Goal: Task Accomplishment & Management: Manage account settings

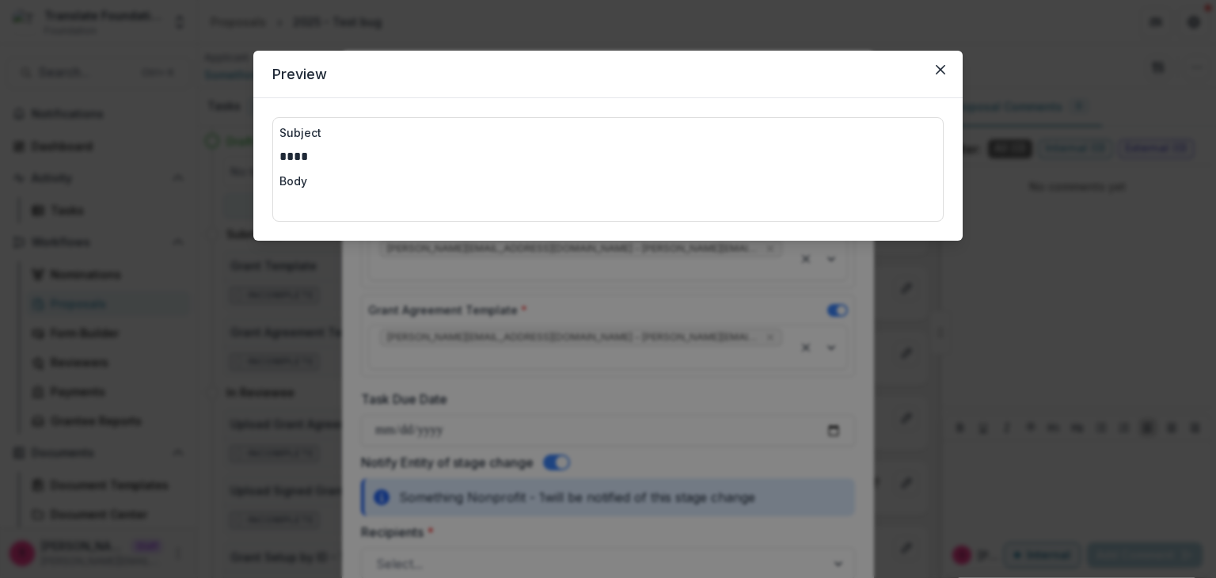
select select "*********"
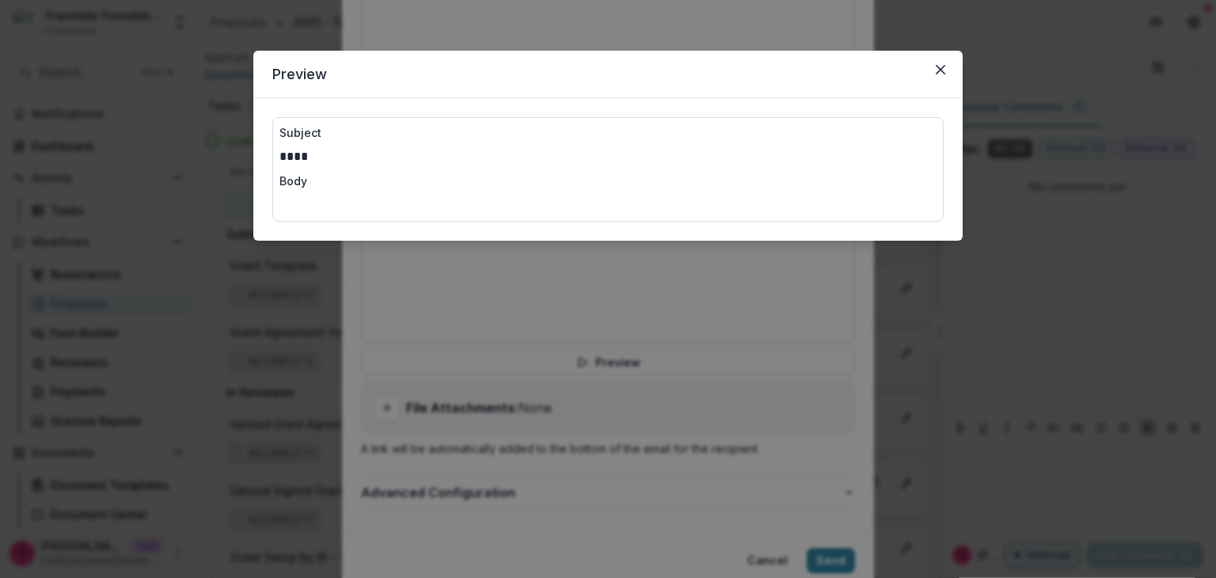
click at [660, 254] on div "Preview Subject **** Body" at bounding box center [608, 289] width 1216 height 578
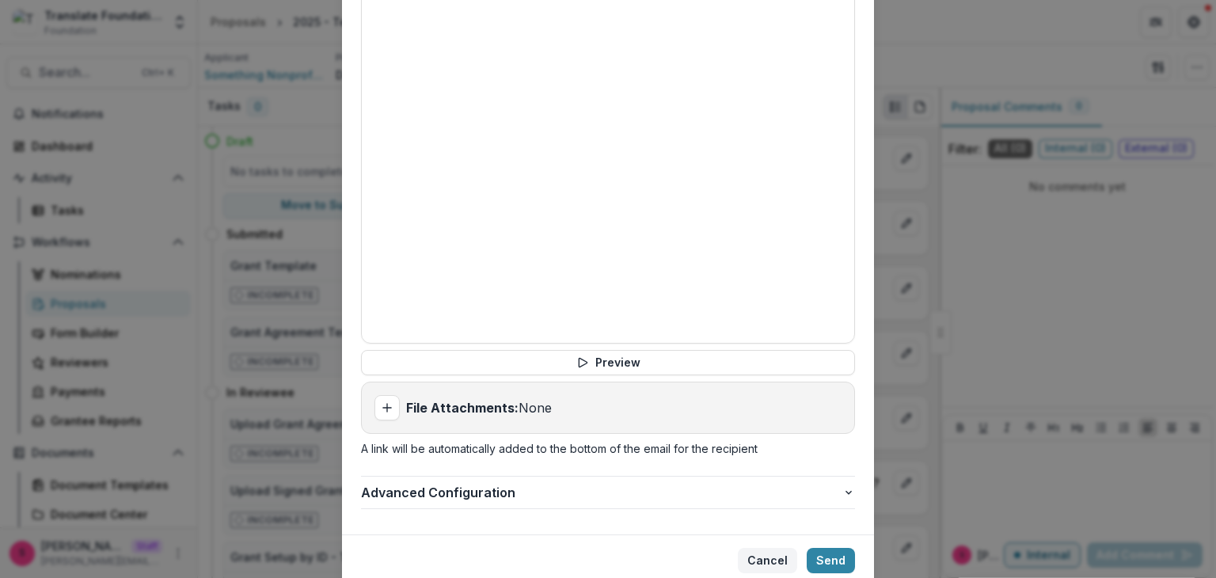
click at [757, 548] on button "Cancel" at bounding box center [767, 560] width 59 height 25
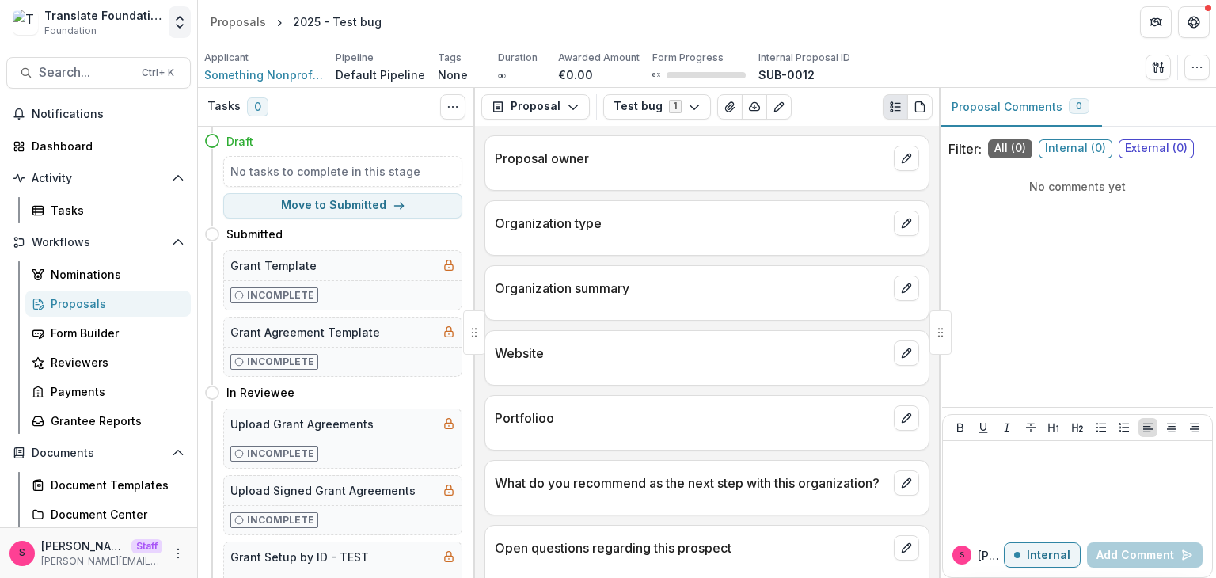
click at [176, 22] on icon "Open entity switcher" at bounding box center [180, 22] width 16 height 16
click at [97, 58] on link "Admin Settings" at bounding box center [99, 61] width 190 height 26
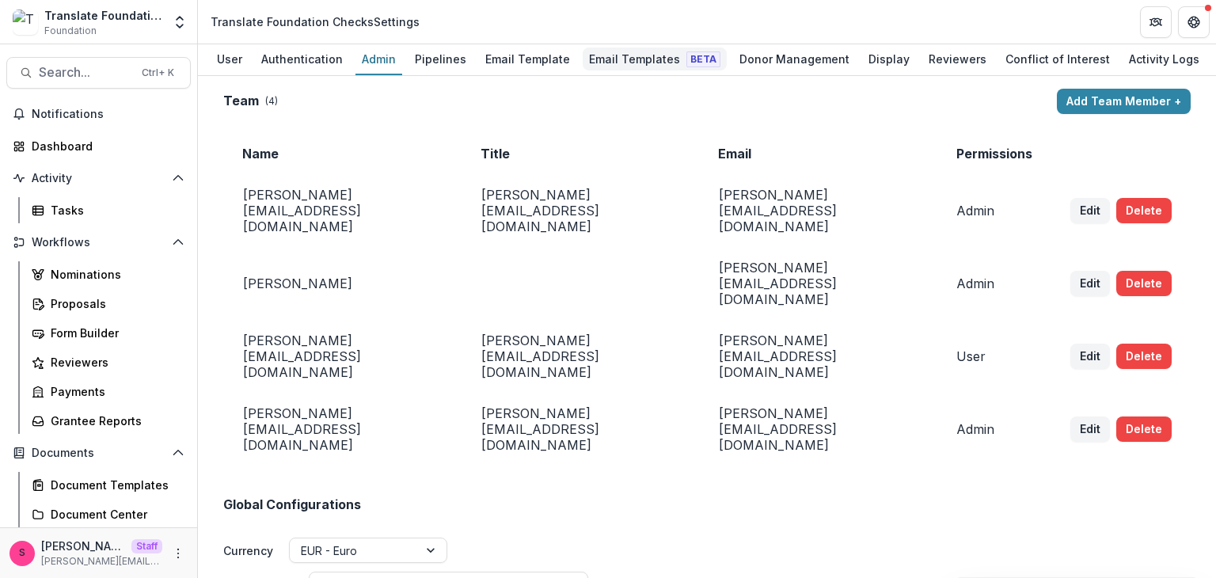
click at [594, 61] on div "Email Templates Beta" at bounding box center [654, 58] width 144 height 23
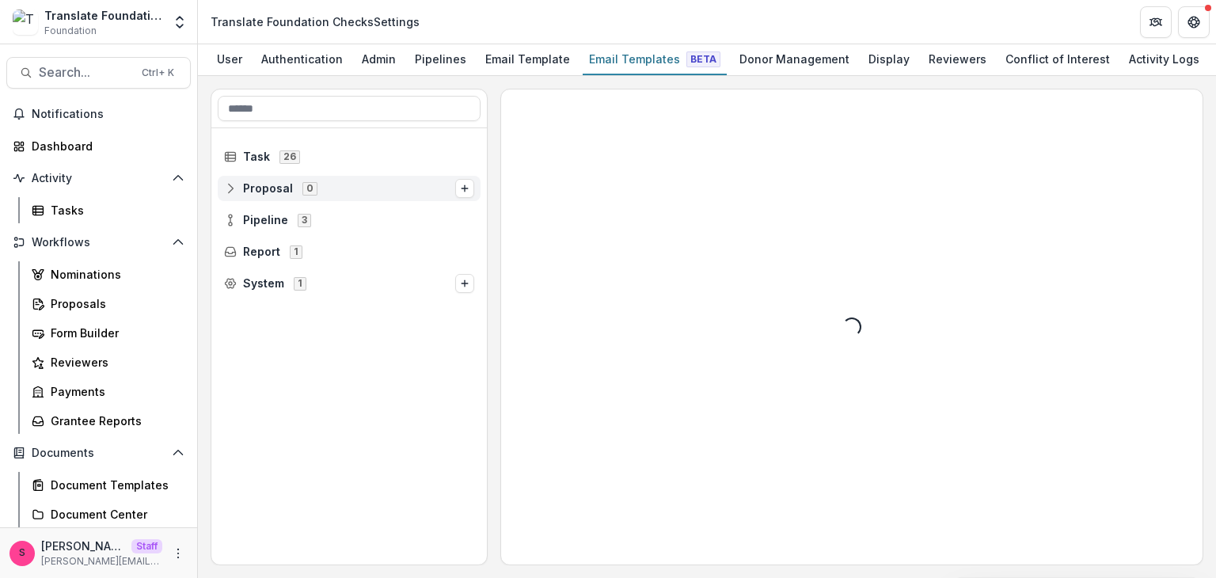
click at [227, 186] on icon at bounding box center [230, 188] width 13 height 13
click at [227, 185] on icon at bounding box center [230, 188] width 13 height 13
click at [229, 214] on circle at bounding box center [230, 215] width 3 height 3
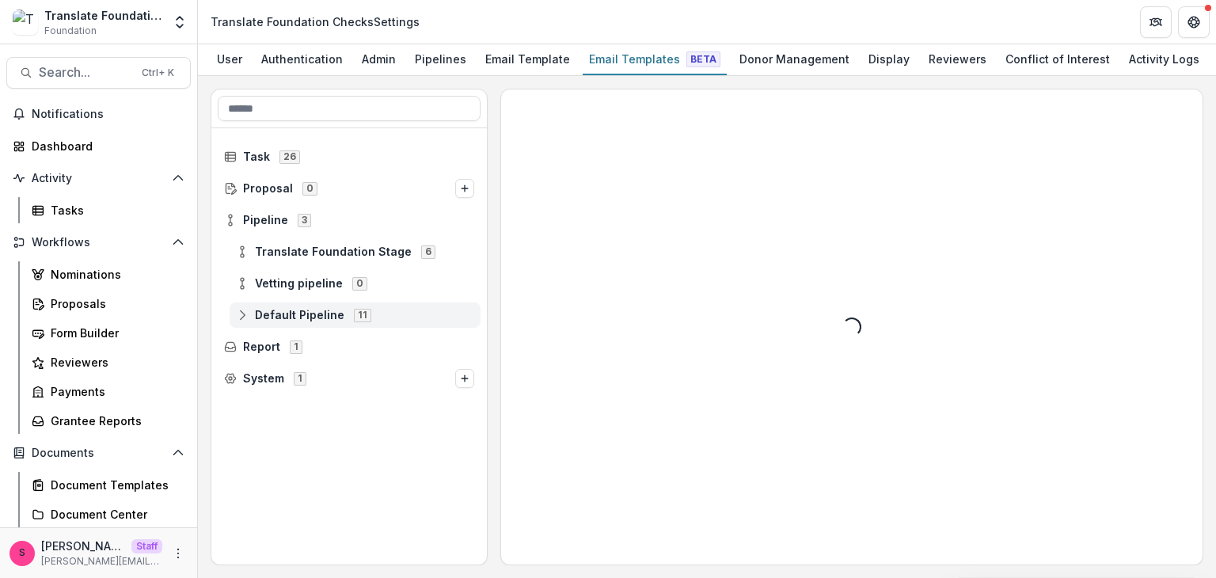
click at [241, 317] on icon at bounding box center [242, 315] width 13 height 13
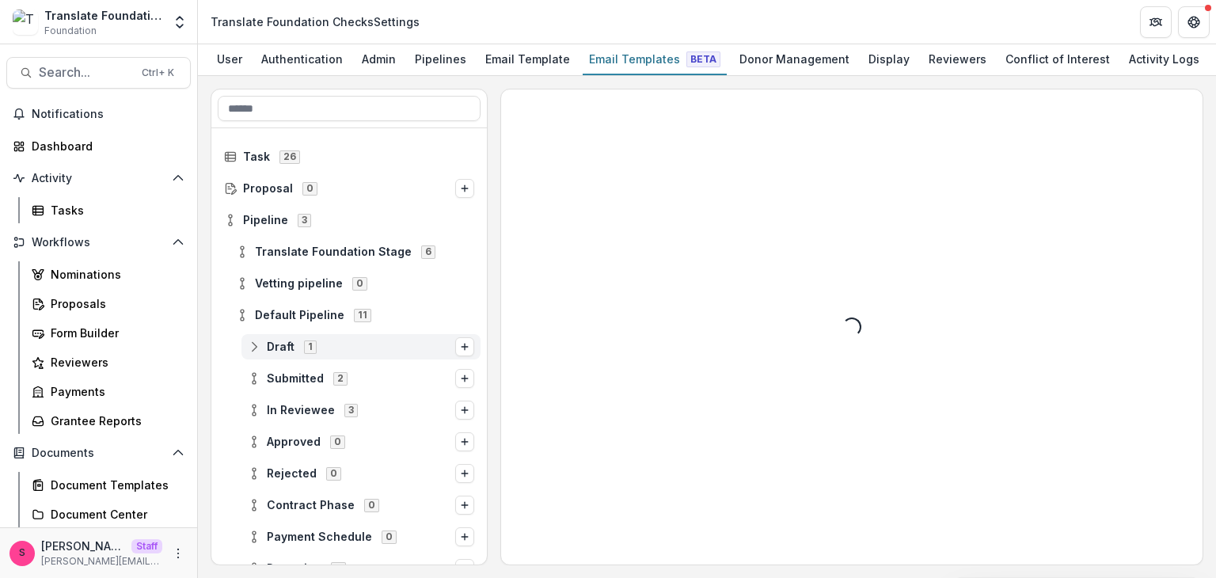
click at [252, 343] on icon at bounding box center [254, 346] width 13 height 13
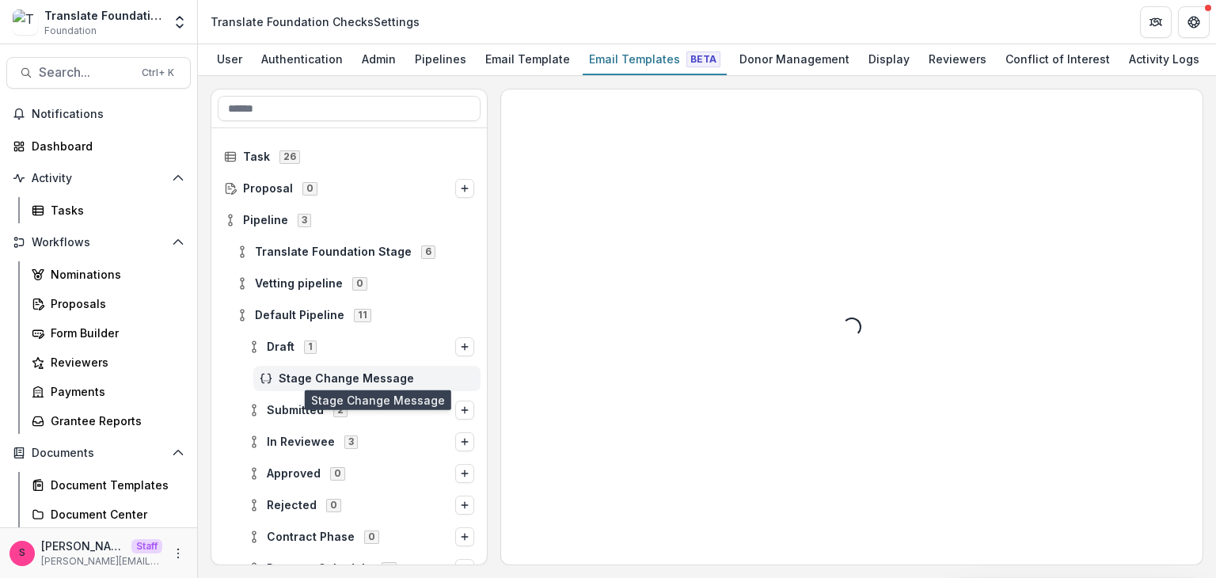
click at [299, 384] on span "Stage Change Message" at bounding box center [376, 378] width 195 height 13
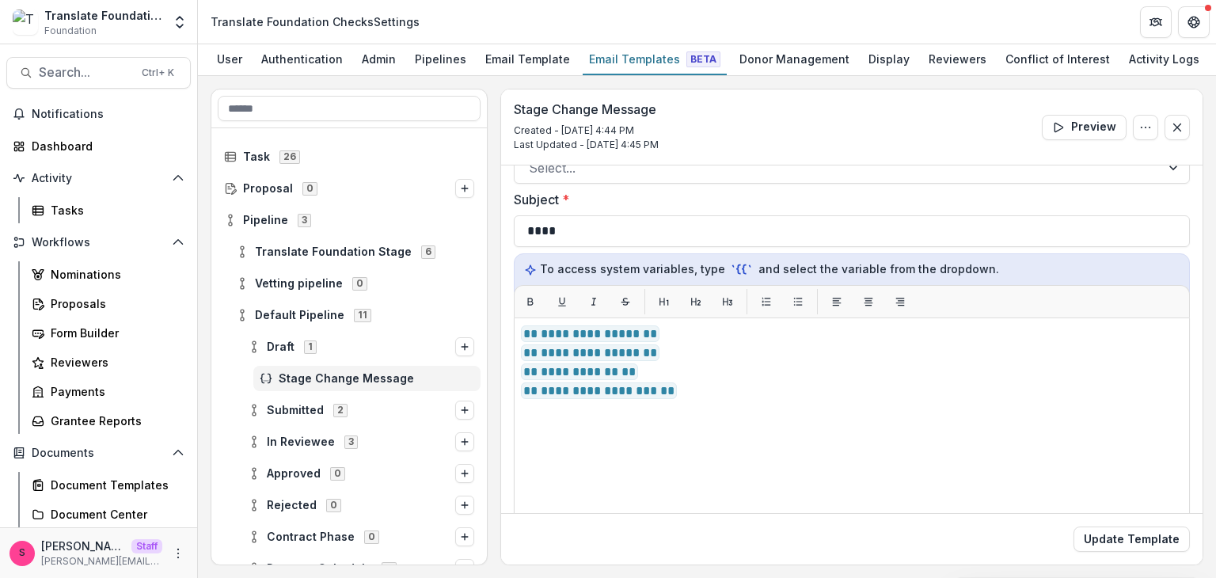
scroll to position [317, 0]
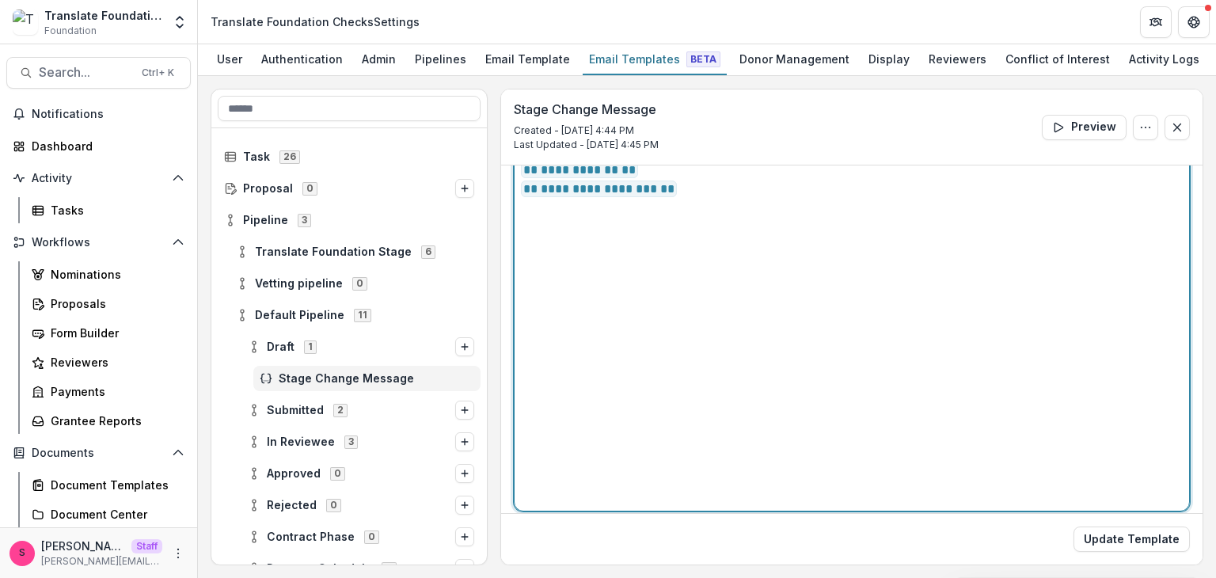
click at [662, 194] on p "**********" at bounding box center [850, 189] width 658 height 19
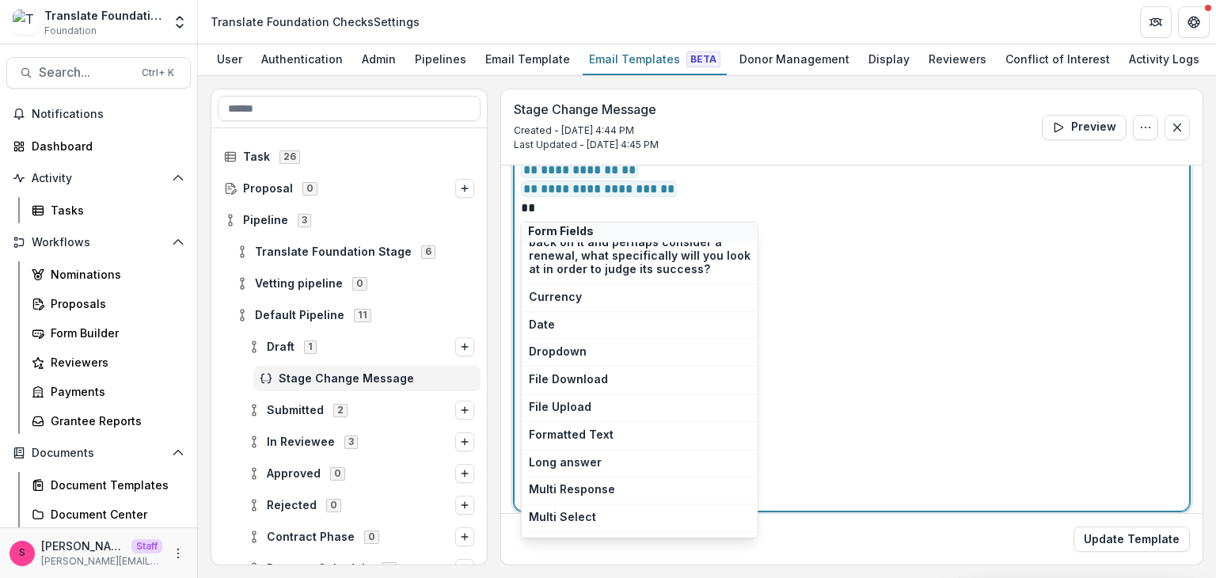
scroll to position [396, 0]
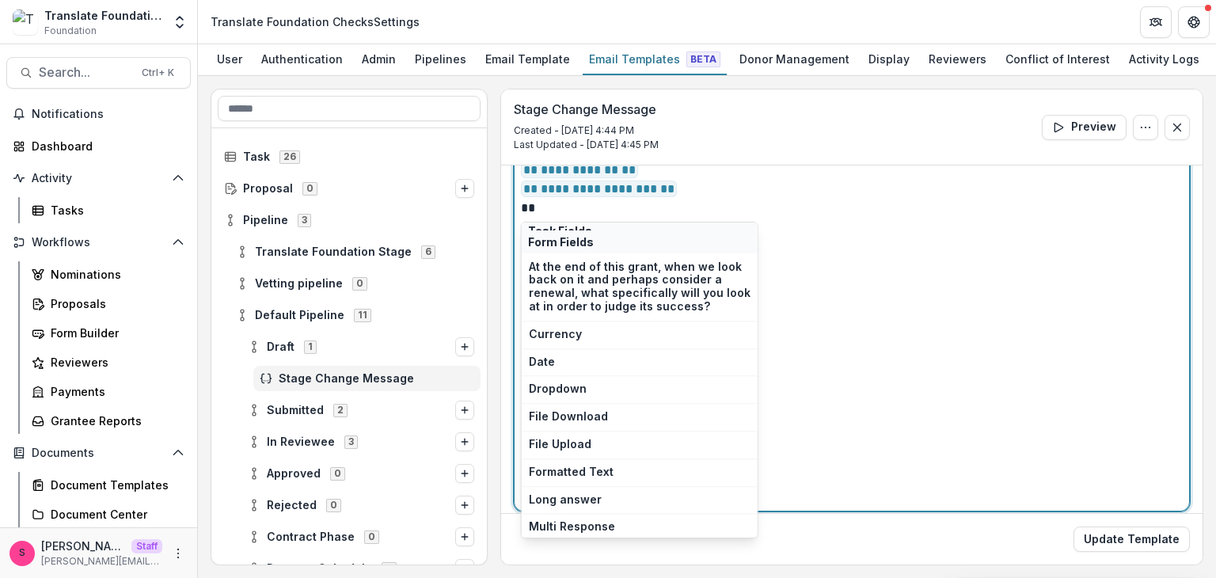
click at [886, 305] on div "**********" at bounding box center [852, 313] width 662 height 381
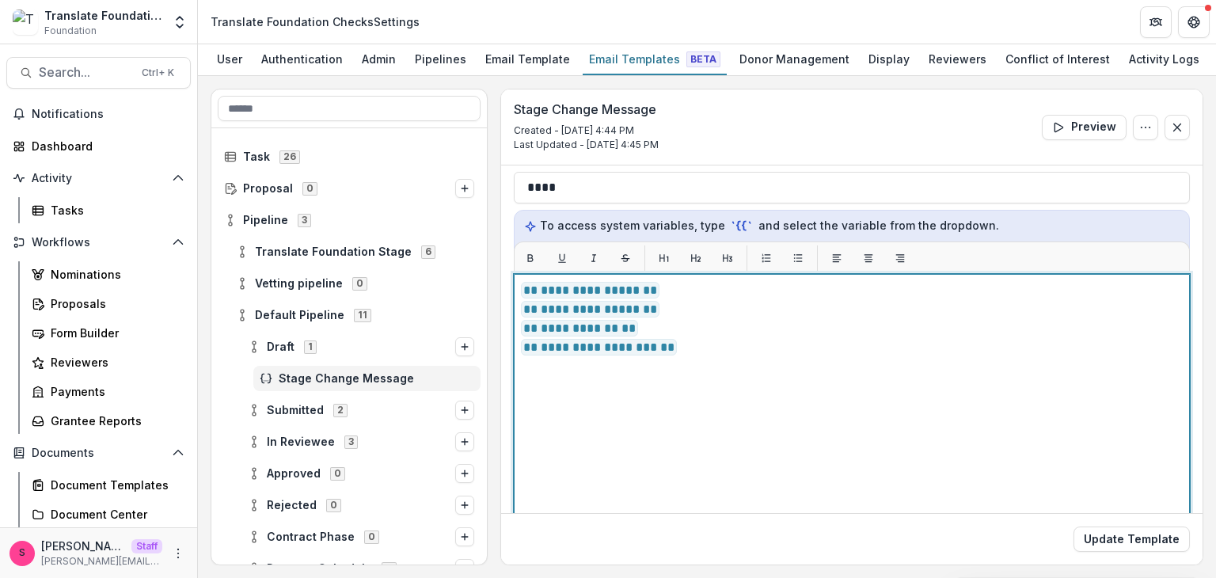
scroll to position [46, 0]
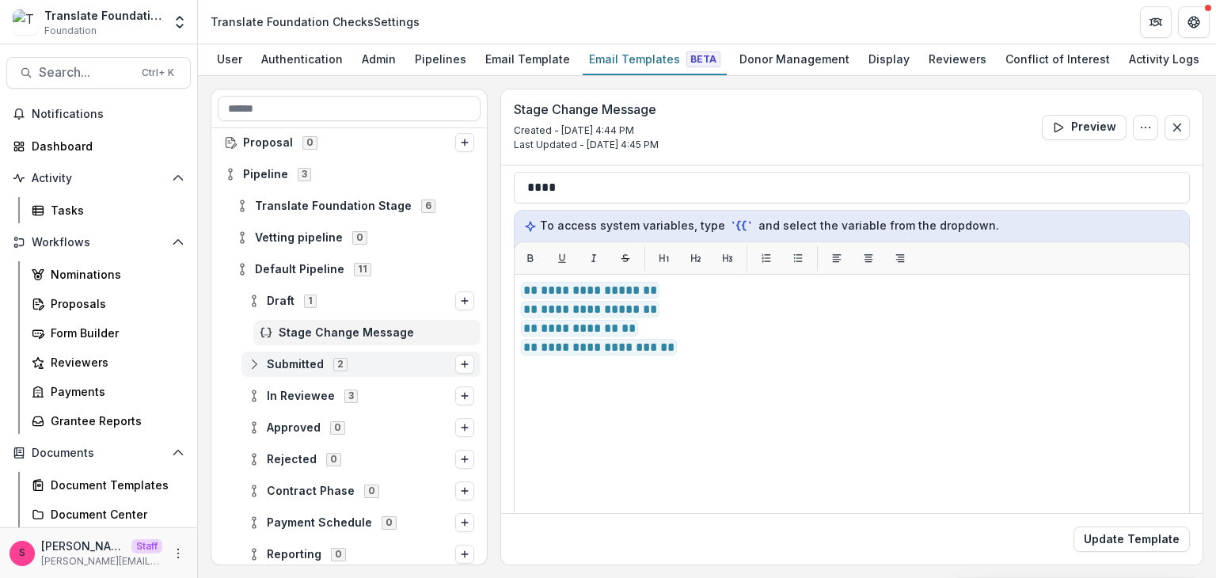
click at [251, 358] on icon at bounding box center [254, 364] width 13 height 13
click at [457, 369] on button "Options" at bounding box center [464, 364] width 19 height 19
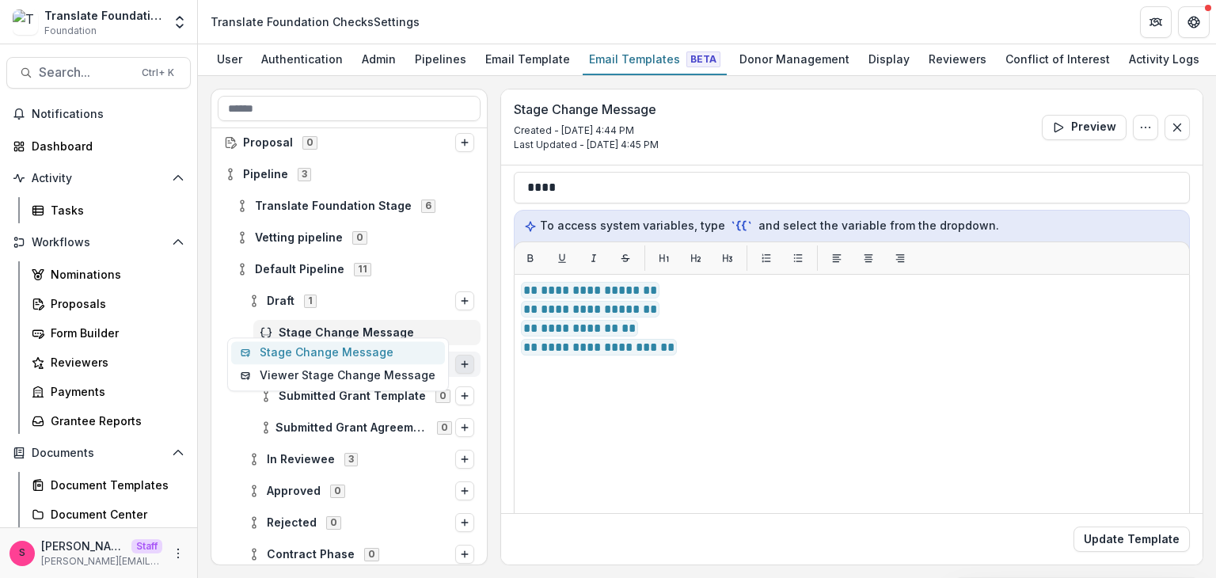
click at [329, 358] on button "Stage Change Message" at bounding box center [338, 352] width 214 height 23
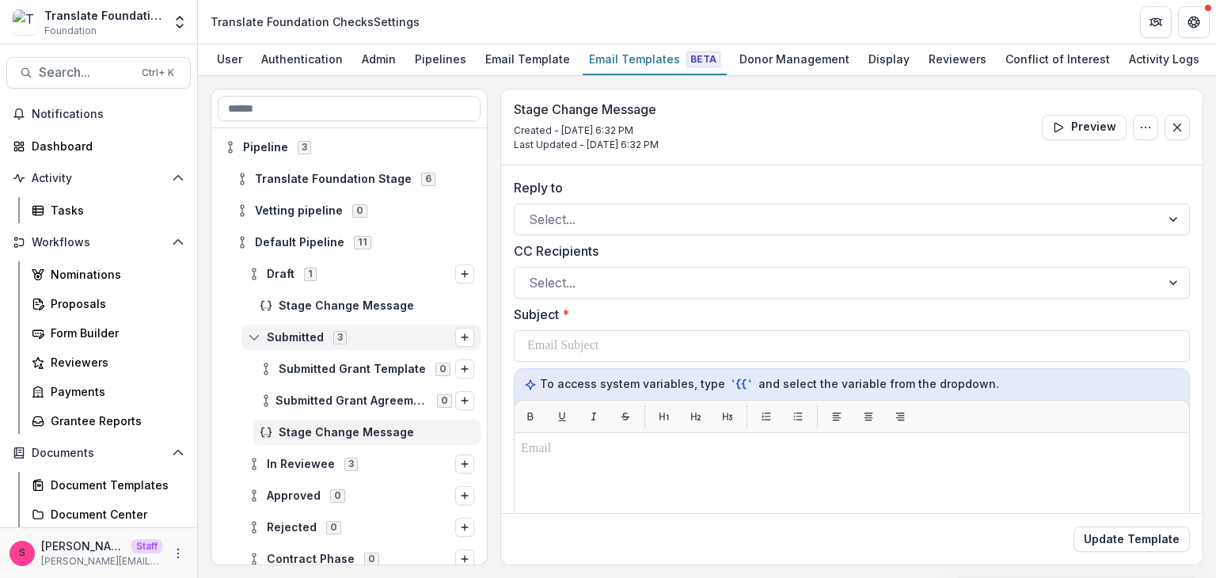
scroll to position [193, 0]
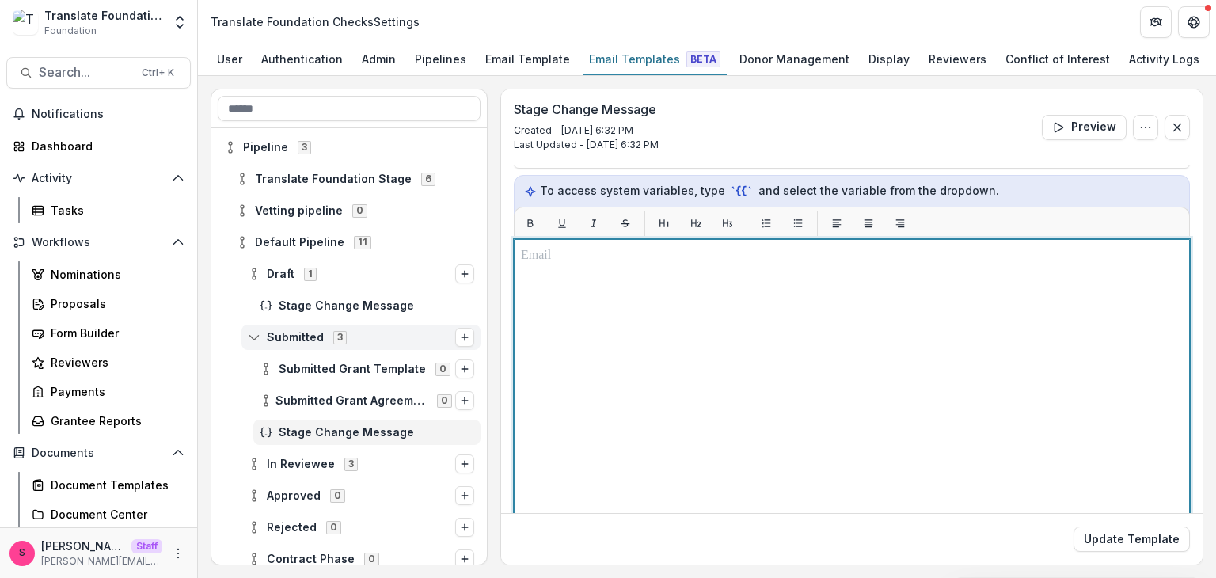
click at [586, 287] on div at bounding box center [852, 436] width 662 height 381
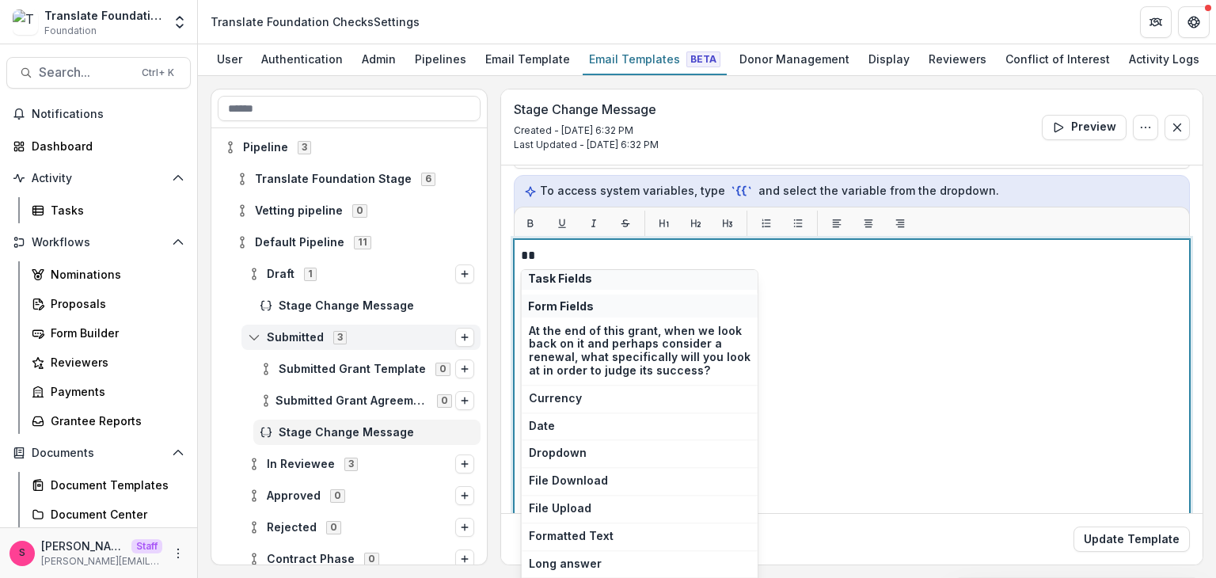
scroll to position [380, 0]
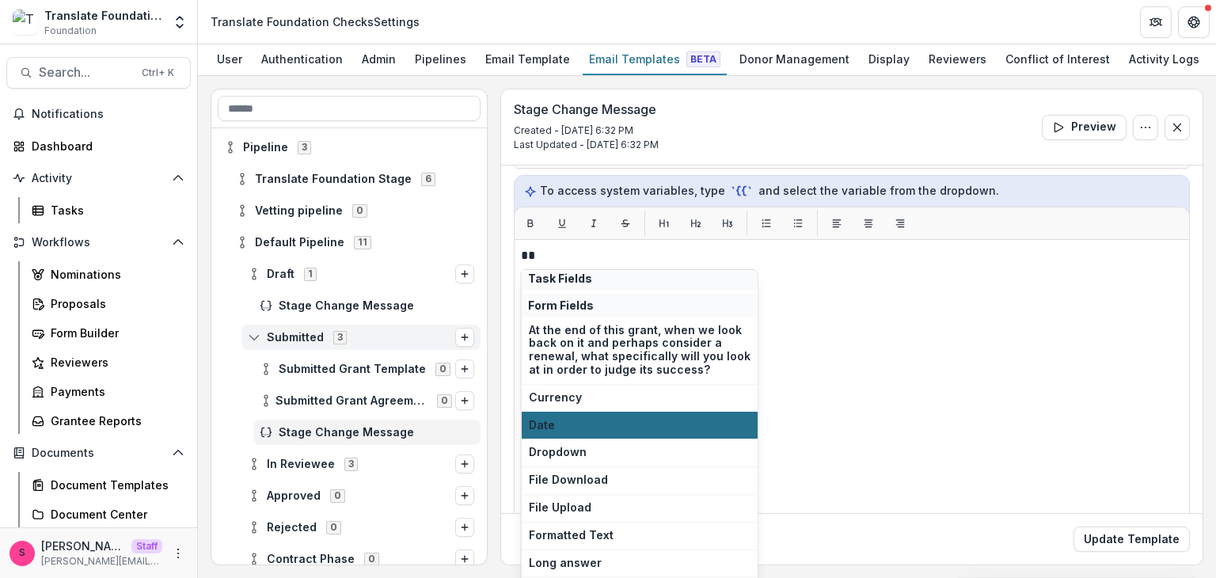
click at [559, 412] on button "Date" at bounding box center [640, 426] width 236 height 28
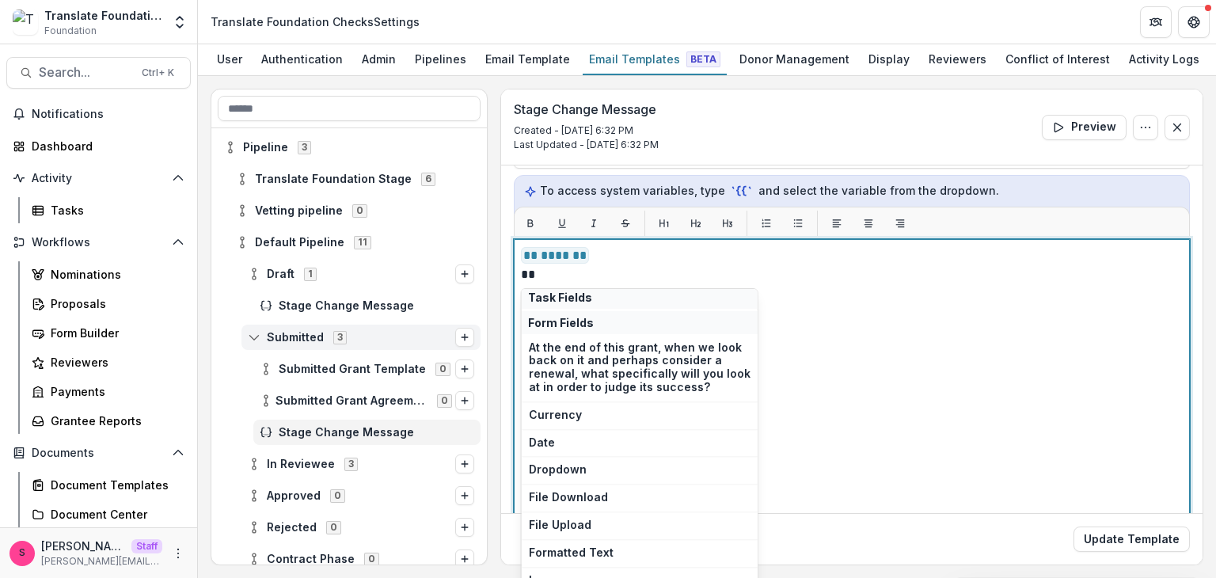
scroll to position [427, 0]
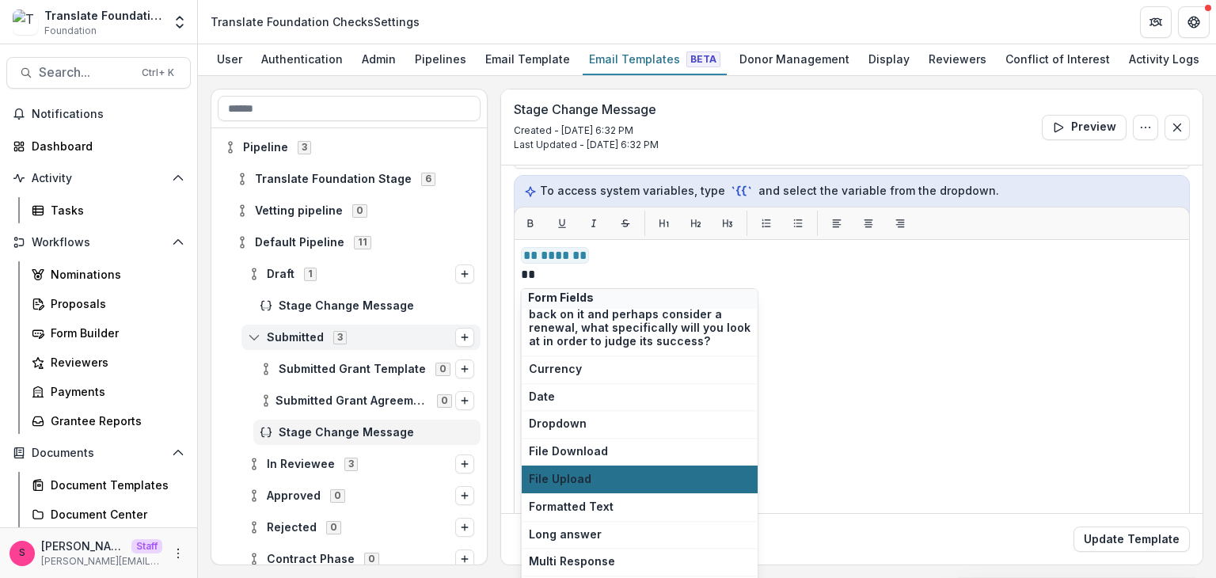
click at [565, 472] on span "File Upload" at bounding box center [640, 478] width 222 height 13
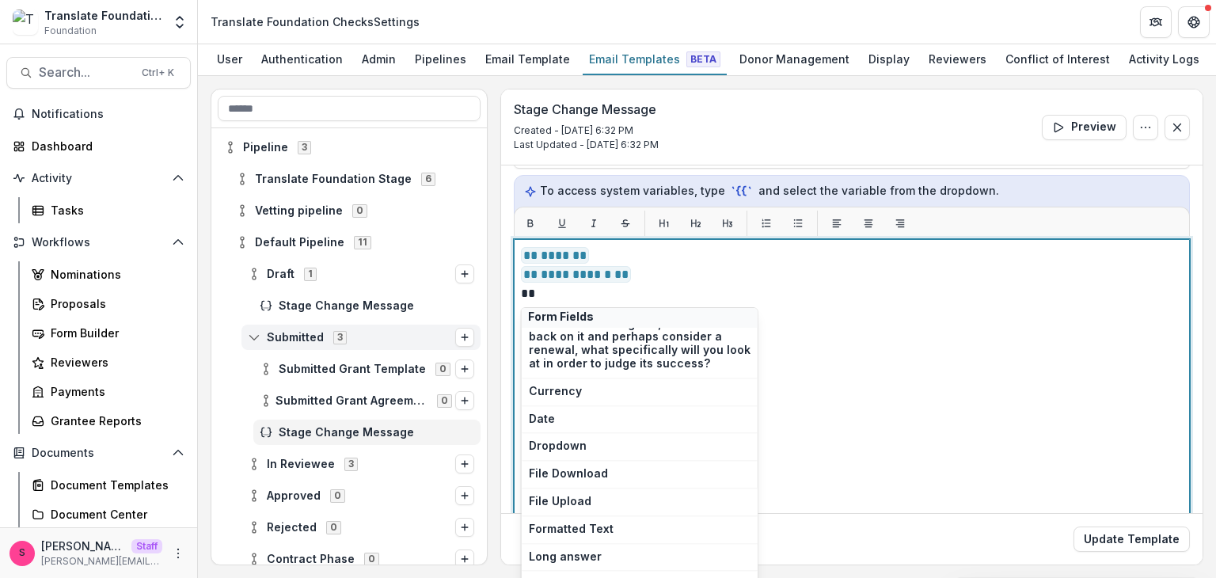
scroll to position [465, 0]
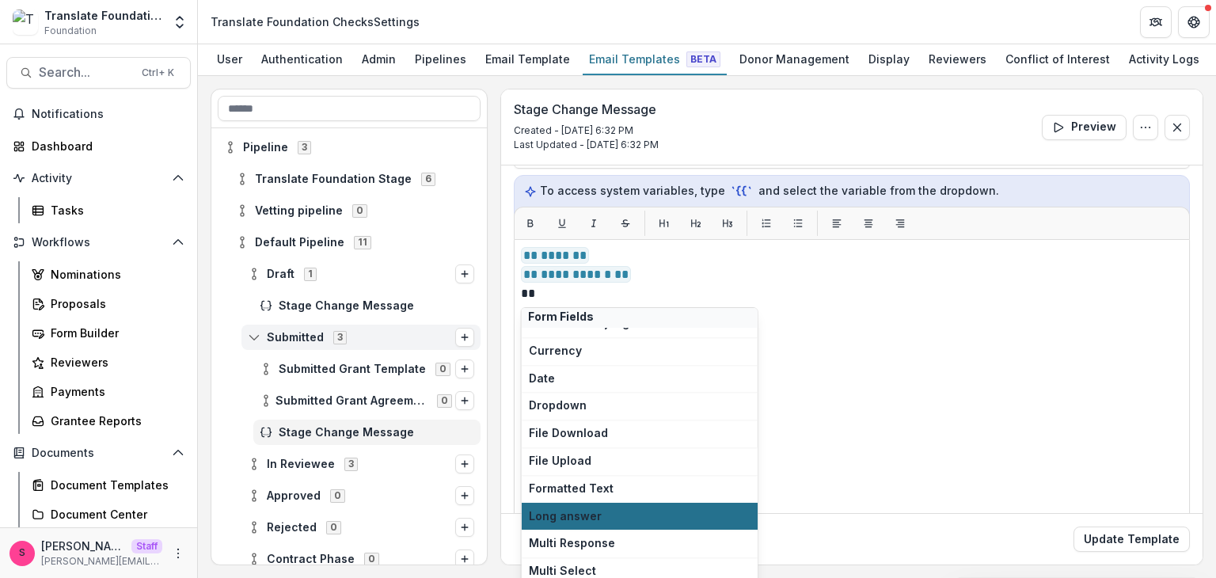
click at [566, 511] on span "Long answer" at bounding box center [640, 516] width 222 height 13
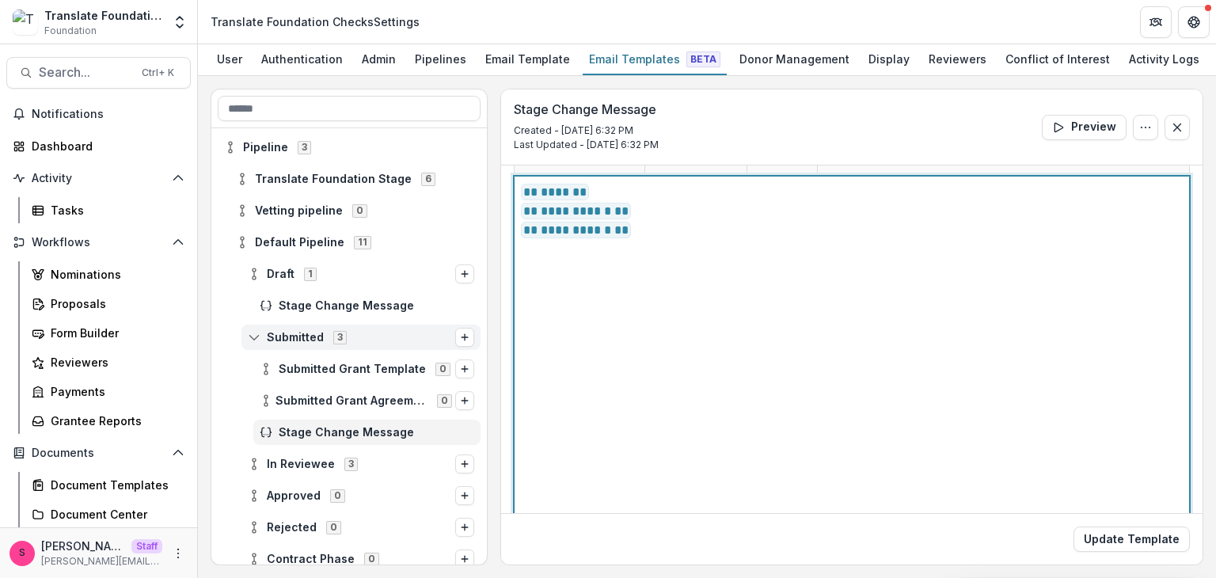
scroll to position [256, 0]
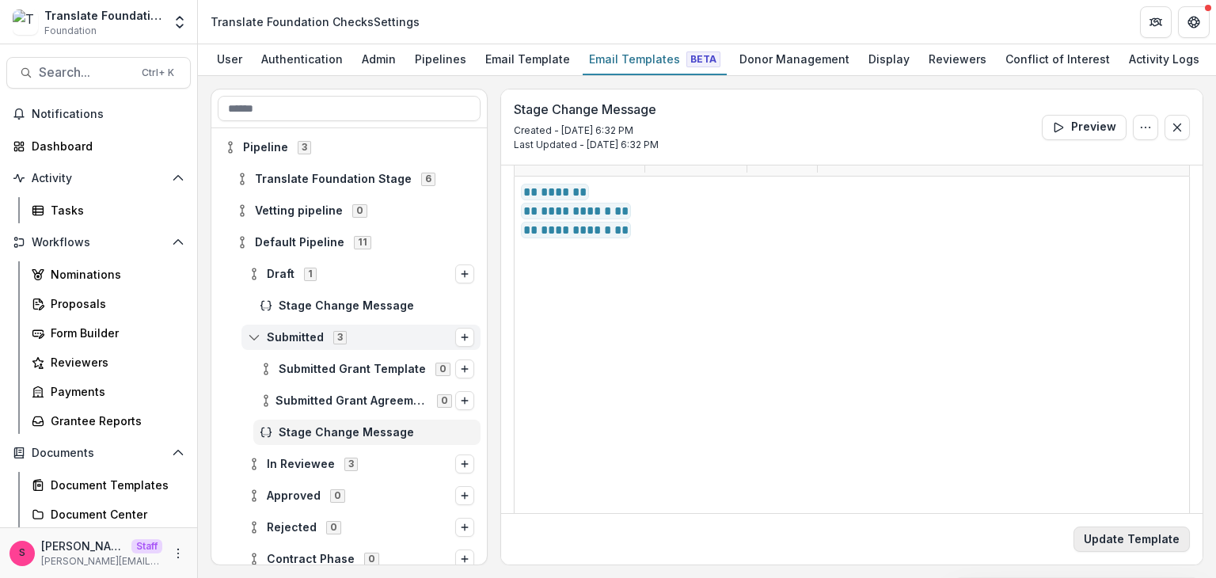
click at [1105, 536] on button "Update Template" at bounding box center [1131, 538] width 116 height 25
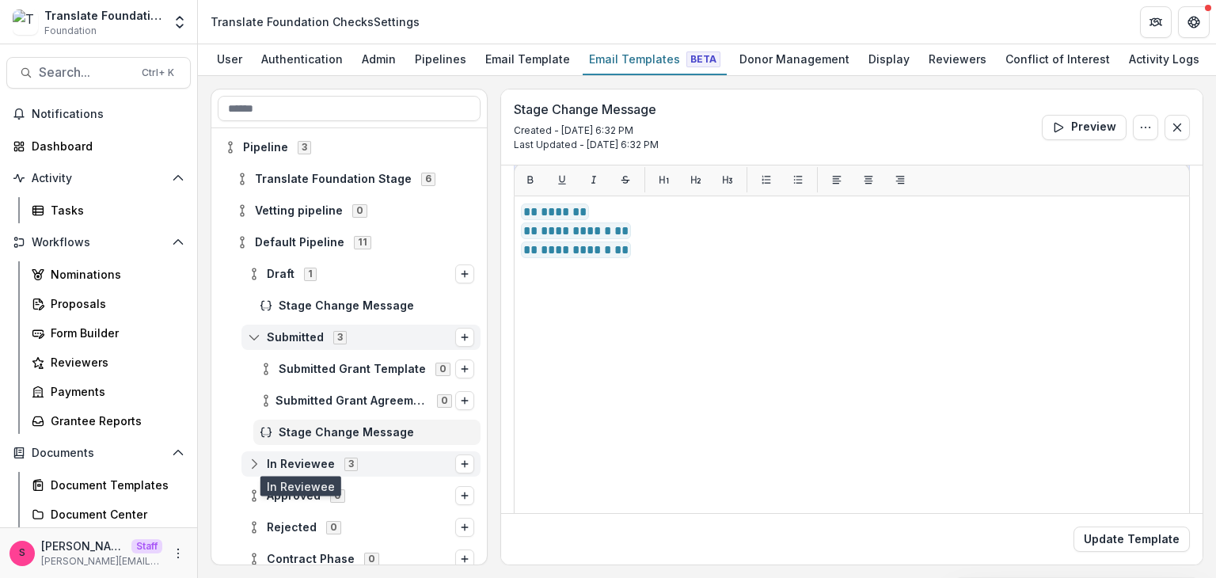
click at [308, 466] on span "In Reviewee" at bounding box center [301, 463] width 68 height 13
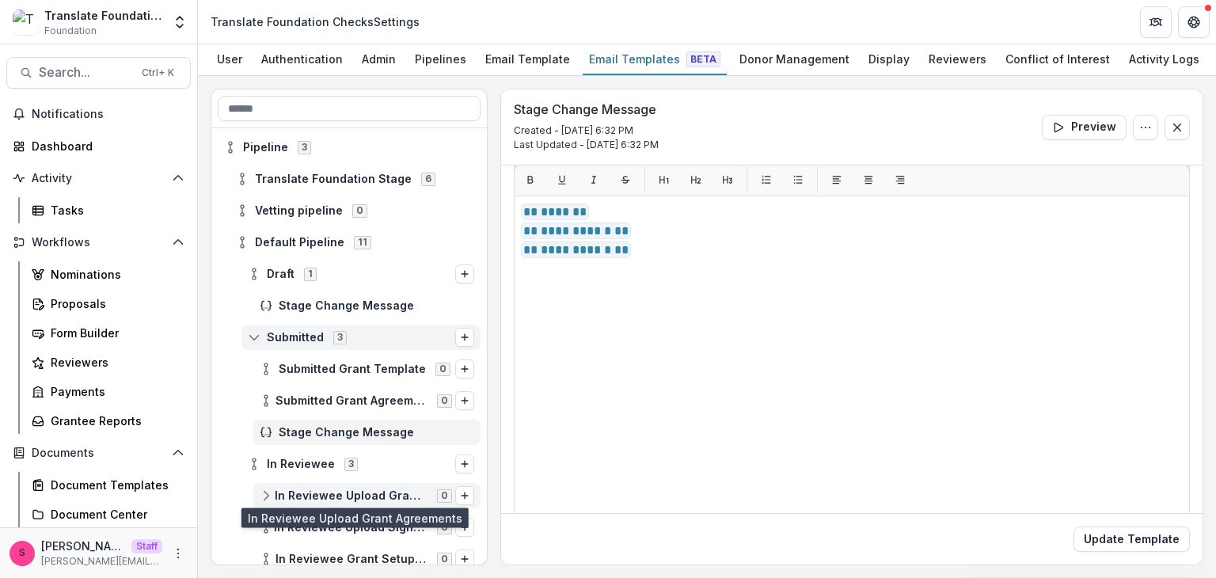
click at [303, 495] on span "In Reviewee Upload Grant Agreements" at bounding box center [351, 495] width 153 height 13
click at [460, 498] on icon "Options" at bounding box center [464, 495] width 9 height 9
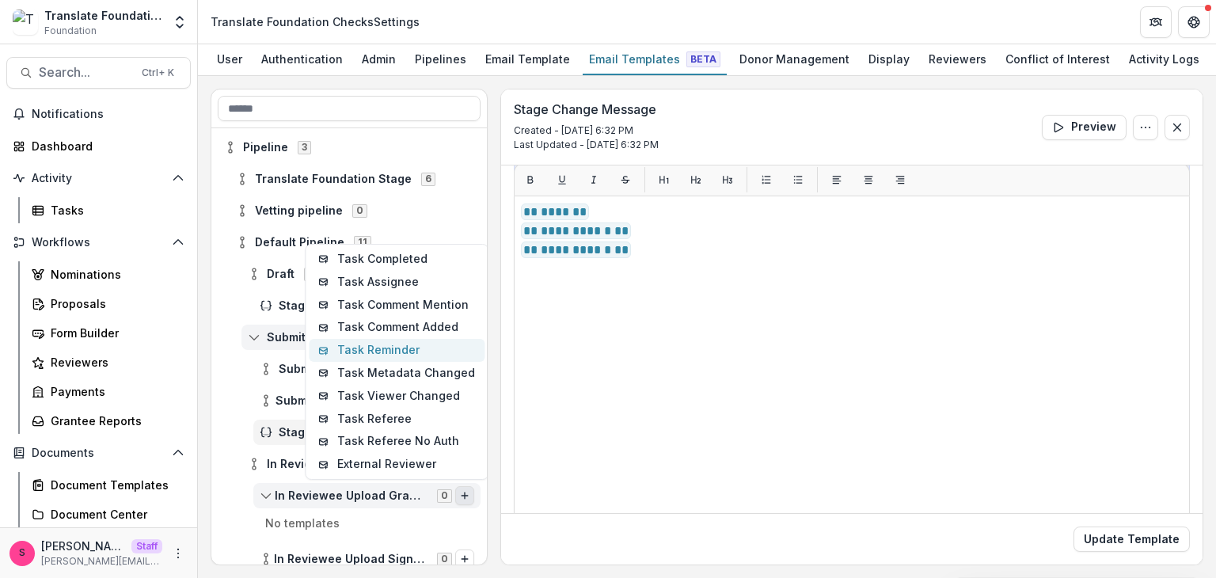
click at [434, 357] on button "Task Reminder" at bounding box center [397, 350] width 176 height 23
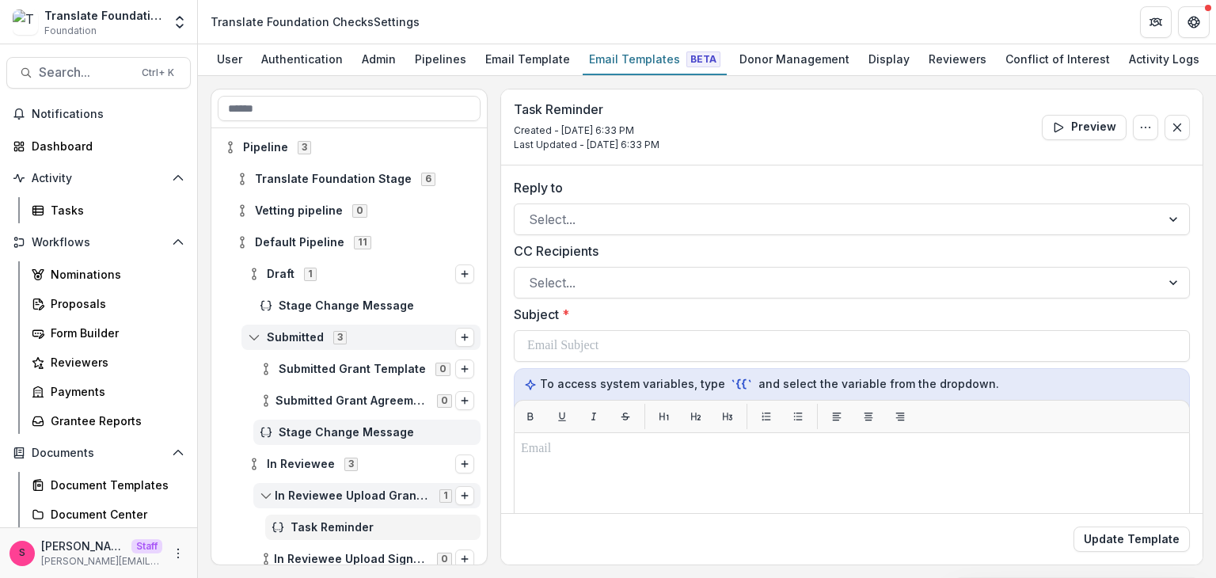
click at [341, 438] on div "Stage Change Message" at bounding box center [366, 431] width 227 height 25
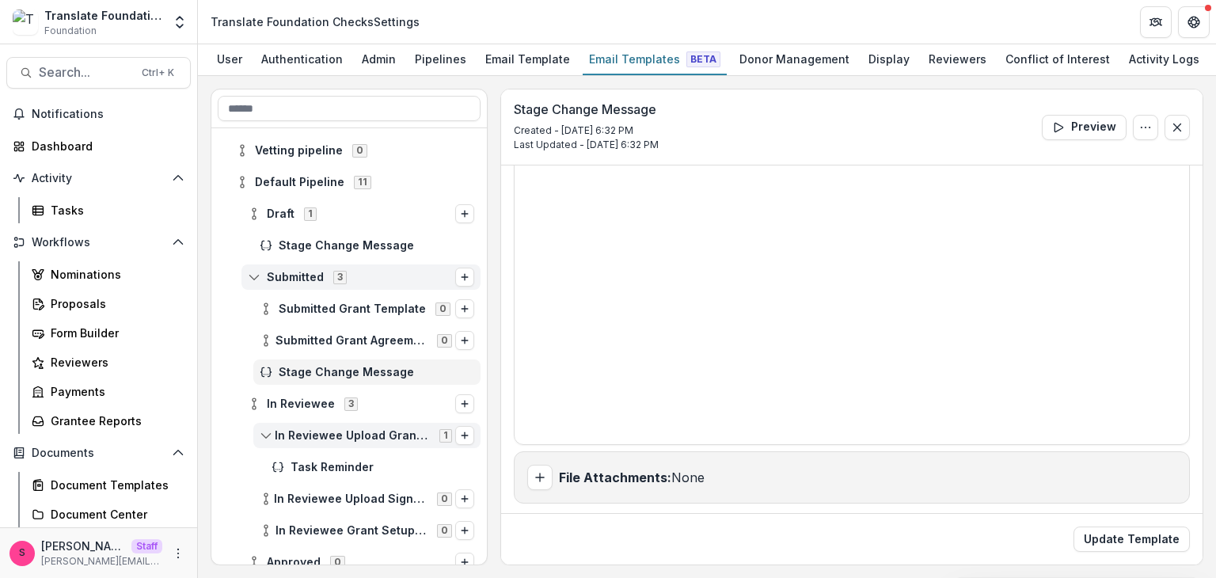
scroll to position [149, 0]
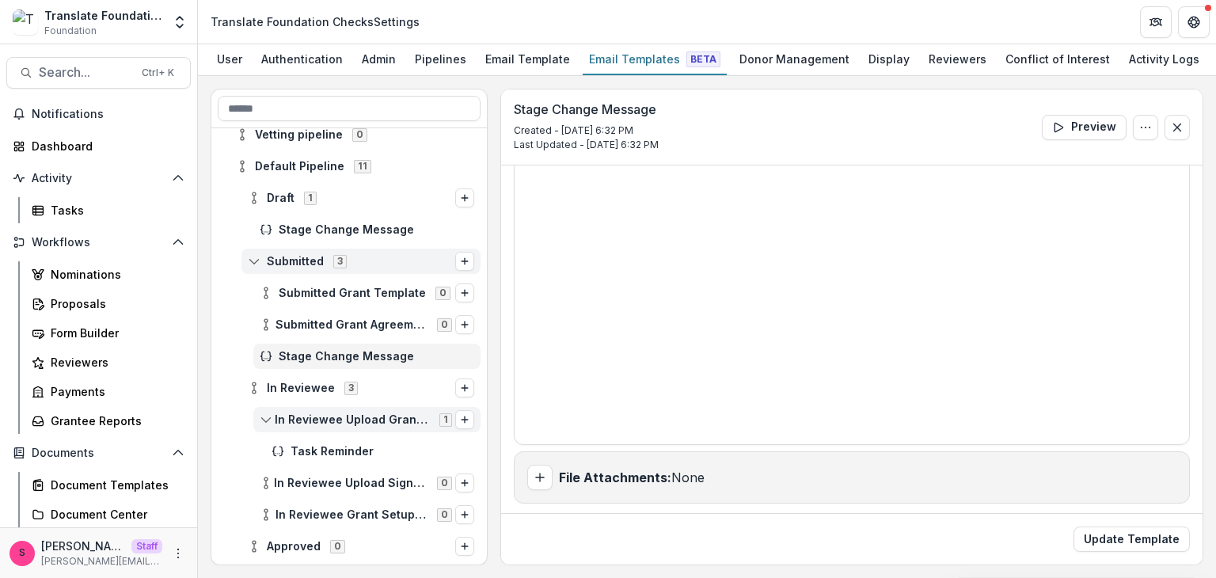
click at [318, 347] on div "Stage Change Message" at bounding box center [366, 355] width 227 height 25
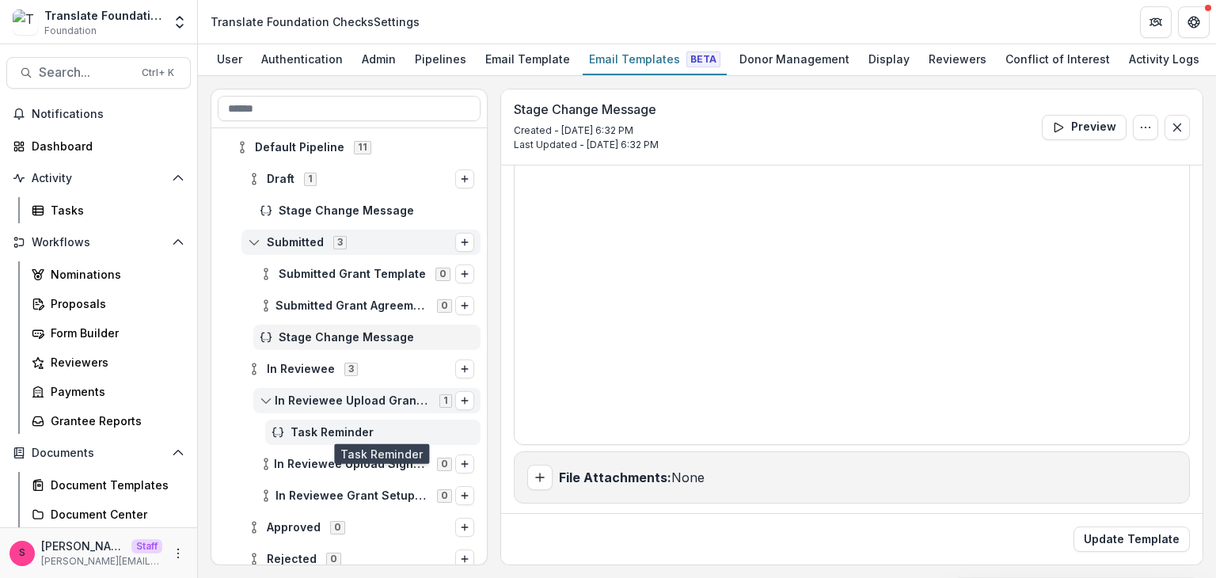
click at [345, 435] on span "Task Reminder" at bounding box center [382, 432] width 184 height 13
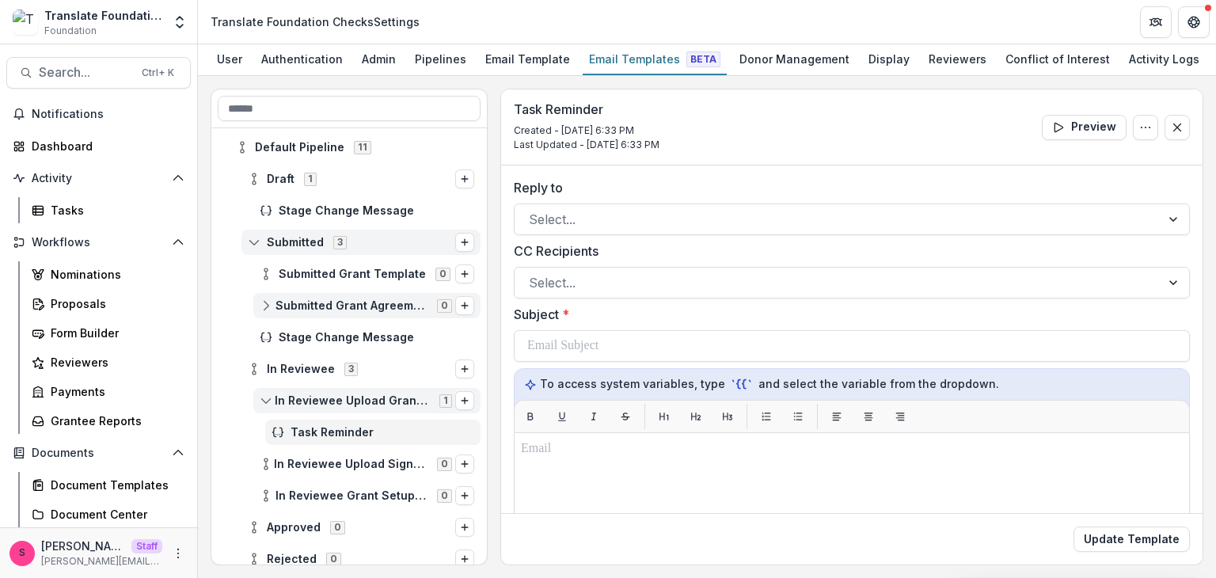
scroll to position [131, 0]
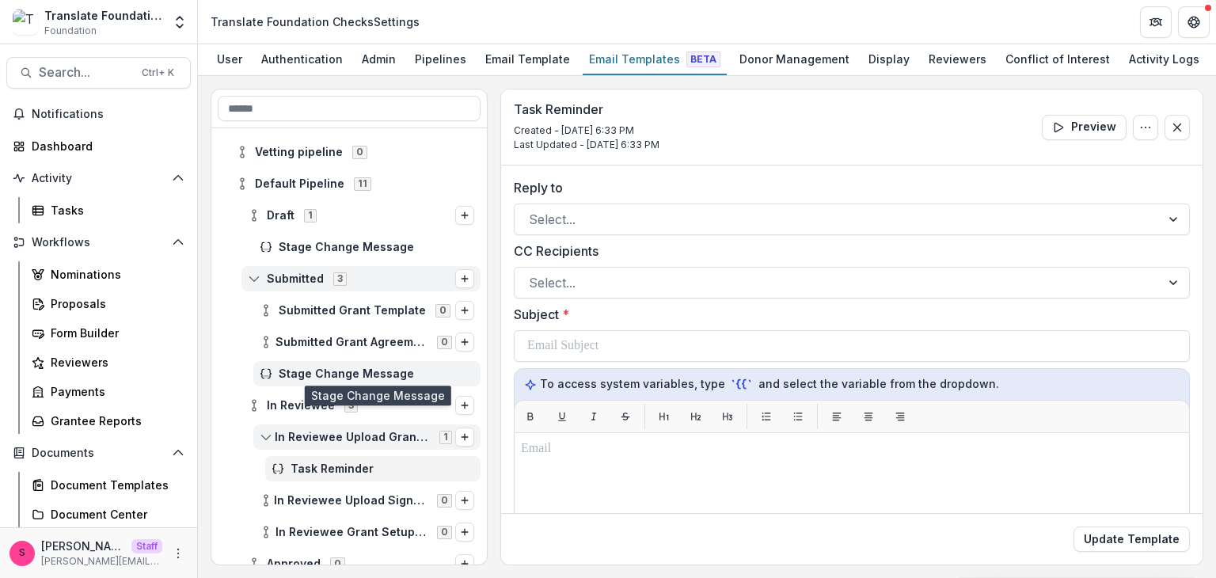
click at [311, 374] on span "Stage Change Message" at bounding box center [376, 373] width 195 height 13
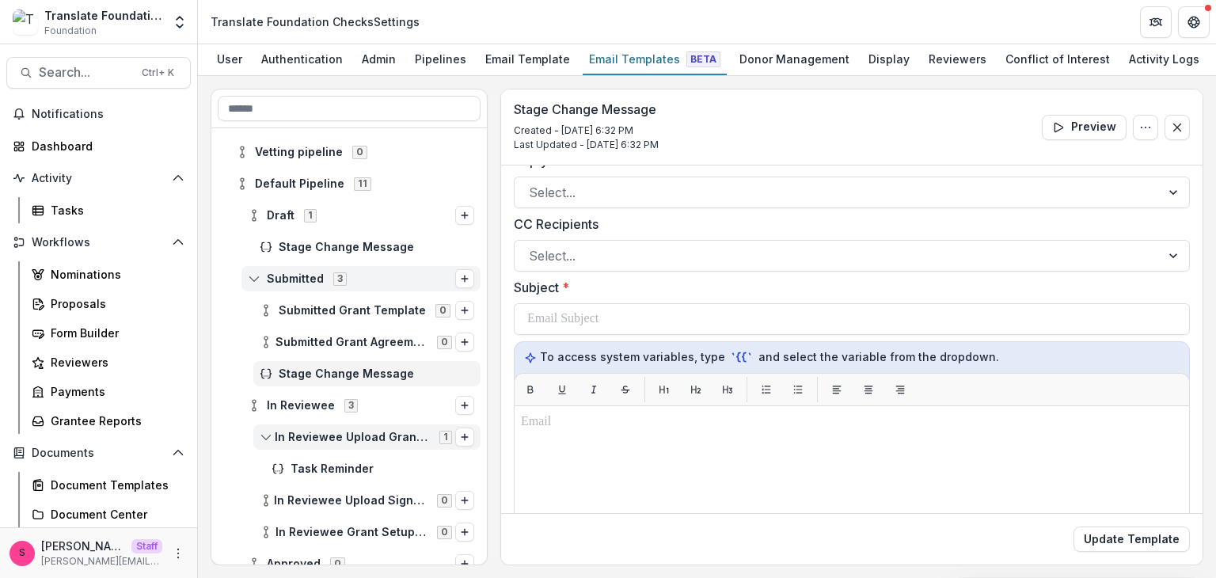
scroll to position [28, 0]
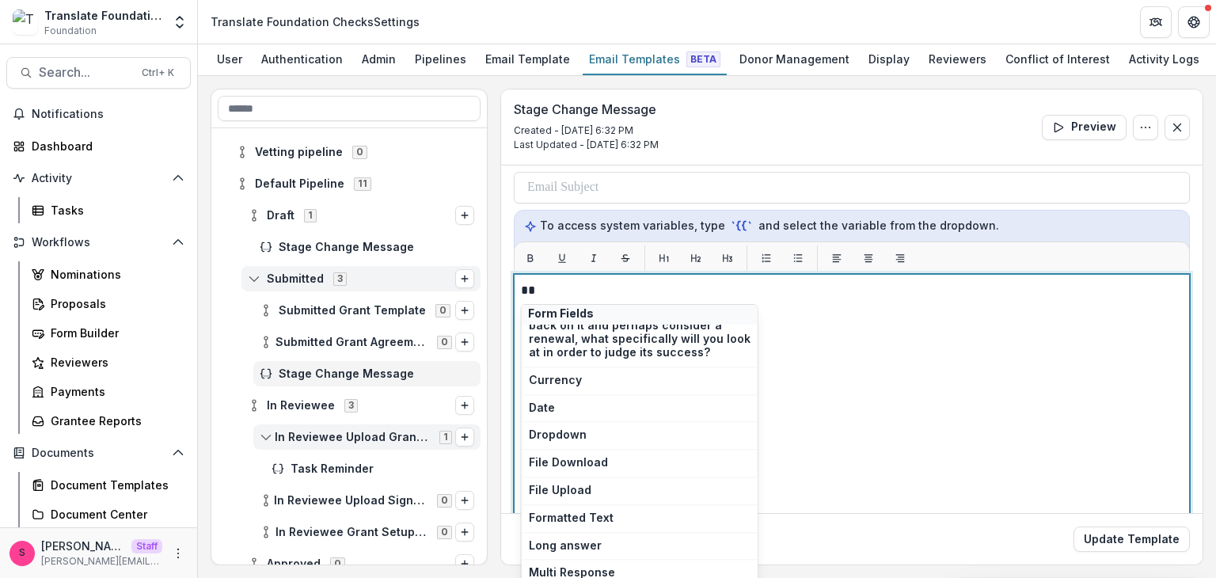
scroll to position [487, 0]
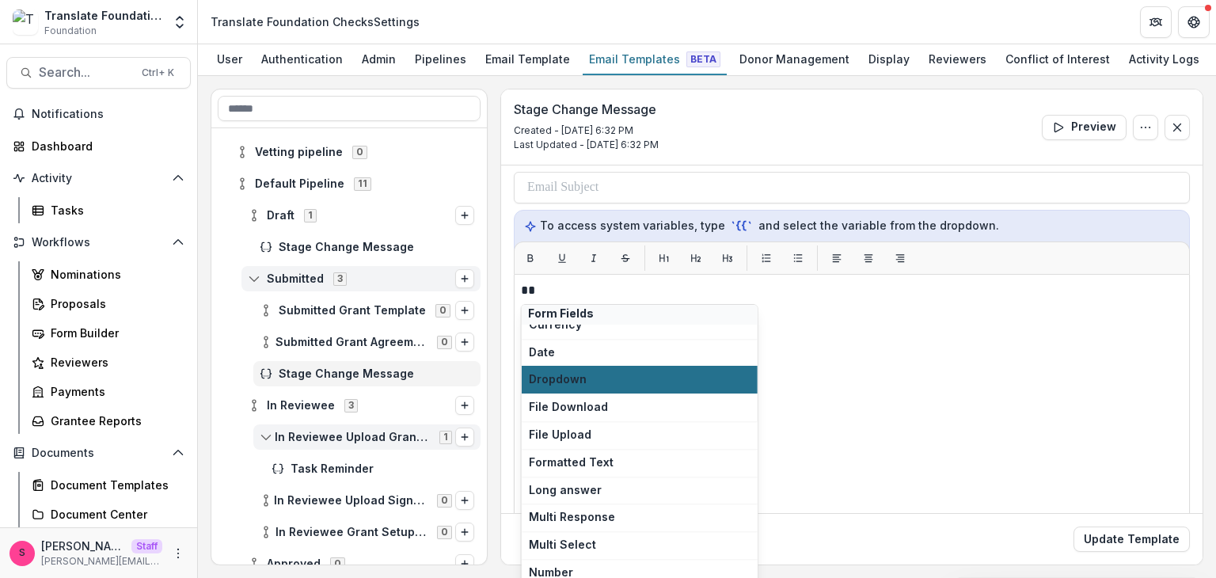
click at [552, 381] on span "Dropdown" at bounding box center [640, 379] width 222 height 13
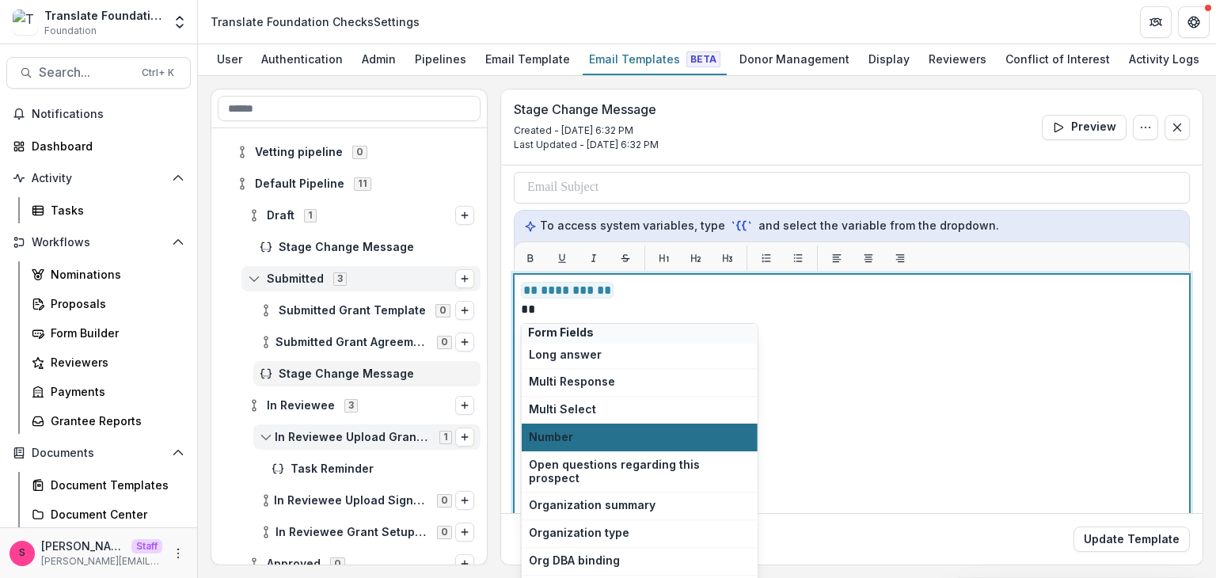
scroll to position [665, 0]
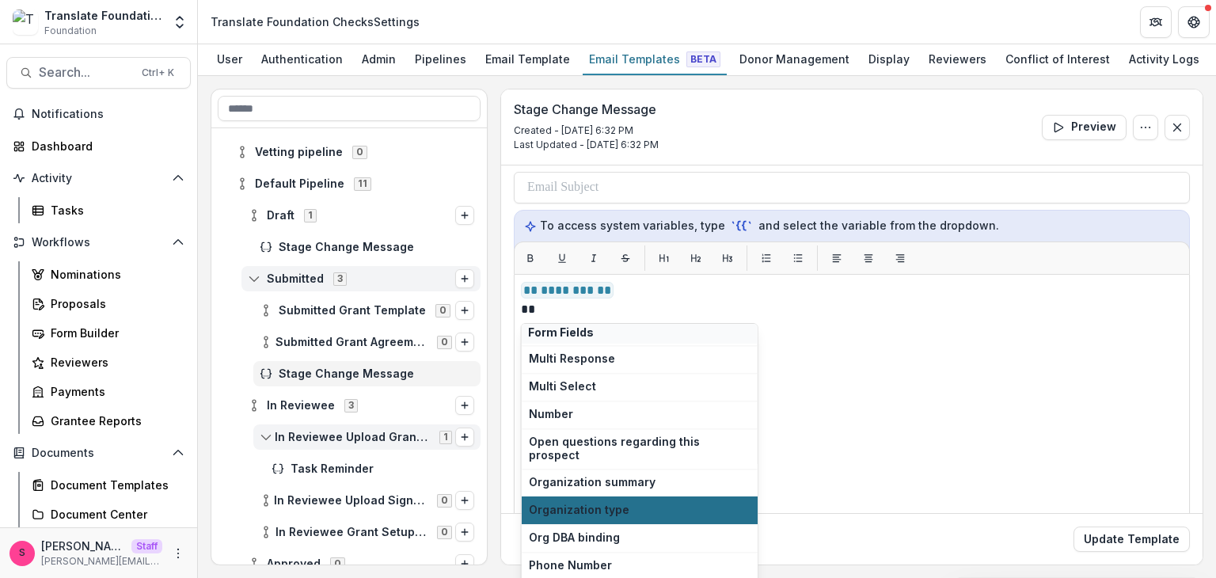
click at [586, 503] on span "Organization type" at bounding box center [640, 509] width 222 height 13
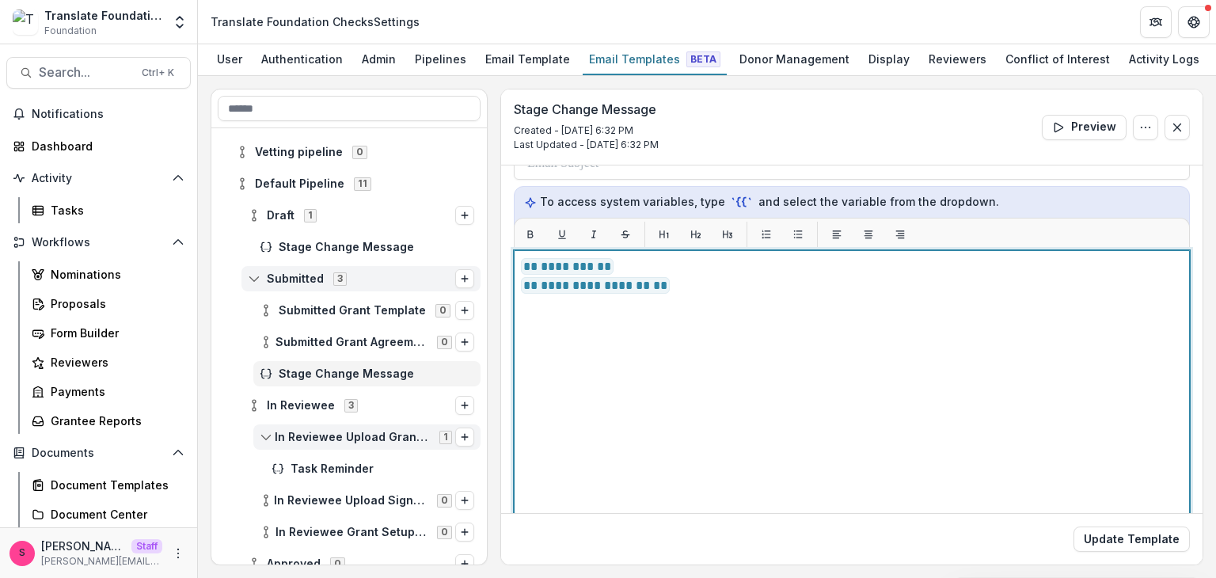
scroll to position [184, 0]
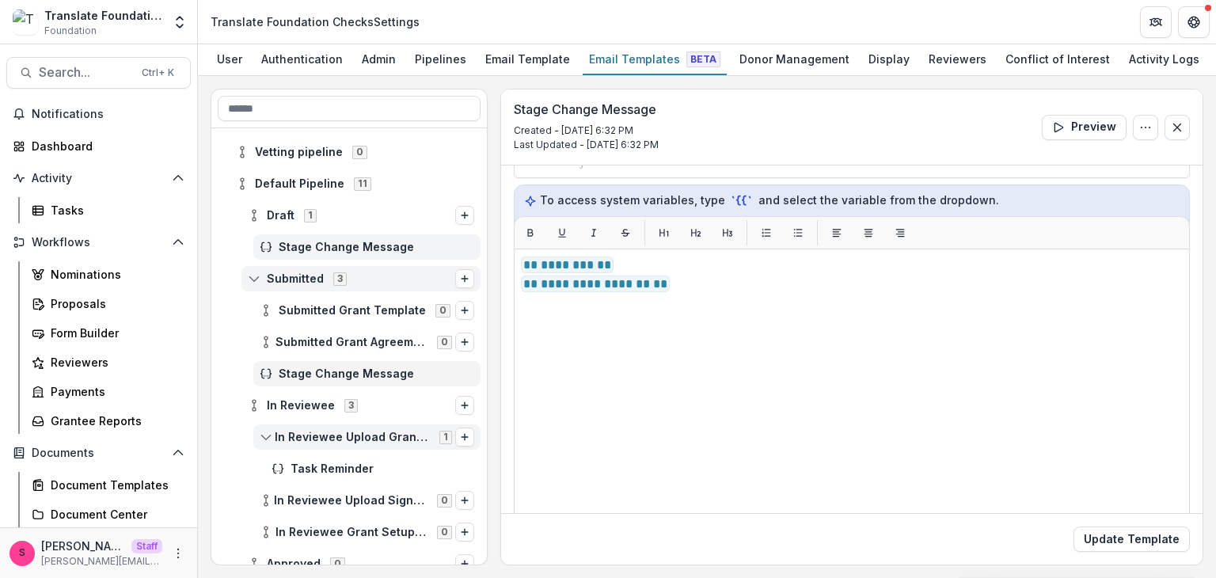
click at [305, 234] on div "Stage Change Message" at bounding box center [366, 246] width 227 height 25
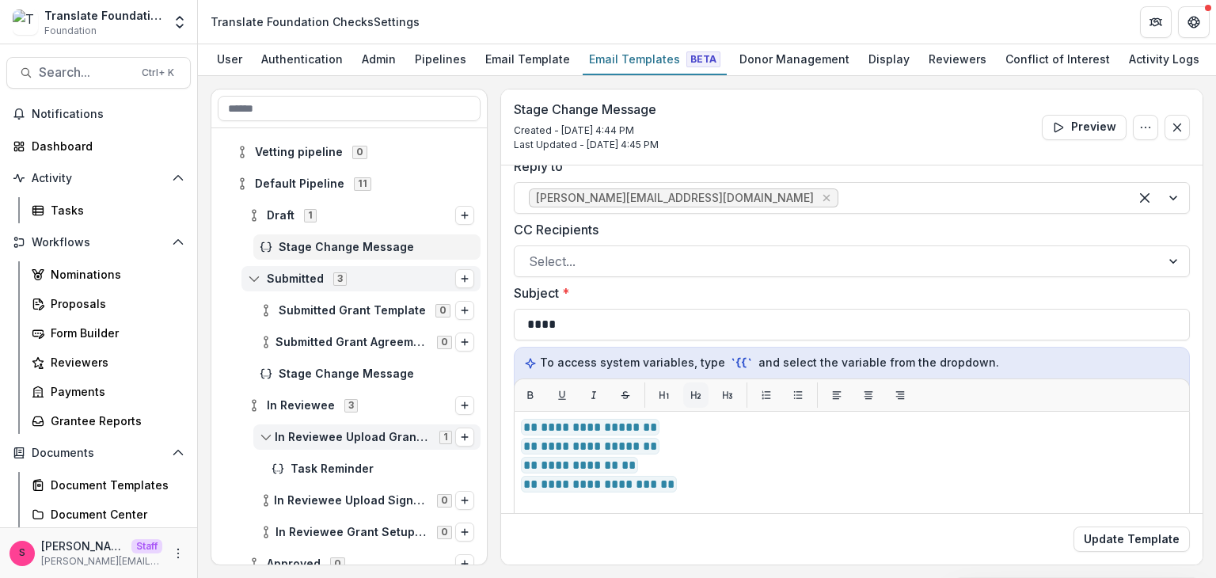
scroll to position [25, 0]
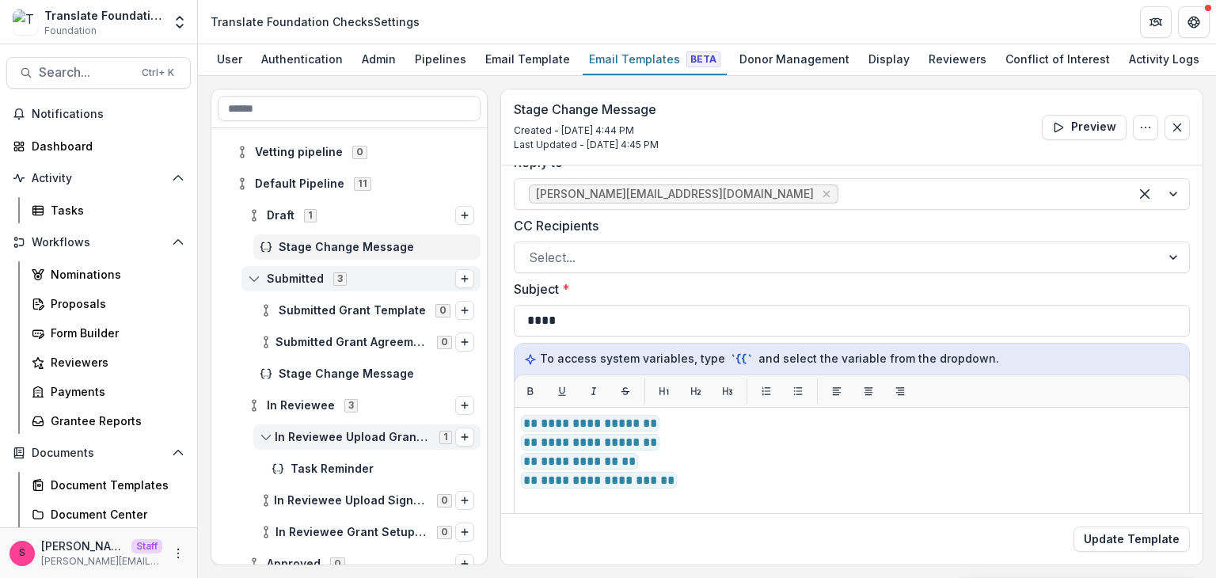
click at [73, 289] on div "Nominations Proposals Form Builder Reviewers Payments Grantee Reports" at bounding box center [108, 347] width 178 height 173
click at [70, 293] on link "Proposals" at bounding box center [107, 303] width 165 height 26
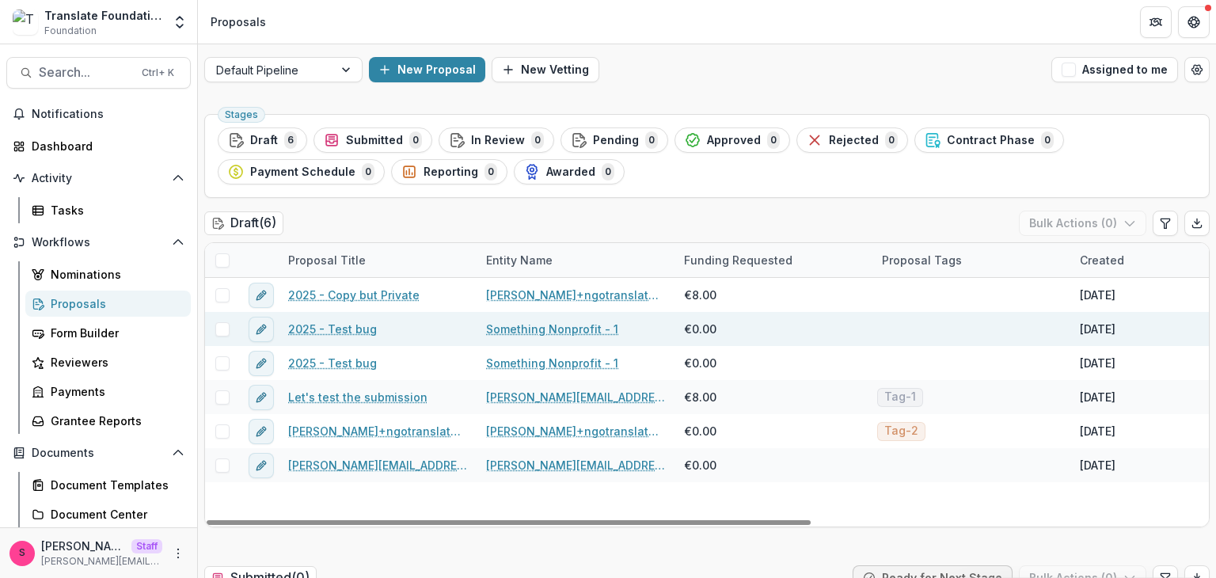
click at [350, 326] on link "2025 - Test bug" at bounding box center [332, 329] width 89 height 17
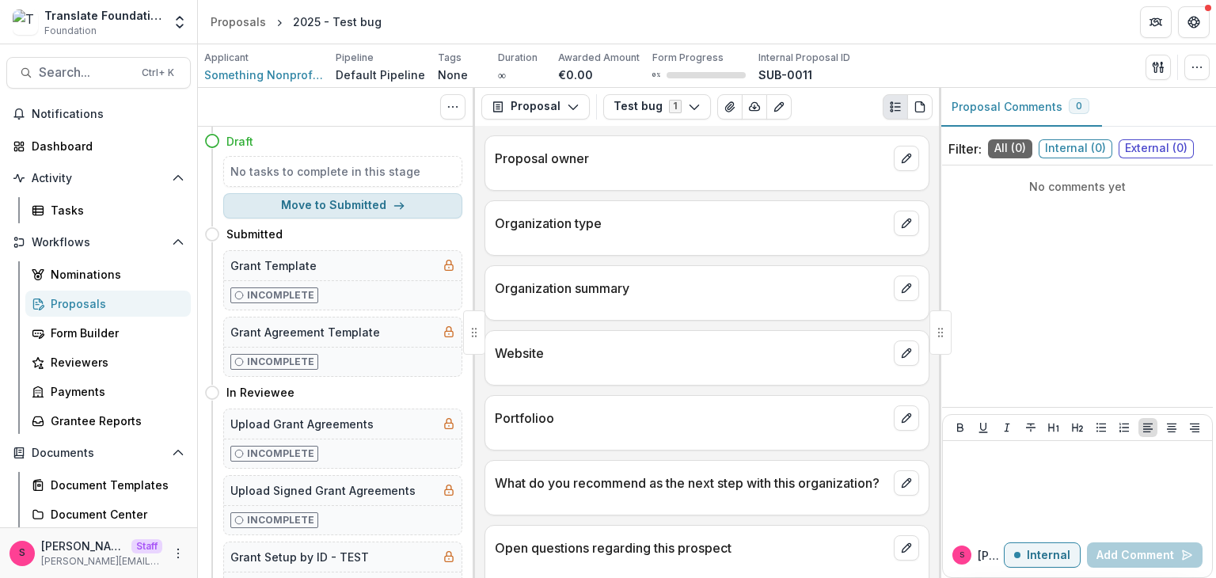
click at [358, 207] on button "Move to Submitted" at bounding box center [342, 205] width 239 height 25
select select "*********"
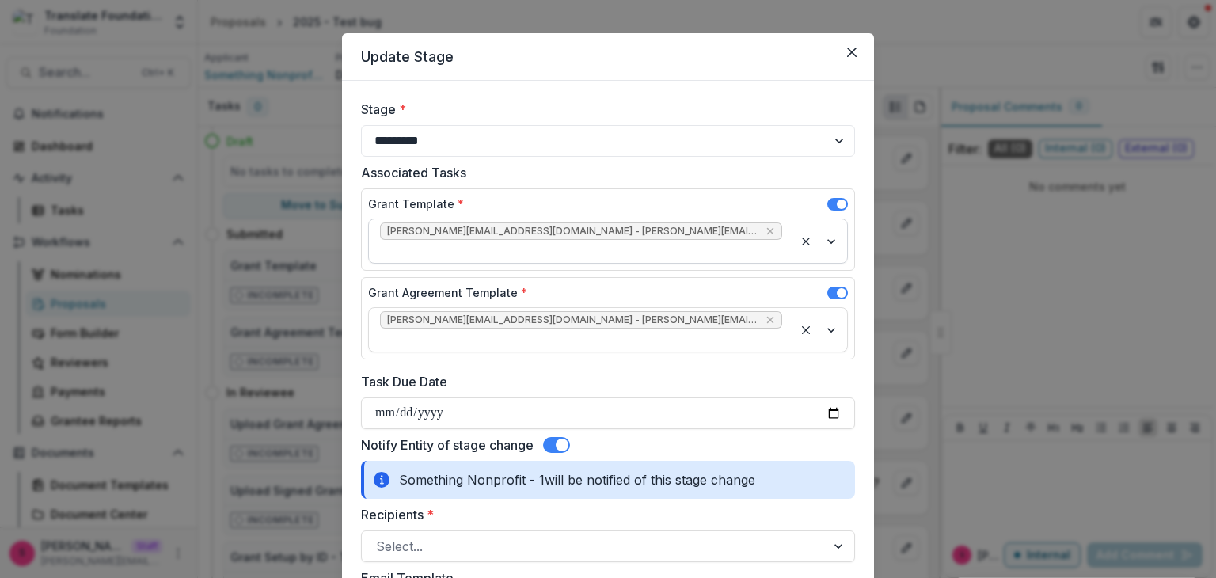
scroll to position [19, 0]
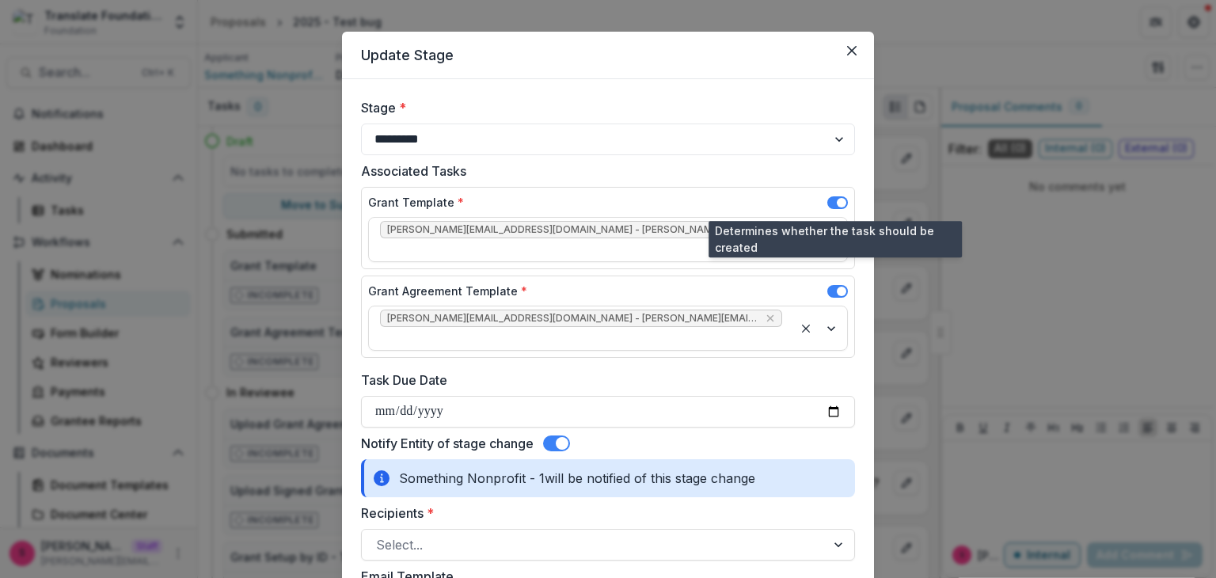
click at [827, 196] on label at bounding box center [837, 202] width 21 height 13
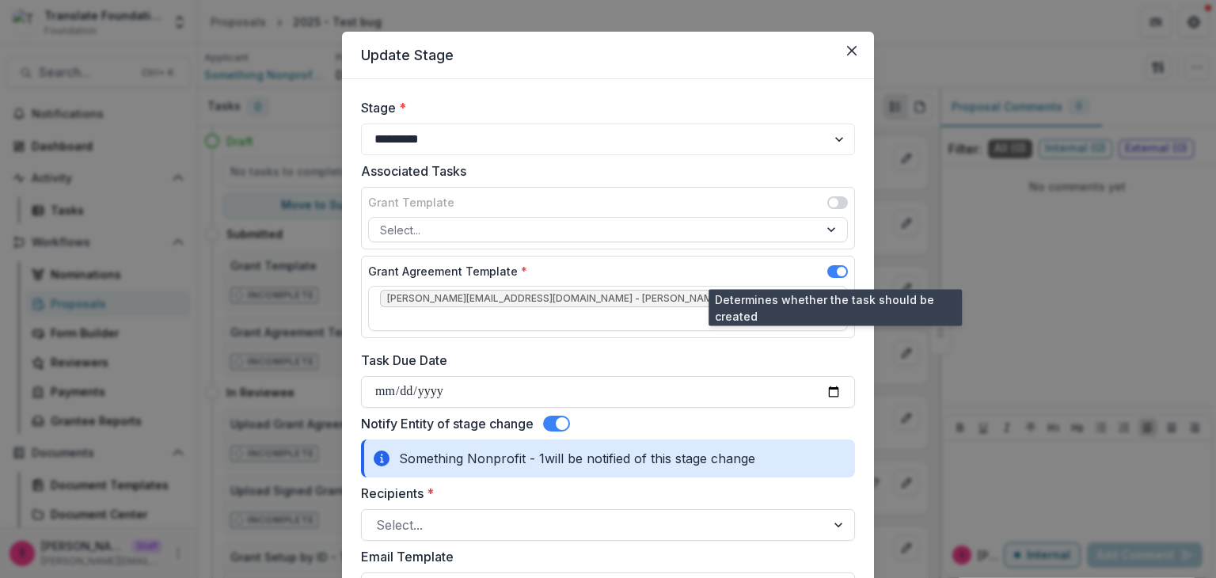
click at [841, 271] on span at bounding box center [840, 271] width 9 height 9
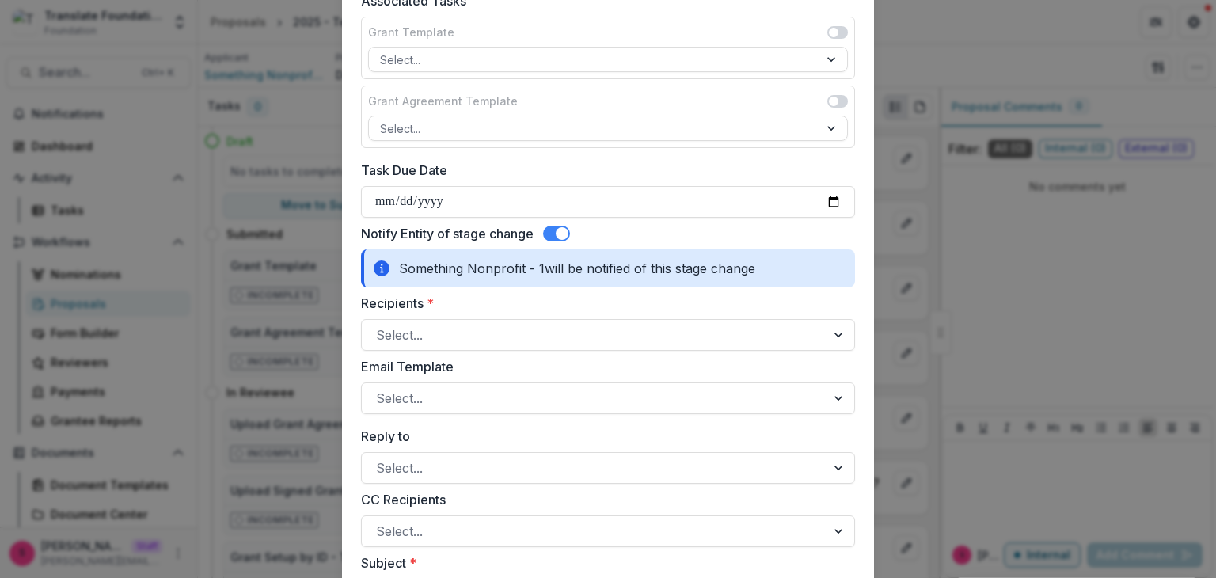
scroll to position [193, 0]
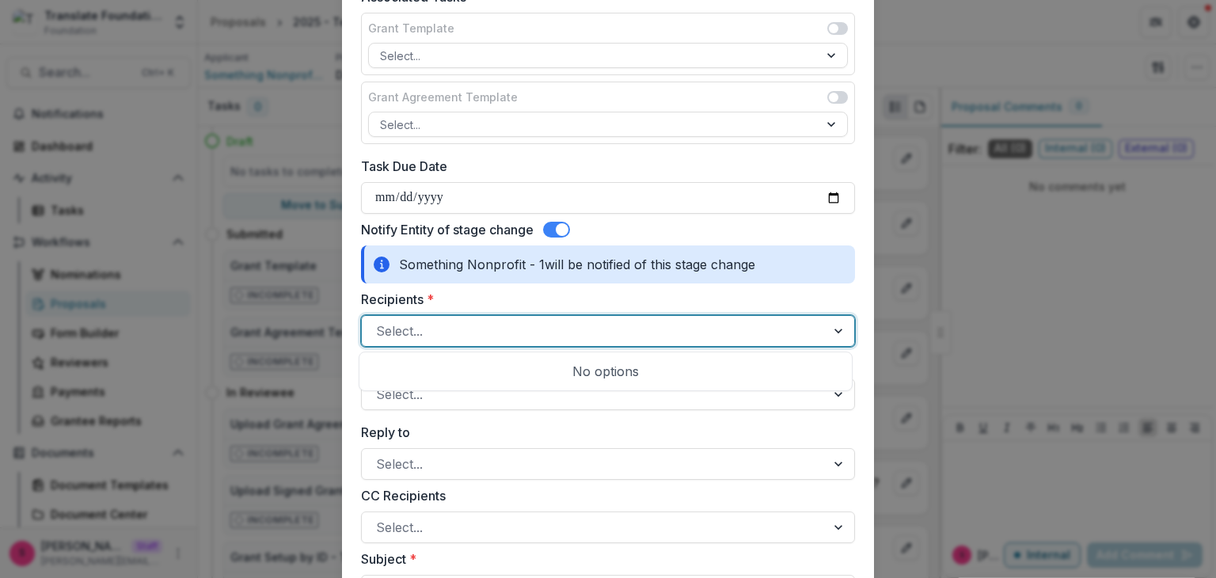
click at [451, 328] on div at bounding box center [593, 331] width 435 height 22
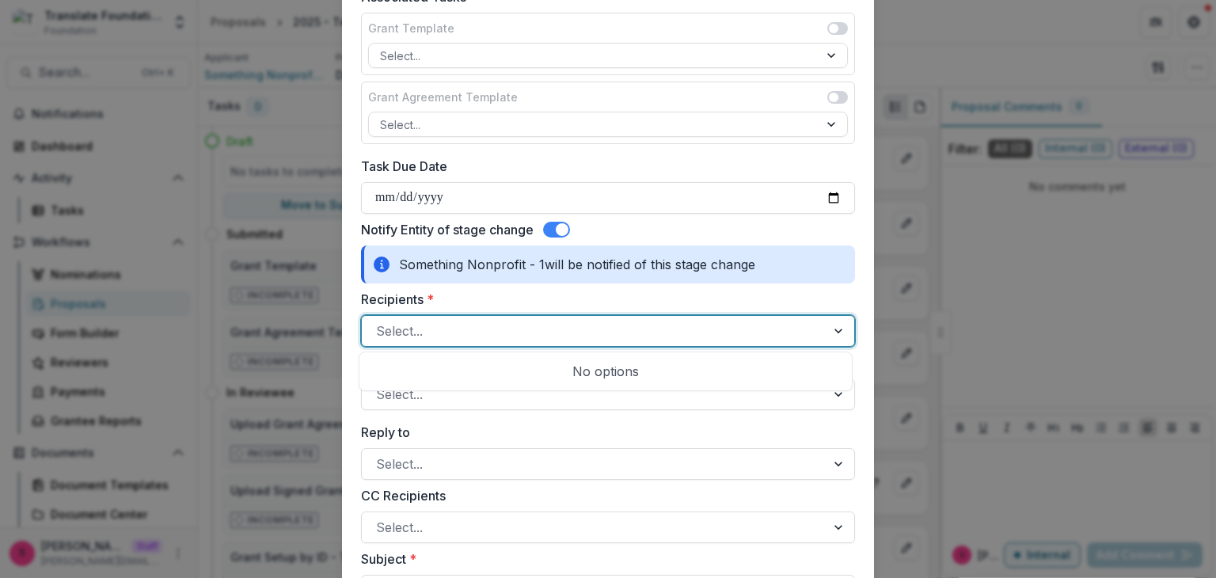
click at [484, 365] on div "No options" at bounding box center [605, 371] width 486 height 32
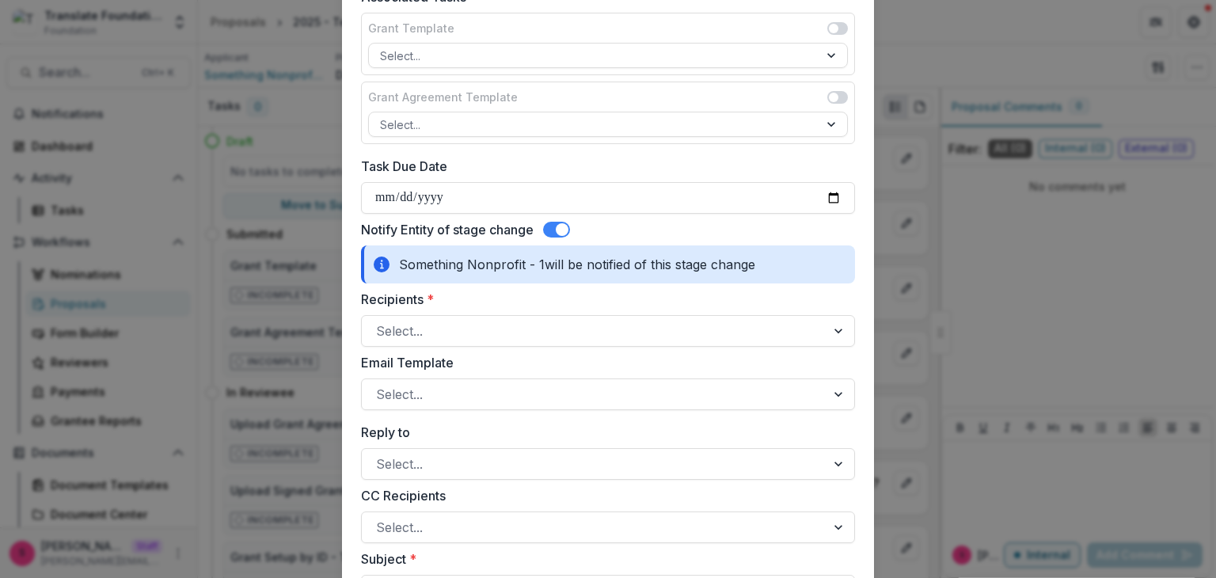
click at [529, 423] on label "Reply to" at bounding box center [603, 432] width 484 height 19
click at [380, 454] on input "Reply to" at bounding box center [378, 463] width 4 height 19
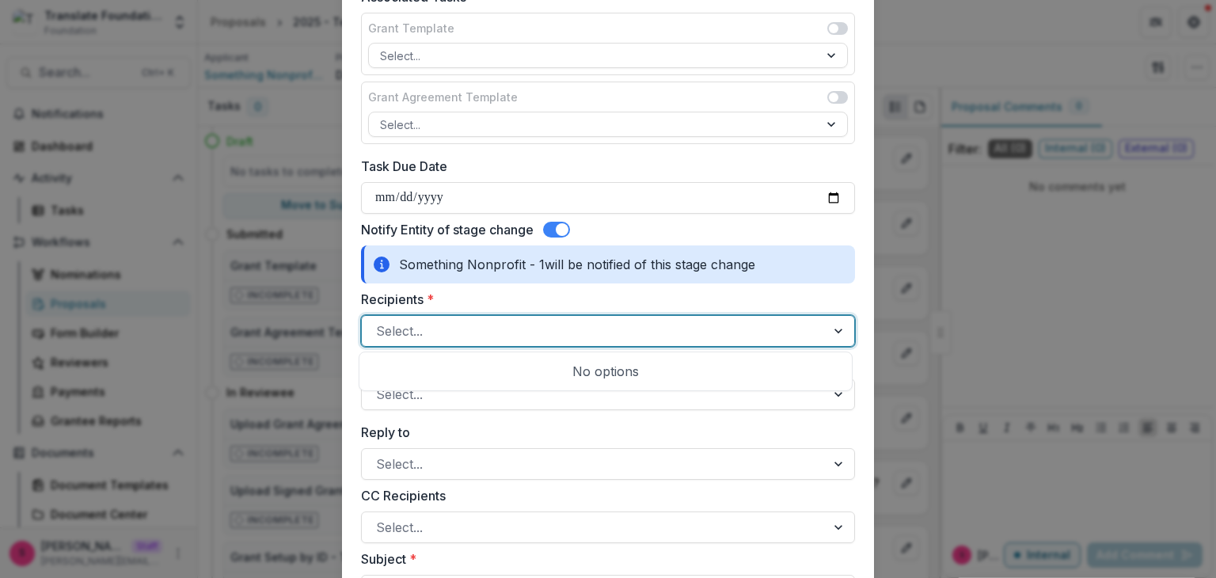
click at [451, 326] on div at bounding box center [593, 331] width 435 height 22
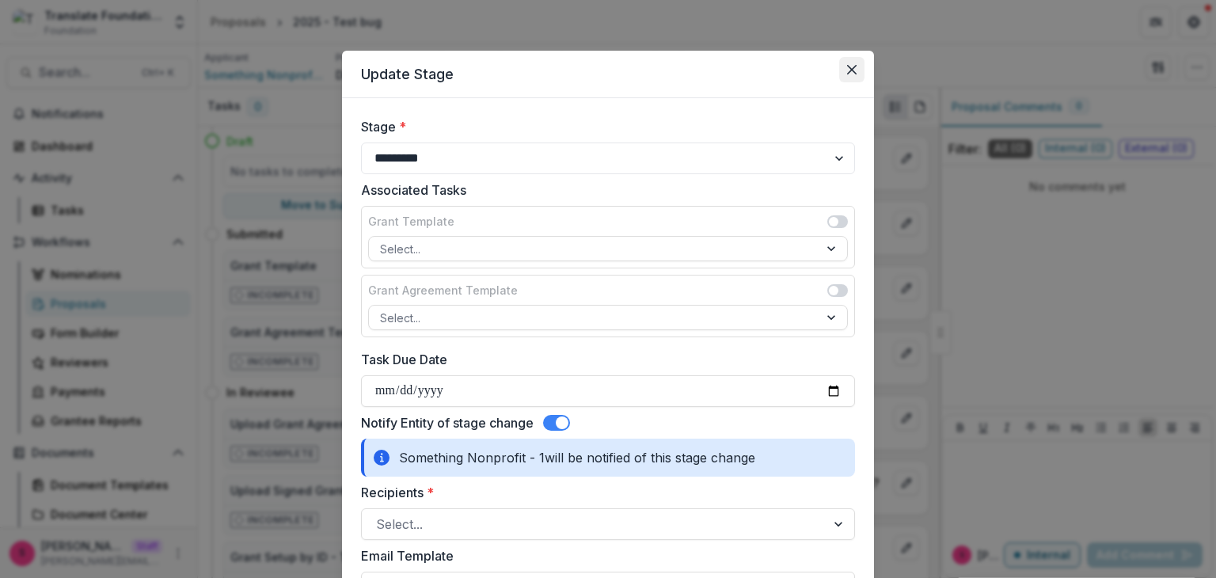
click at [859, 63] on button "Close" at bounding box center [851, 69] width 25 height 25
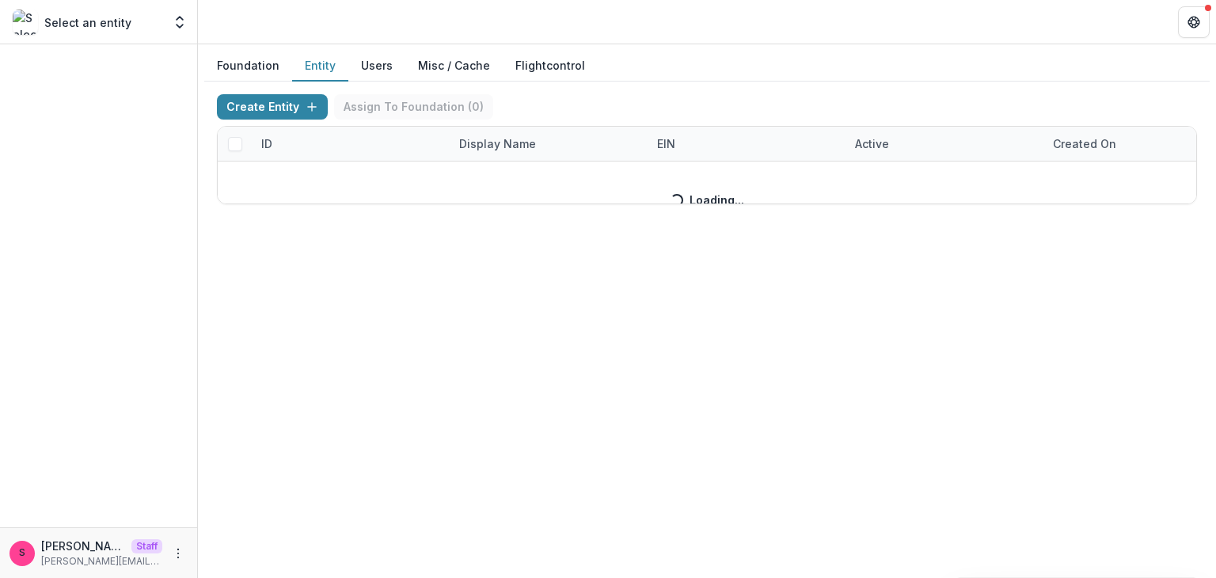
click at [316, 63] on button "Entity" at bounding box center [320, 66] width 56 height 31
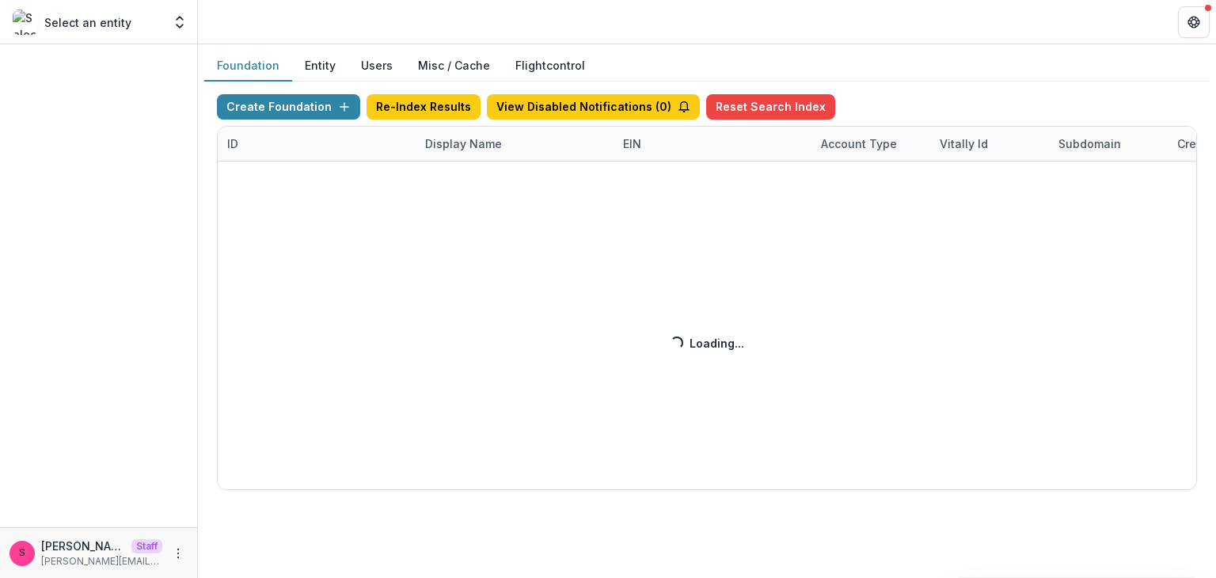
click at [247, 55] on button "Foundation" at bounding box center [248, 66] width 88 height 31
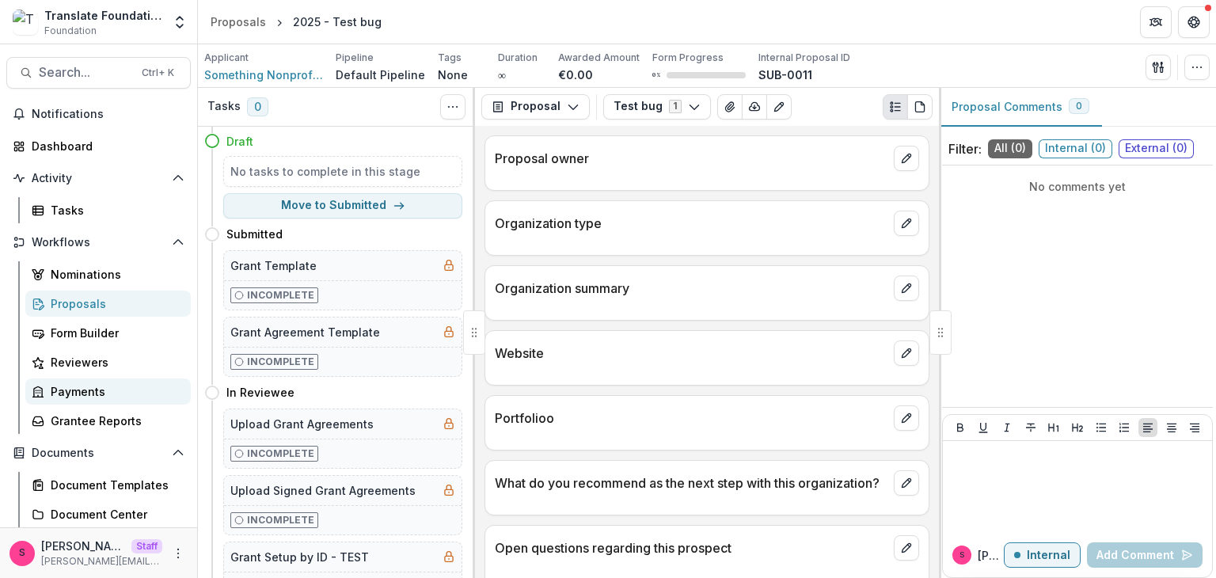
scroll to position [176, 0]
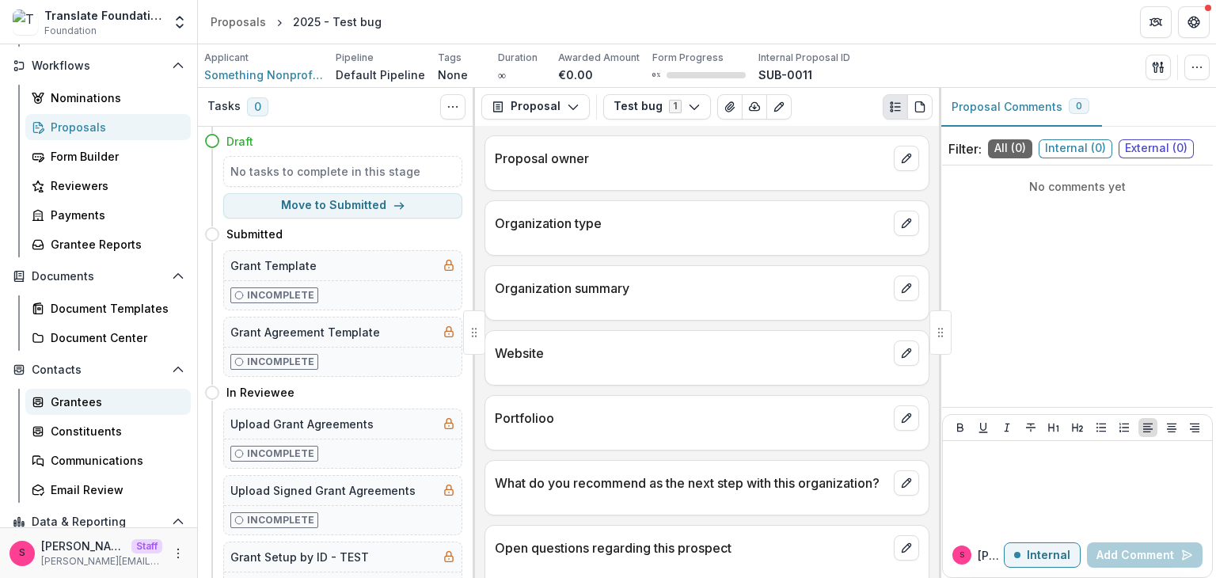
click at [70, 392] on link "Grantees" at bounding box center [107, 402] width 165 height 26
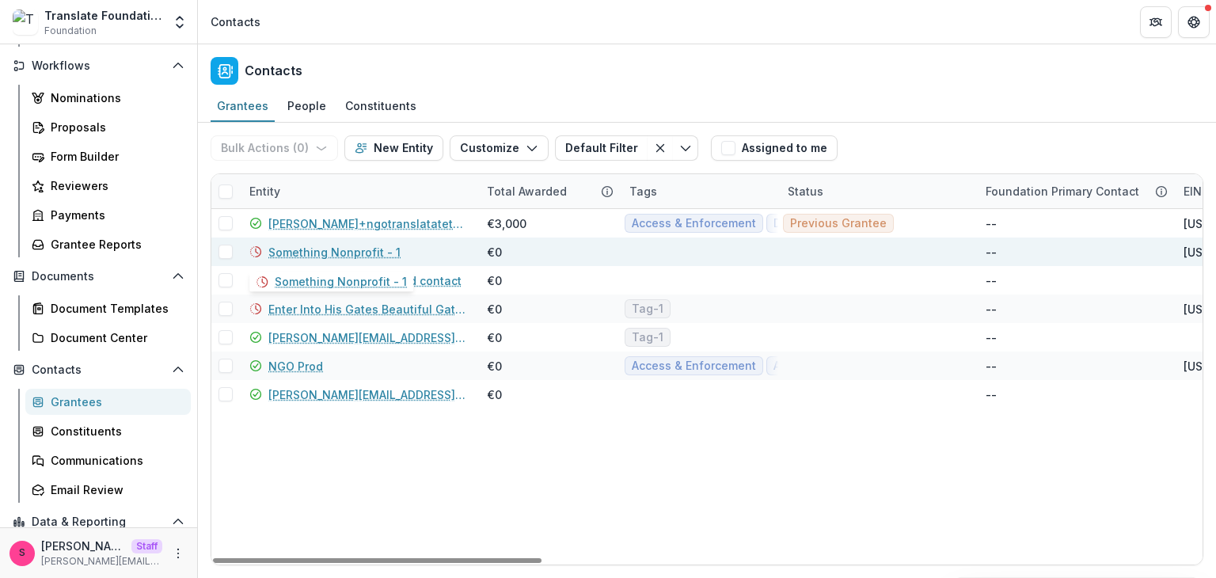
click at [343, 245] on link "Something Nonprofit - 1" at bounding box center [334, 252] width 132 height 17
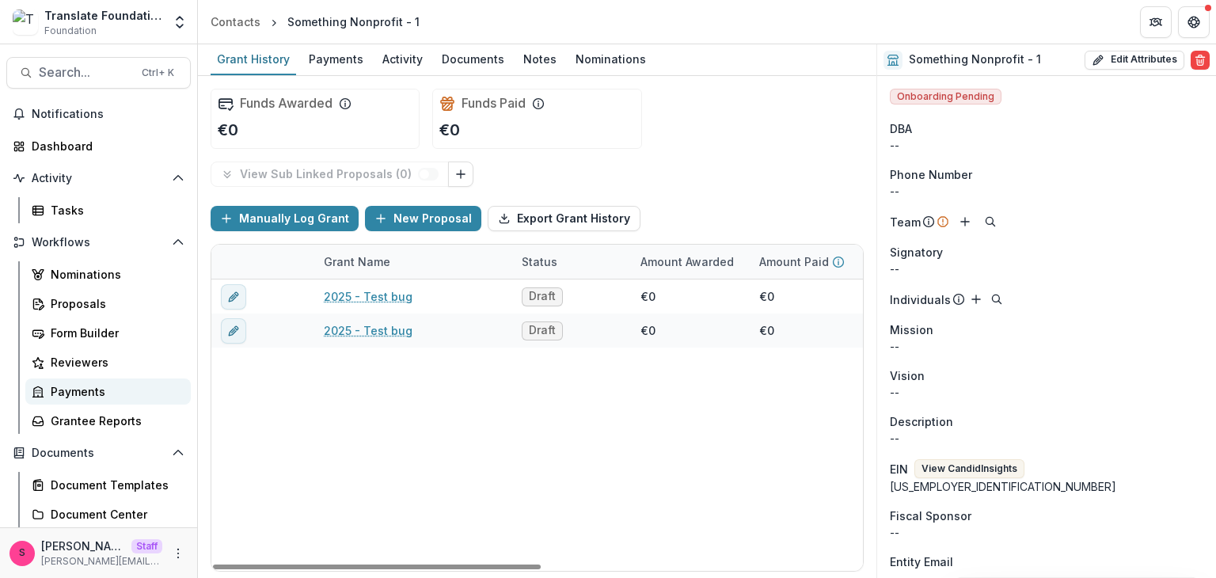
scroll to position [304, 0]
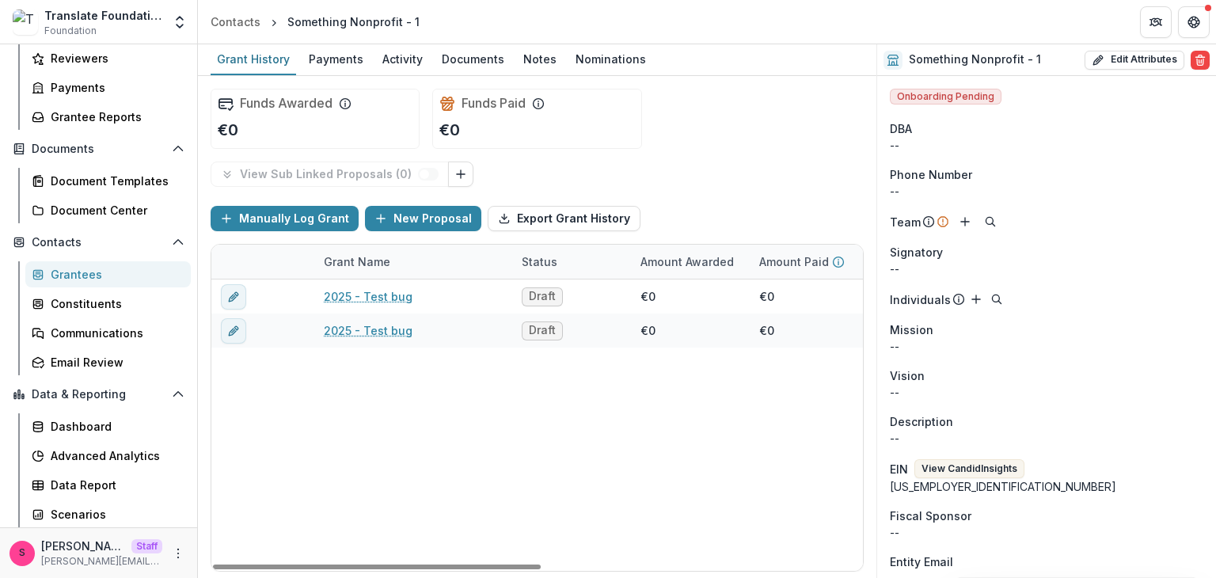
click at [62, 278] on div "Grantees" at bounding box center [114, 274] width 127 height 17
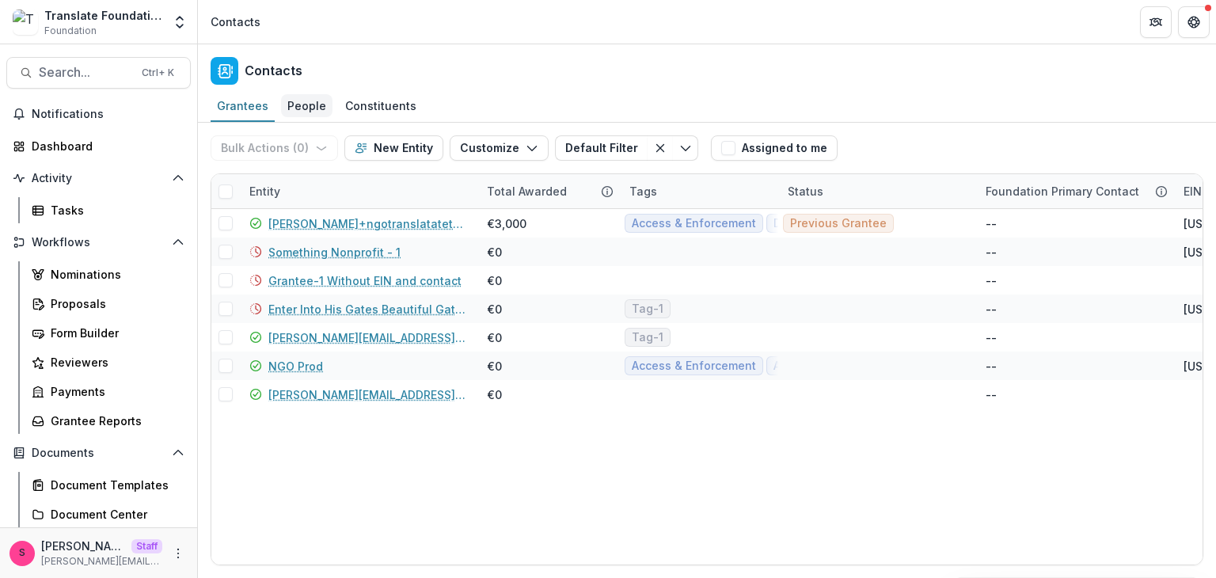
click at [288, 103] on div "People" at bounding box center [306, 105] width 51 height 23
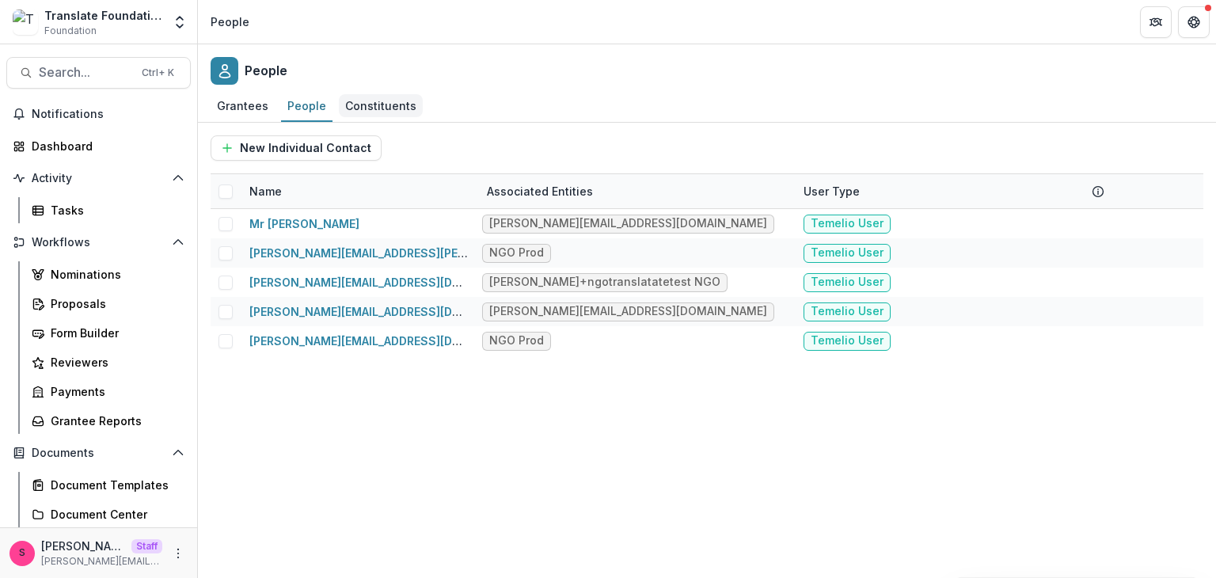
click at [386, 108] on div "Constituents" at bounding box center [381, 105] width 84 height 23
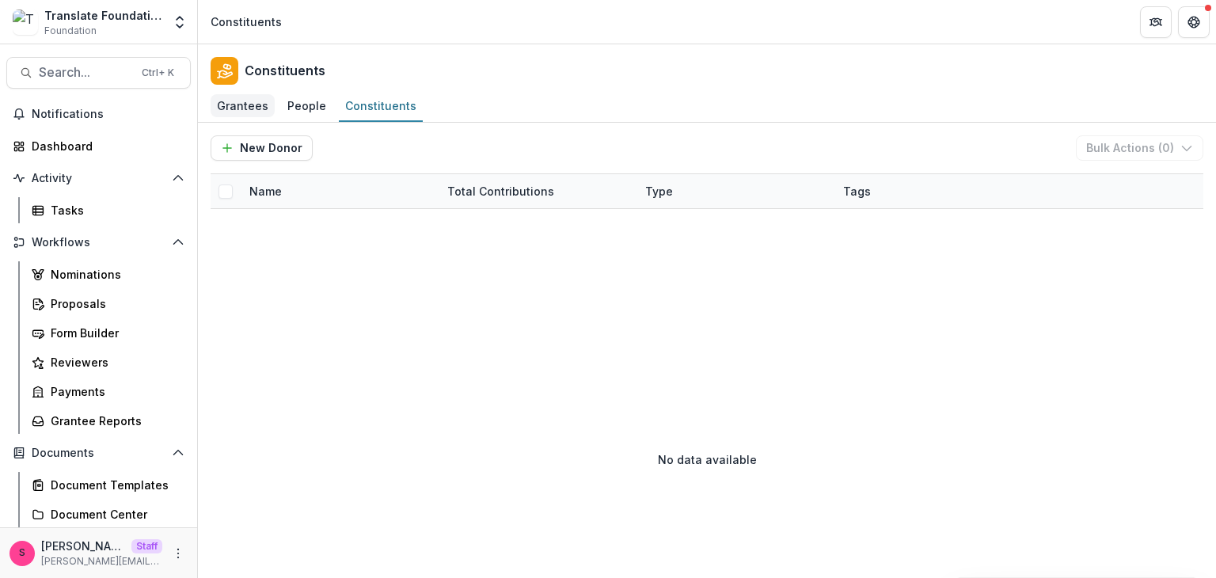
click at [239, 93] on link "Grantees" at bounding box center [243, 106] width 64 height 31
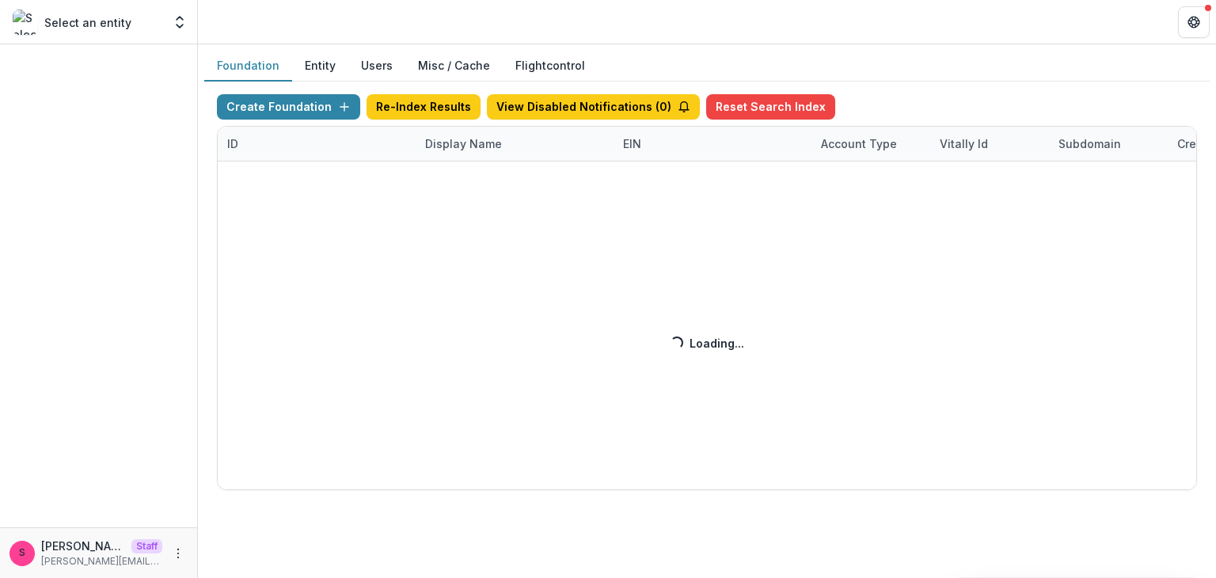
click at [311, 74] on button "Entity" at bounding box center [320, 66] width 56 height 31
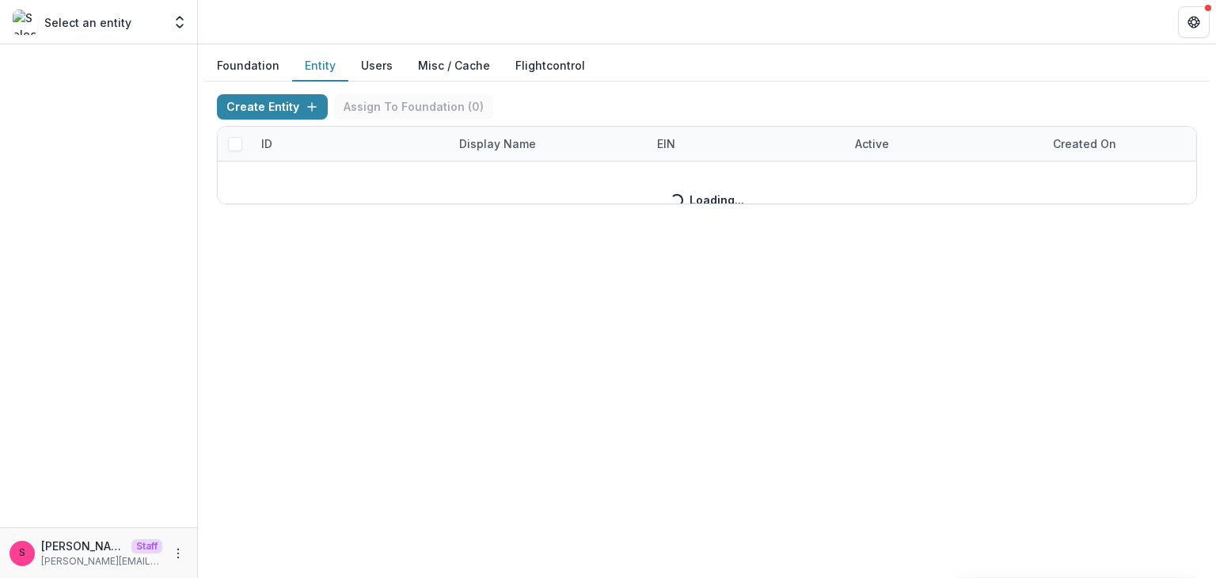
click at [503, 146] on div "Create Entity Assign To Foundation ( 0 ) ID Display Name EIN Active Created on …" at bounding box center [707, 149] width 980 height 110
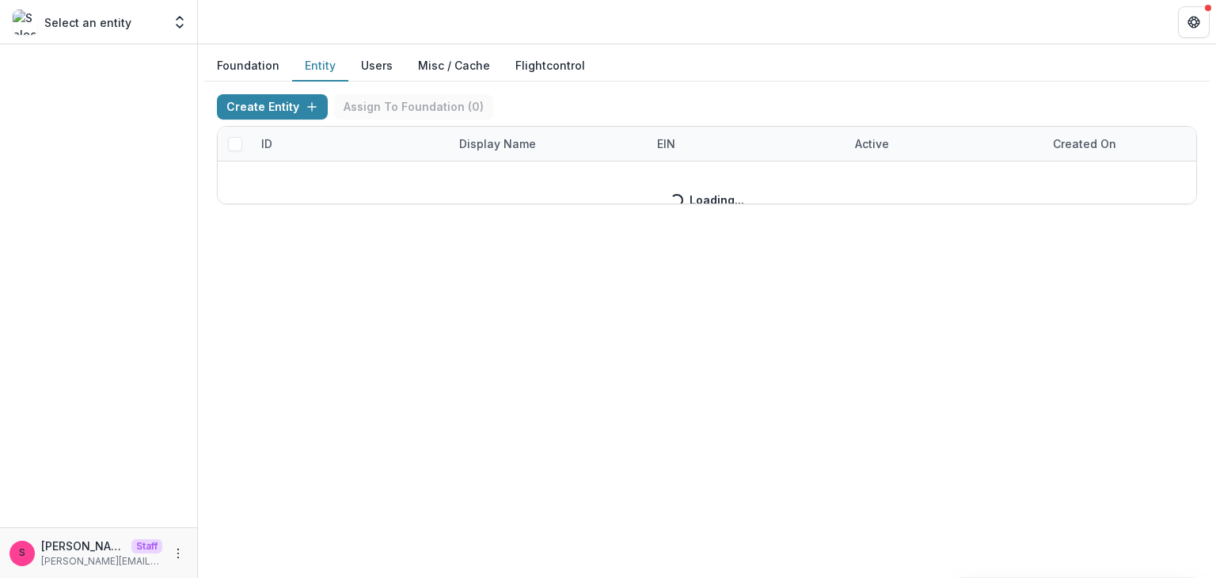
click at [503, 146] on div "Create Entity Assign To Foundation ( 0 ) ID Display Name EIN Active Created on …" at bounding box center [707, 149] width 980 height 110
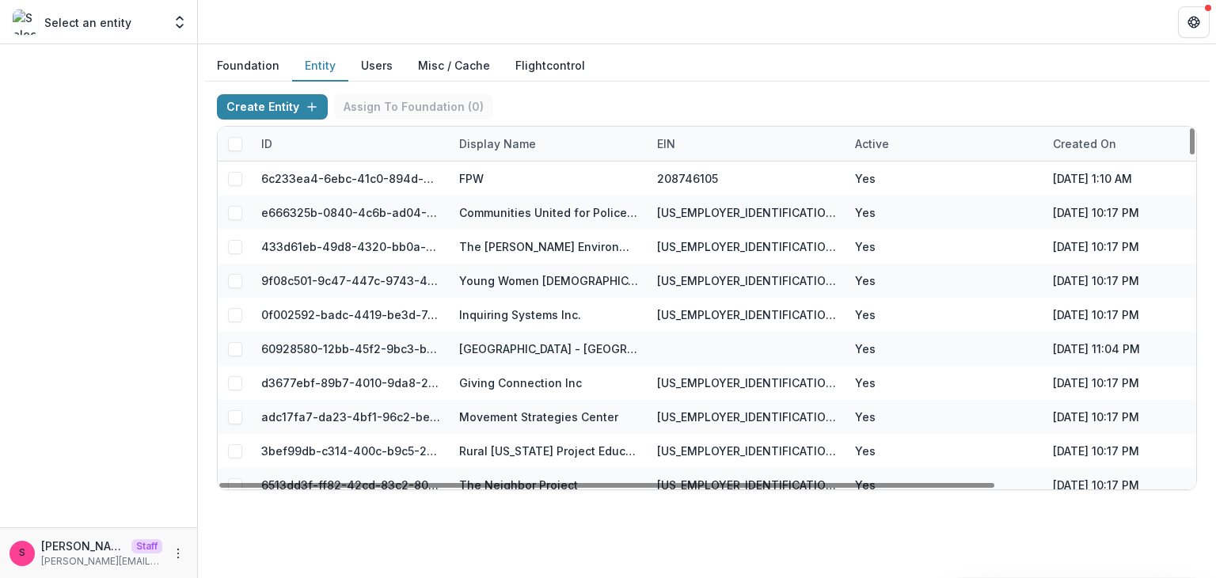
click at [503, 146] on div "Display Name" at bounding box center [498, 143] width 96 height 17
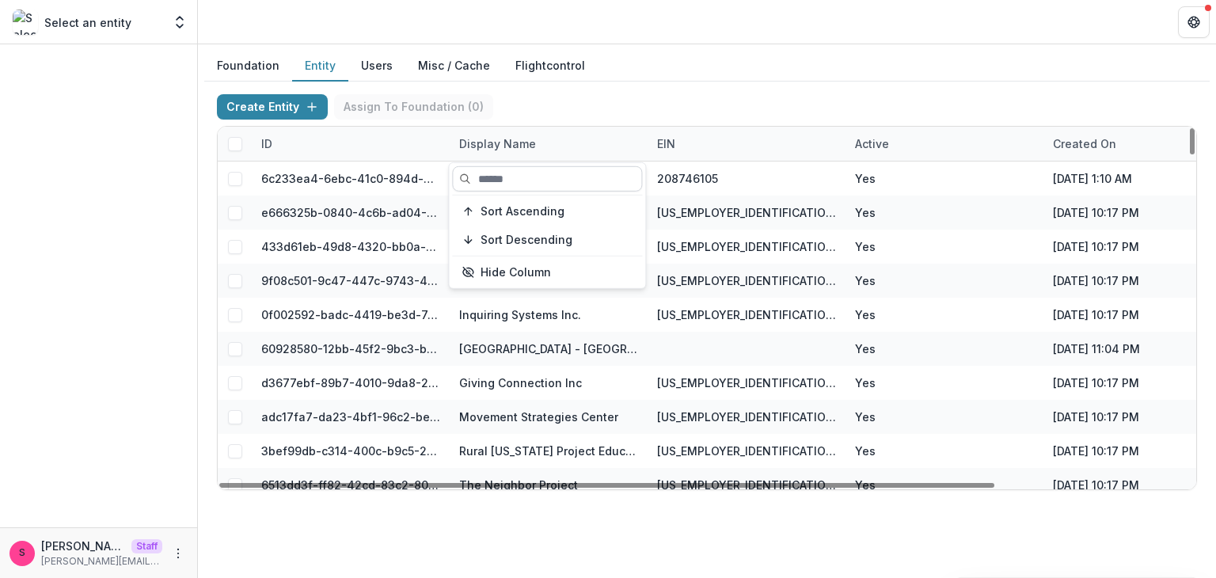
click at [492, 180] on input at bounding box center [547, 178] width 190 height 25
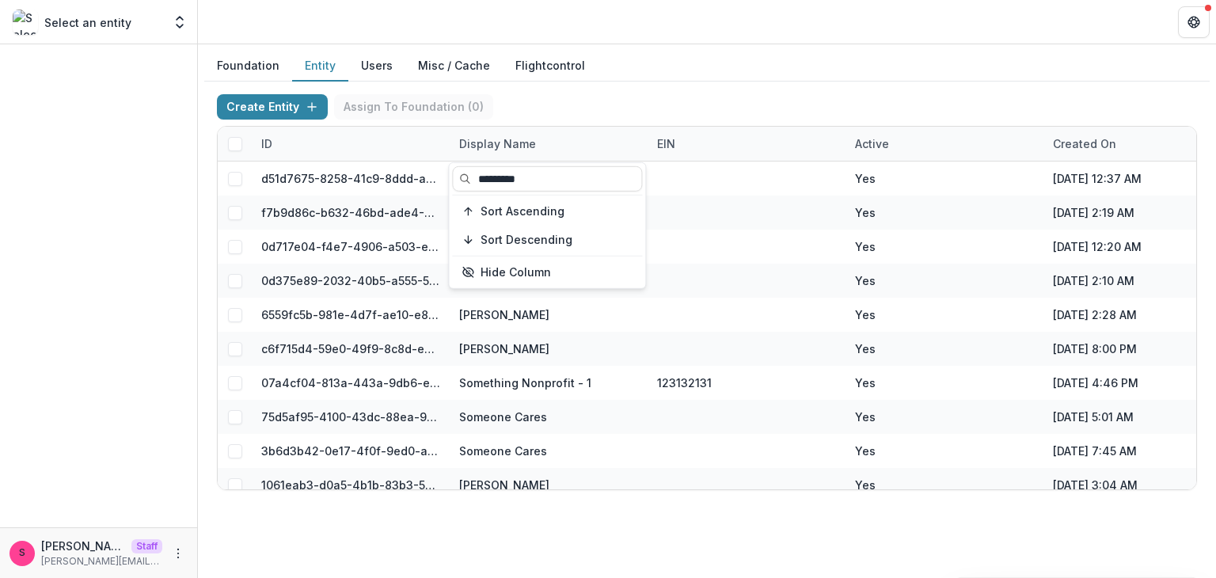
type input "*********"
click at [635, 89] on div "Create Entity Assign To Foundation ( 0 ) ID Display Name EIN Active Created on …" at bounding box center [706, 292] width 1005 height 421
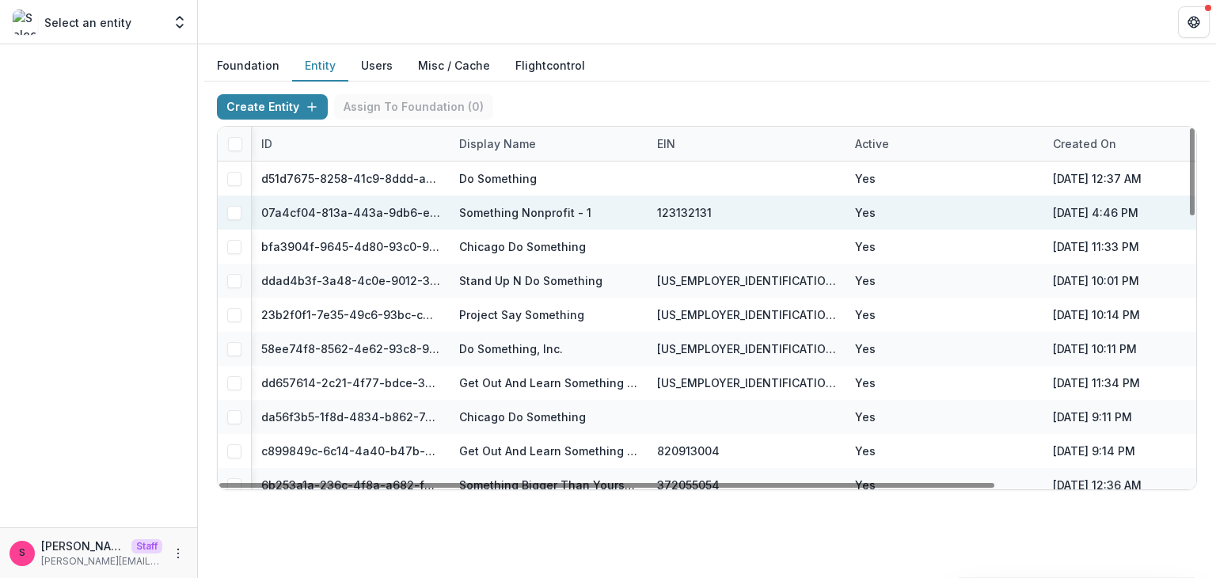
scroll to position [0, 242]
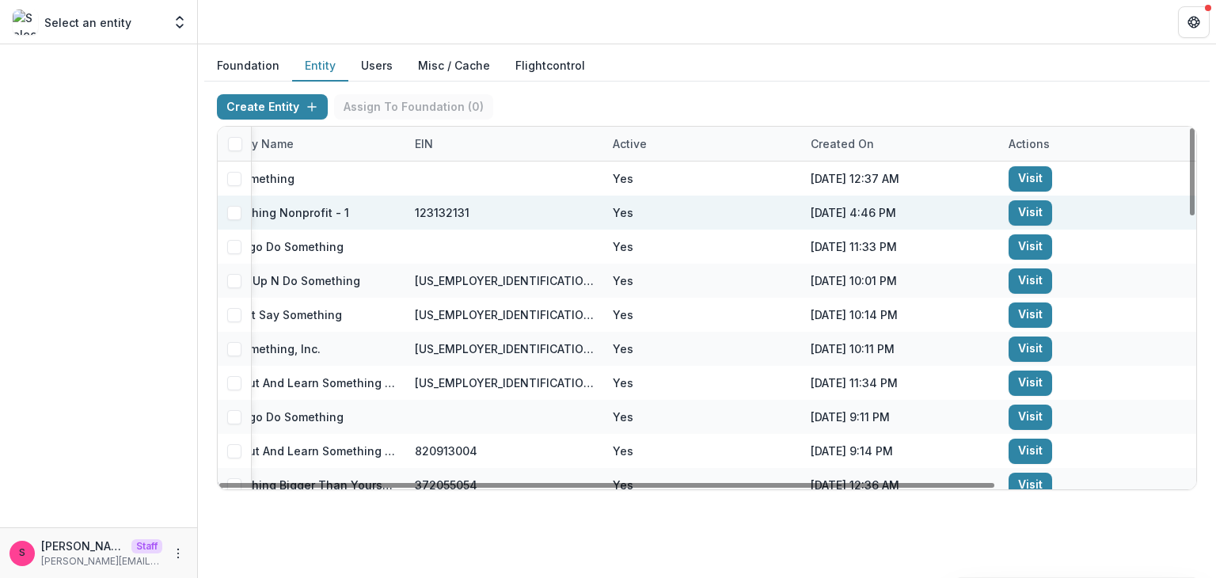
click at [1027, 215] on link "Visit" at bounding box center [1030, 212] width 44 height 25
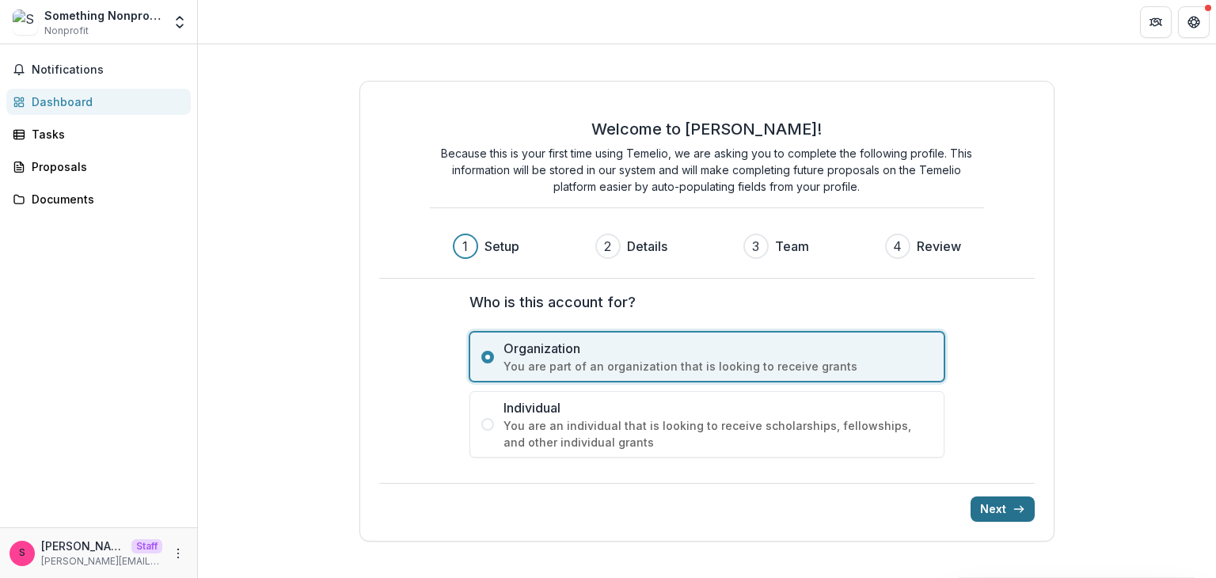
click at [1004, 510] on button "Next" at bounding box center [1002, 508] width 64 height 25
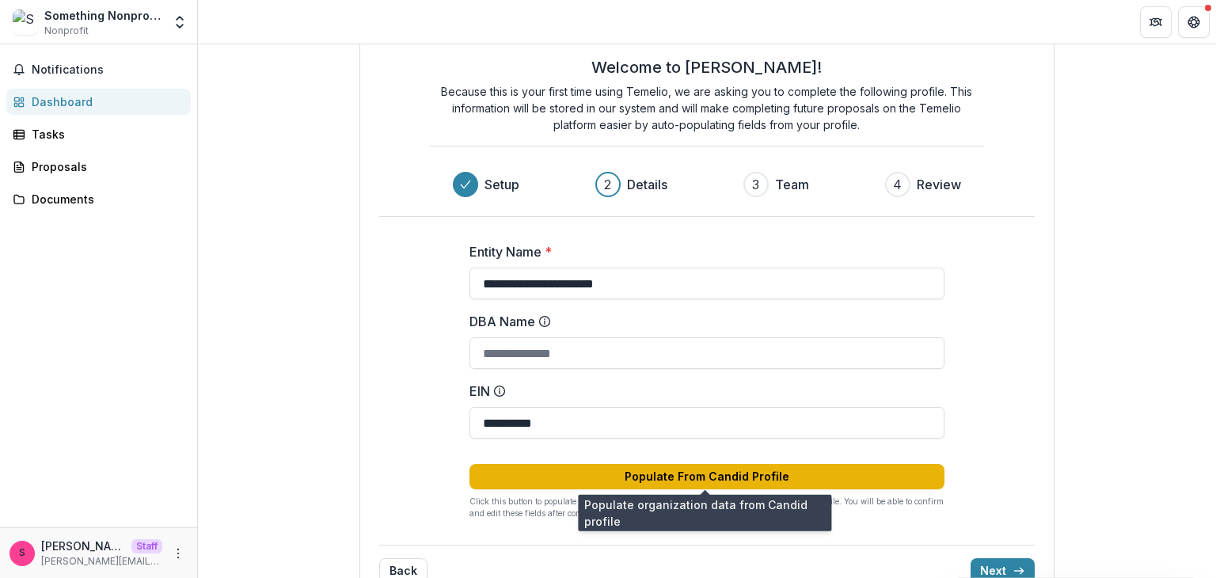
scroll to position [75, 0]
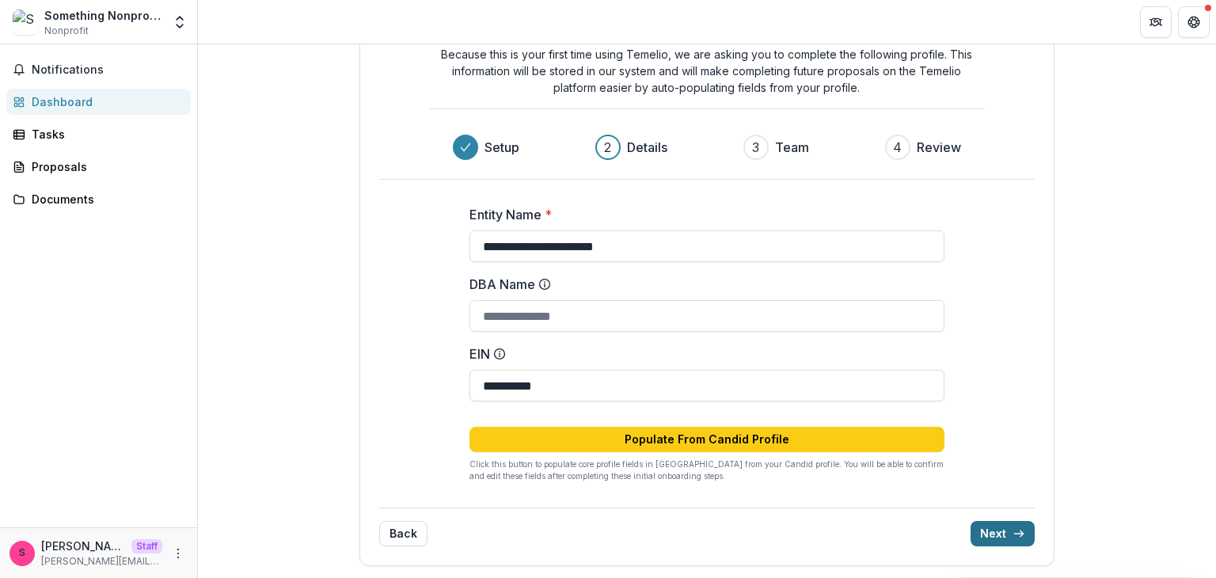
click at [997, 529] on button "Next" at bounding box center [1002, 533] width 64 height 25
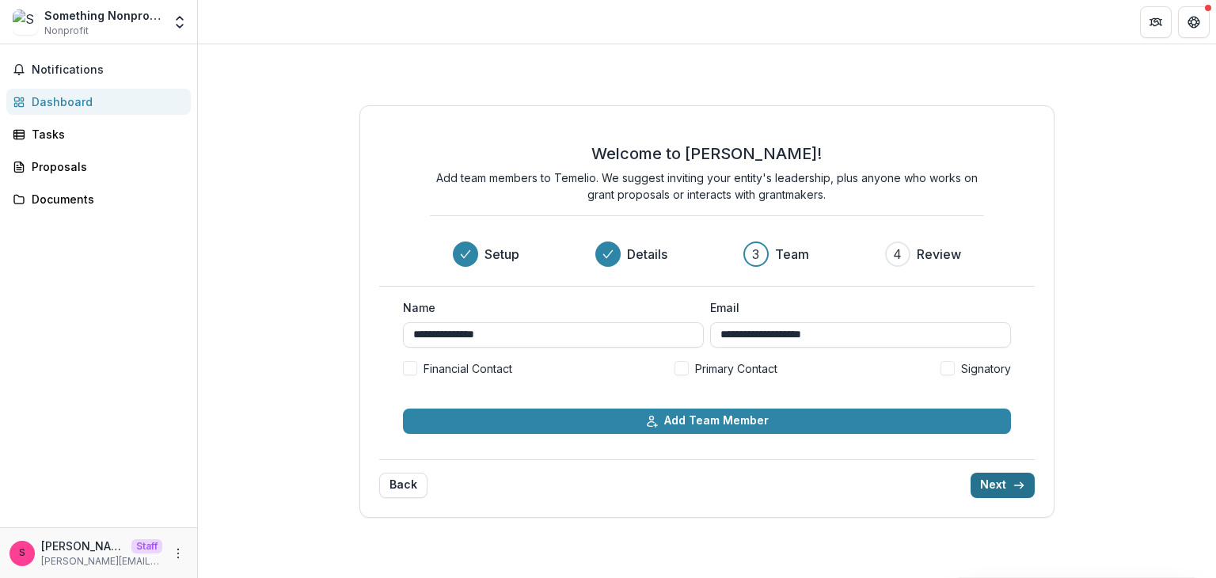
scroll to position [0, 0]
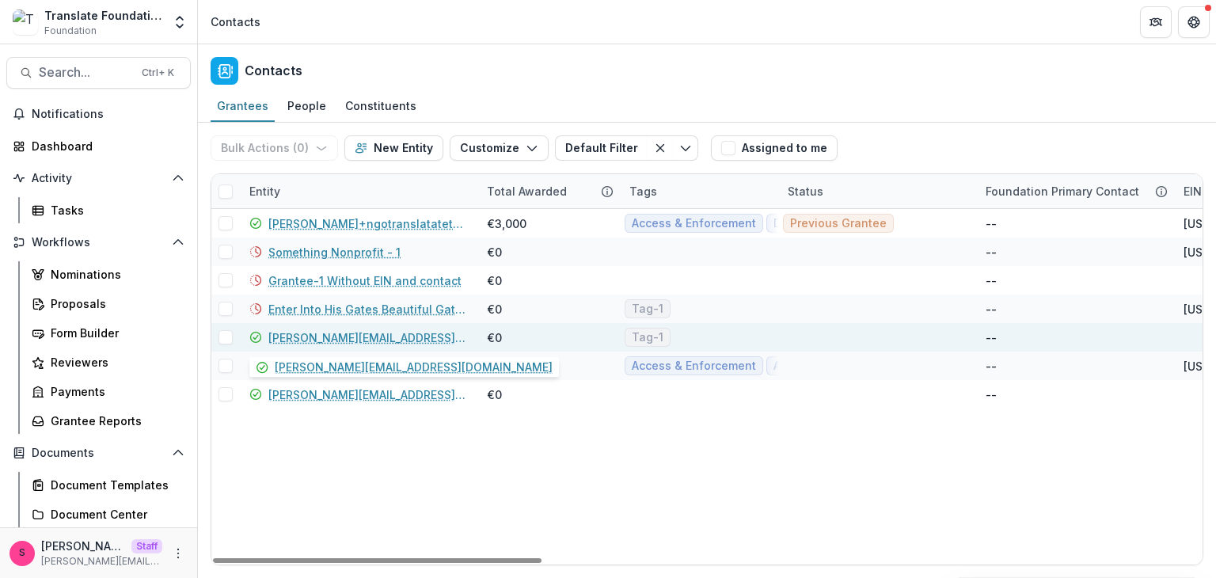
click at [343, 333] on link "[PERSON_NAME][EMAIL_ADDRESS][DOMAIN_NAME]" at bounding box center [367, 337] width 199 height 17
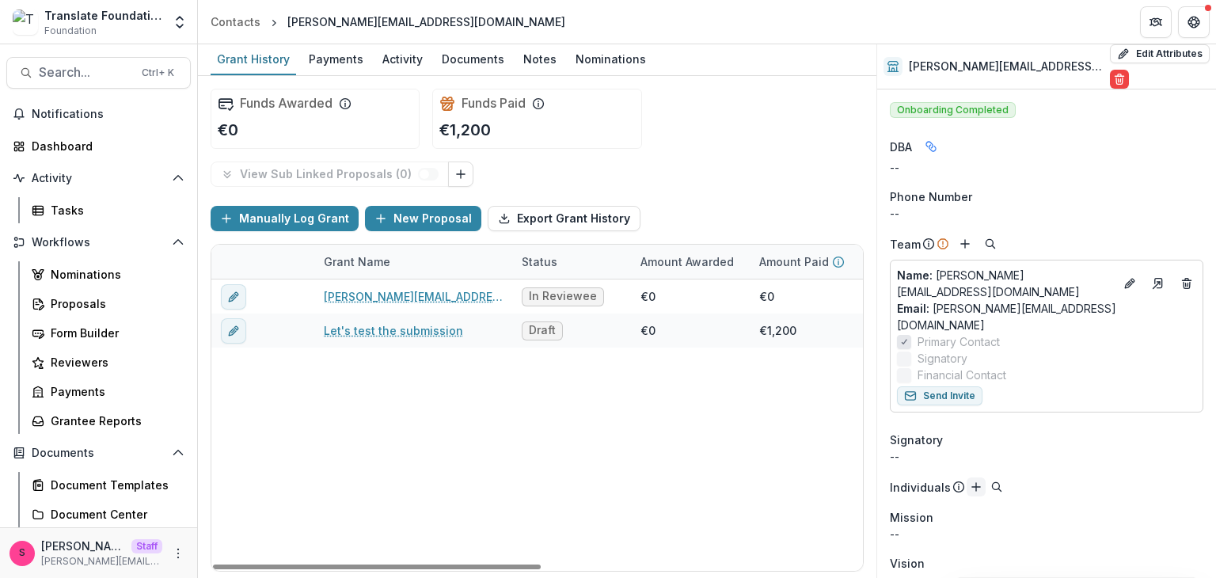
click at [969, 480] on icon "Add" at bounding box center [975, 486] width 13 height 13
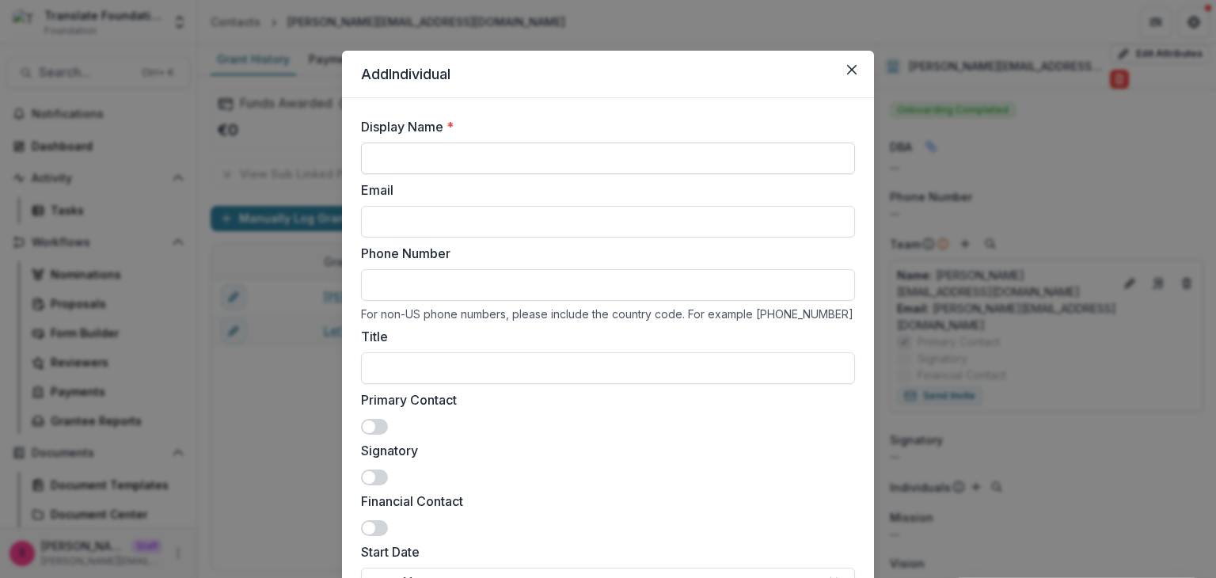
click at [393, 156] on input "Display Name *" at bounding box center [608, 158] width 494 height 32
click at [263, 404] on div "Add Individual Display Name * Email Phone Number For non-US phone numbers, plea…" at bounding box center [608, 289] width 1216 height 578
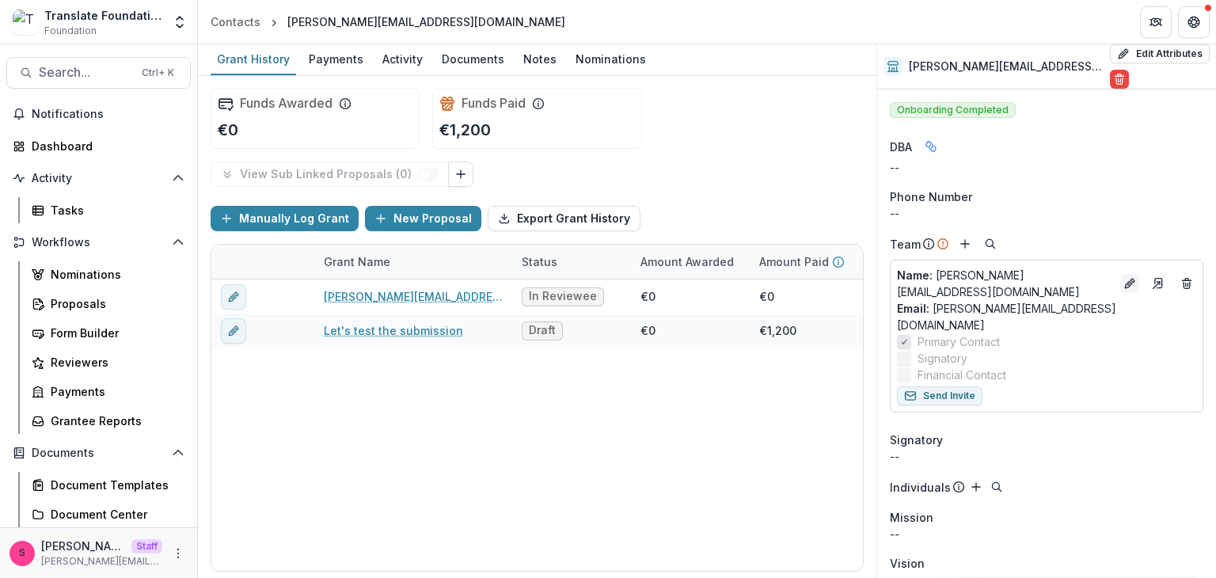
click at [1136, 286] on icon "Edit" at bounding box center [1129, 283] width 13 height 13
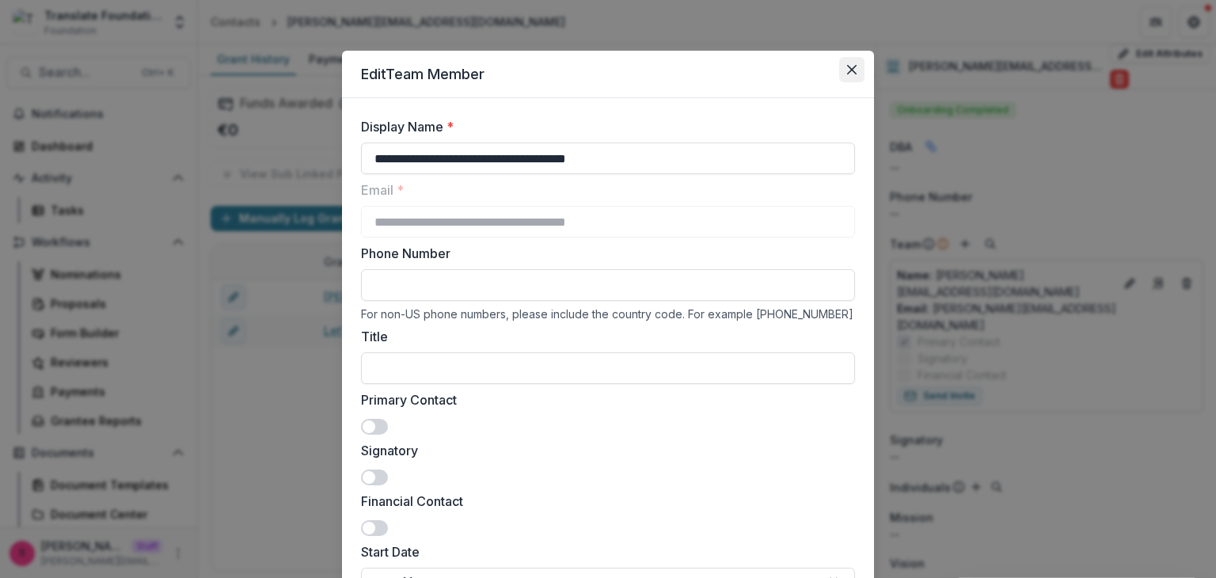
click at [852, 74] on icon "Close" at bounding box center [851, 69] width 9 height 9
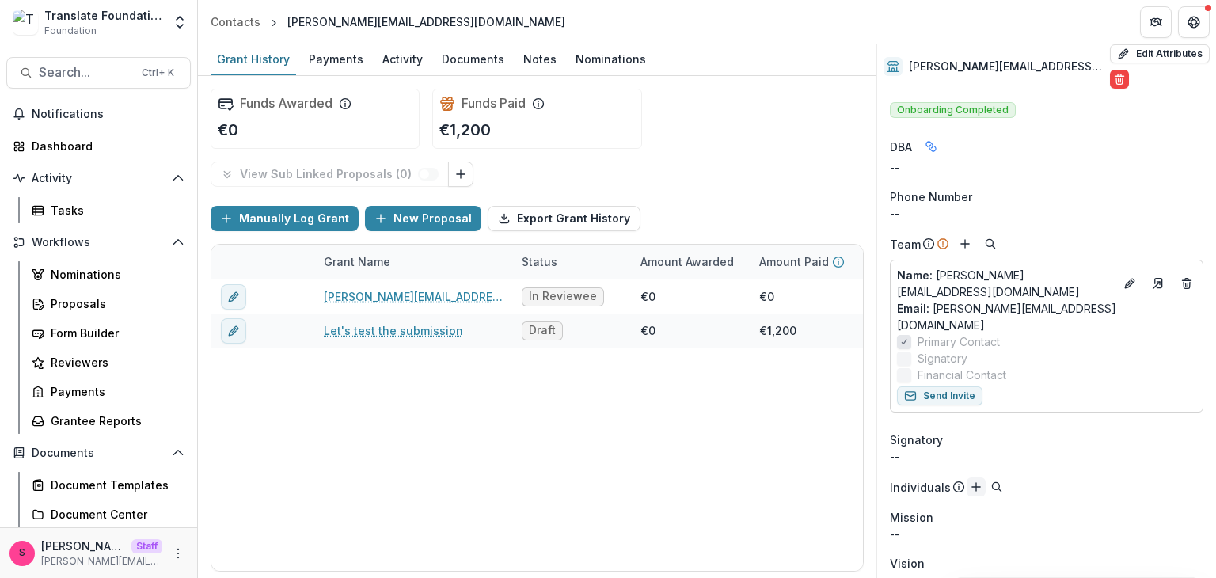
click at [969, 480] on icon "Add" at bounding box center [975, 486] width 13 height 13
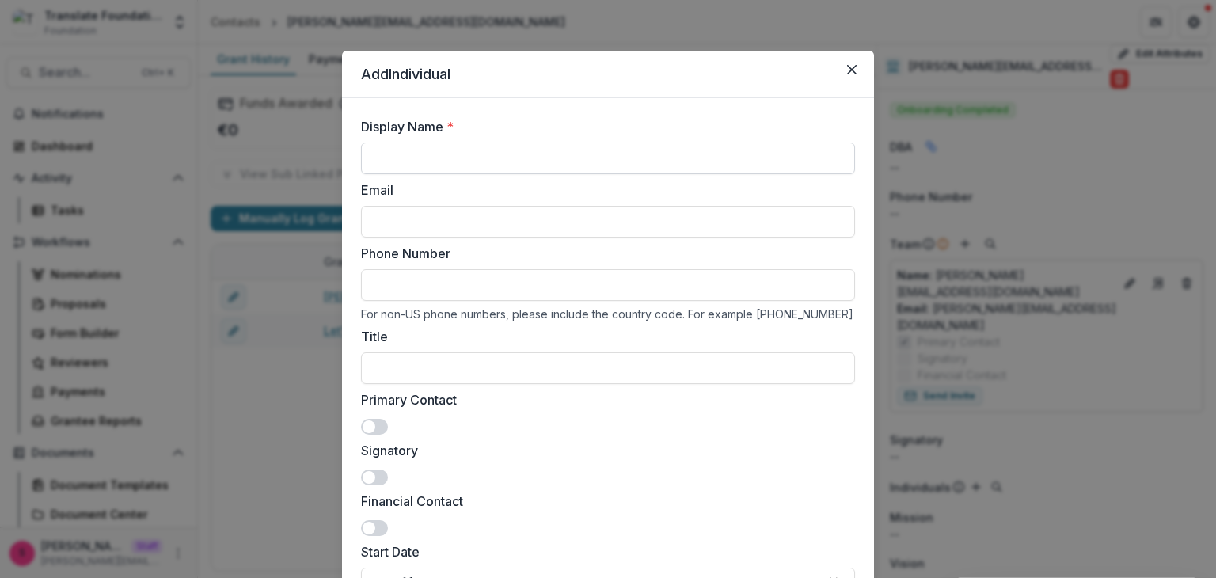
click at [385, 154] on input "Display Name *" at bounding box center [608, 158] width 494 height 32
type input "**********"
click at [365, 422] on span at bounding box center [368, 426] width 13 height 13
click at [365, 422] on span at bounding box center [374, 427] width 27 height 16
click at [405, 229] on input "Email" at bounding box center [608, 222] width 494 height 32
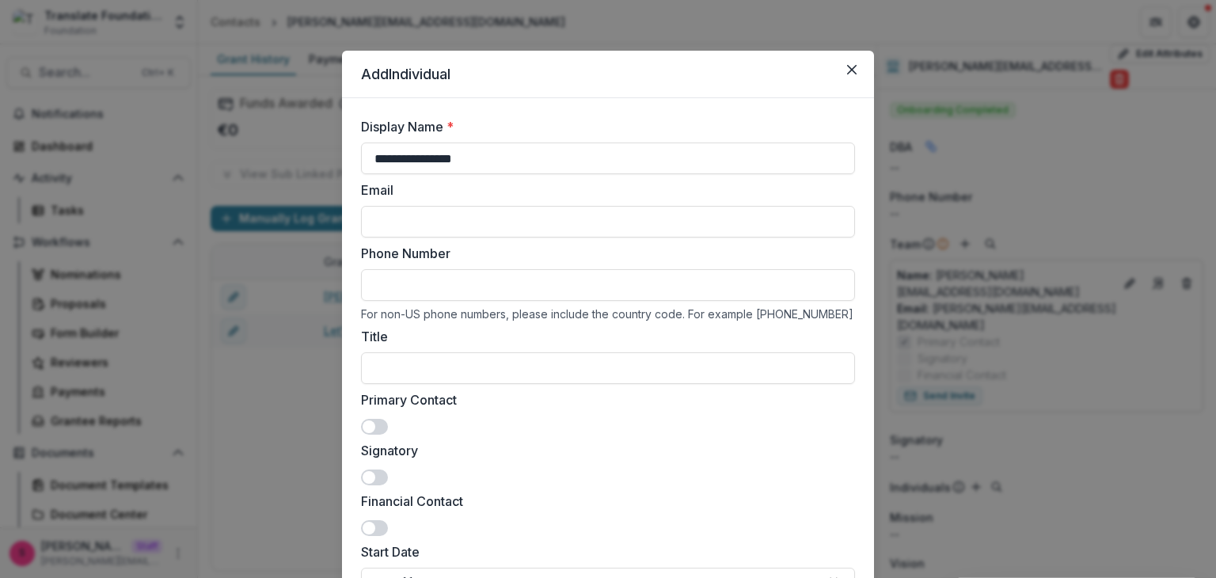
type input "**********"
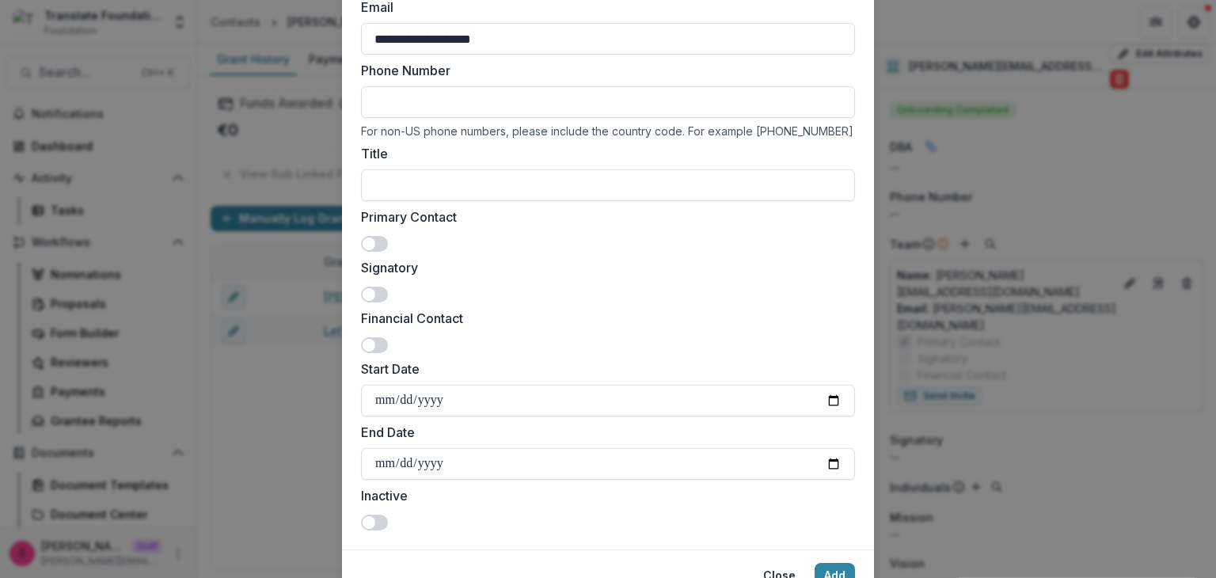
scroll to position [256, 0]
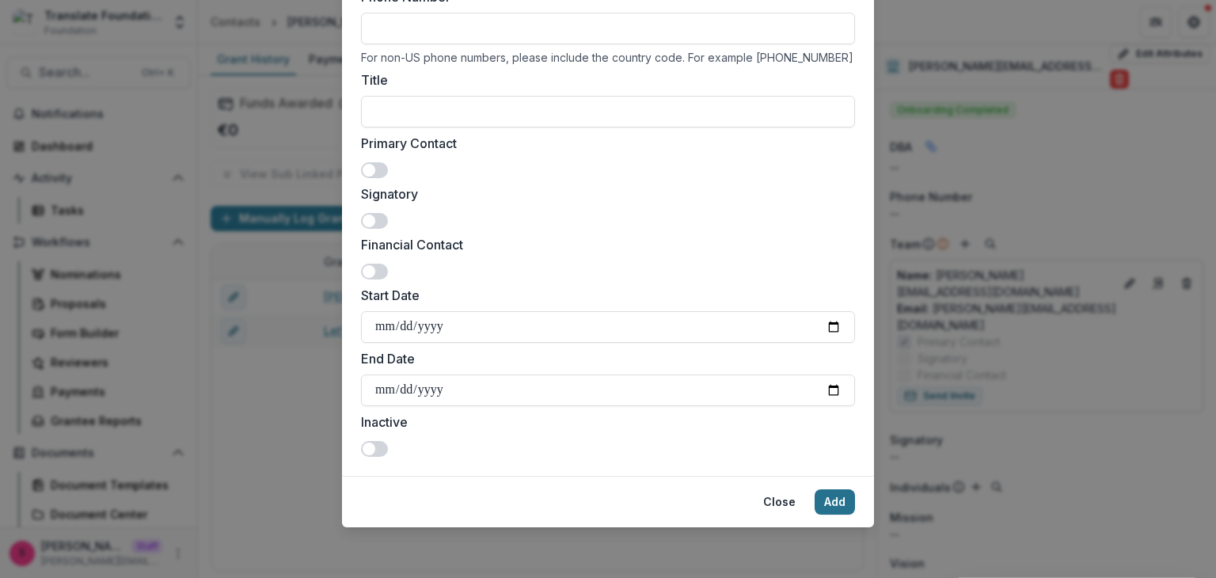
click at [825, 508] on button "Add" at bounding box center [834, 501] width 40 height 25
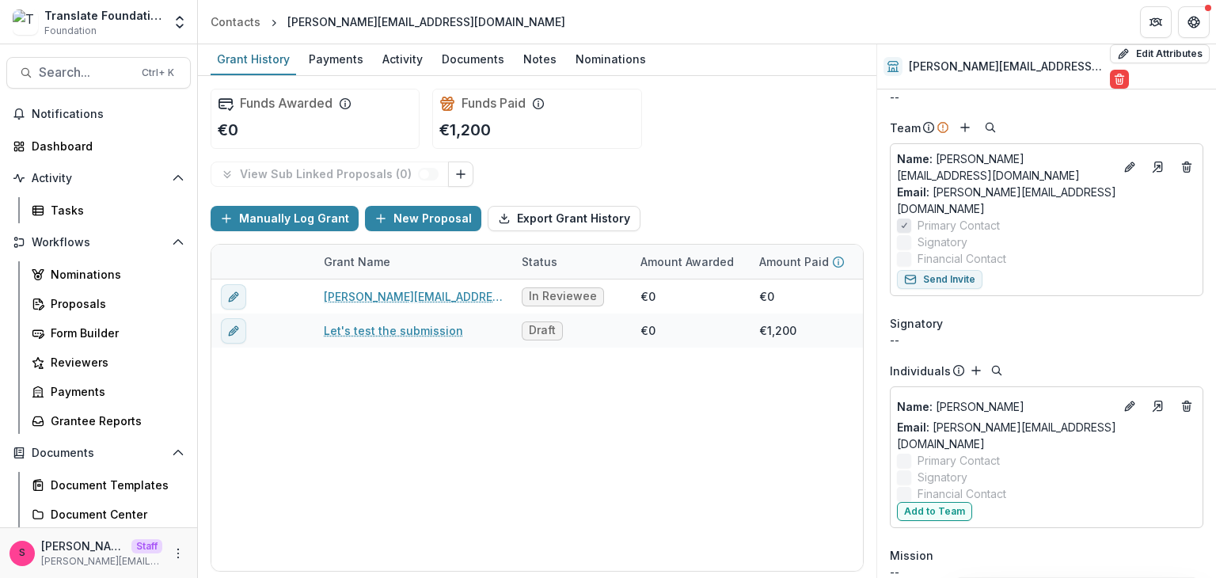
scroll to position [119, 0]
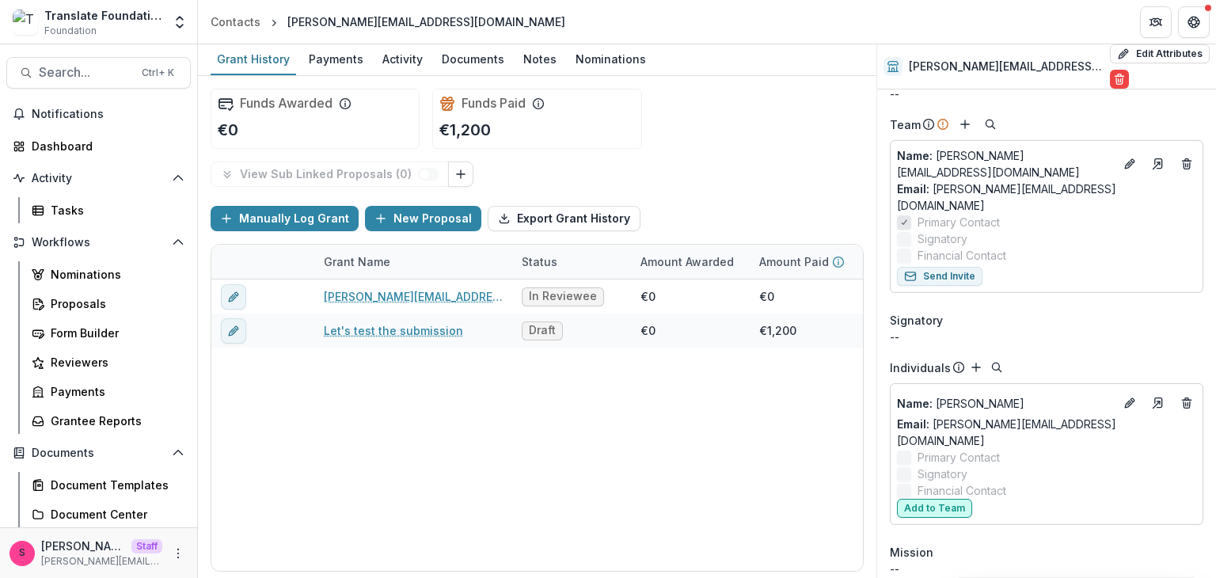
click at [931, 499] on button "Add to Team" at bounding box center [934, 508] width 75 height 19
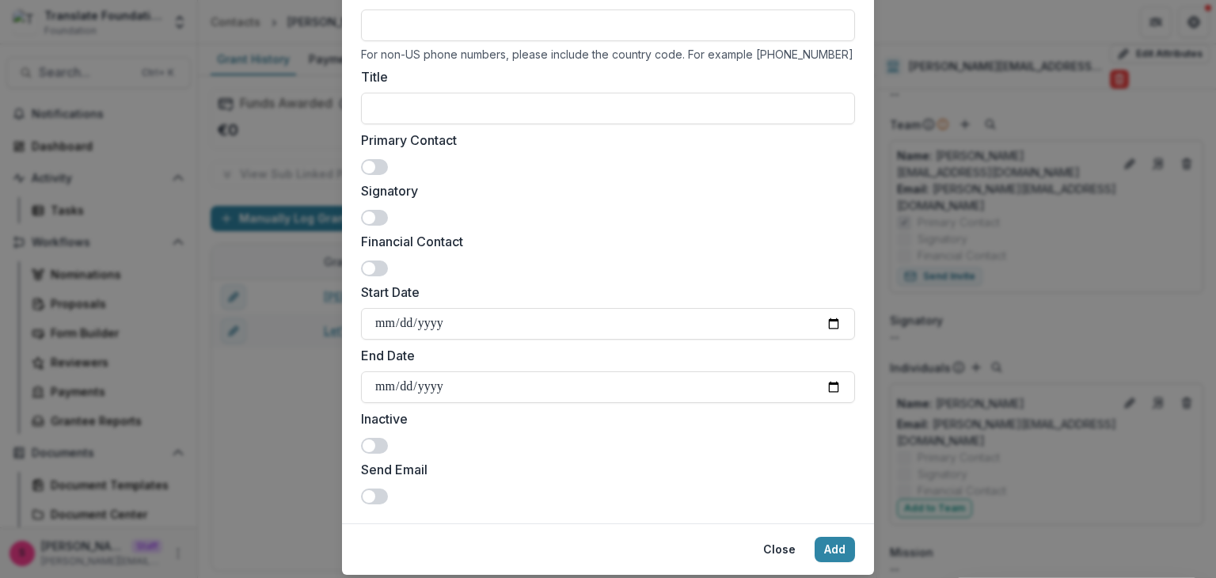
scroll to position [307, 0]
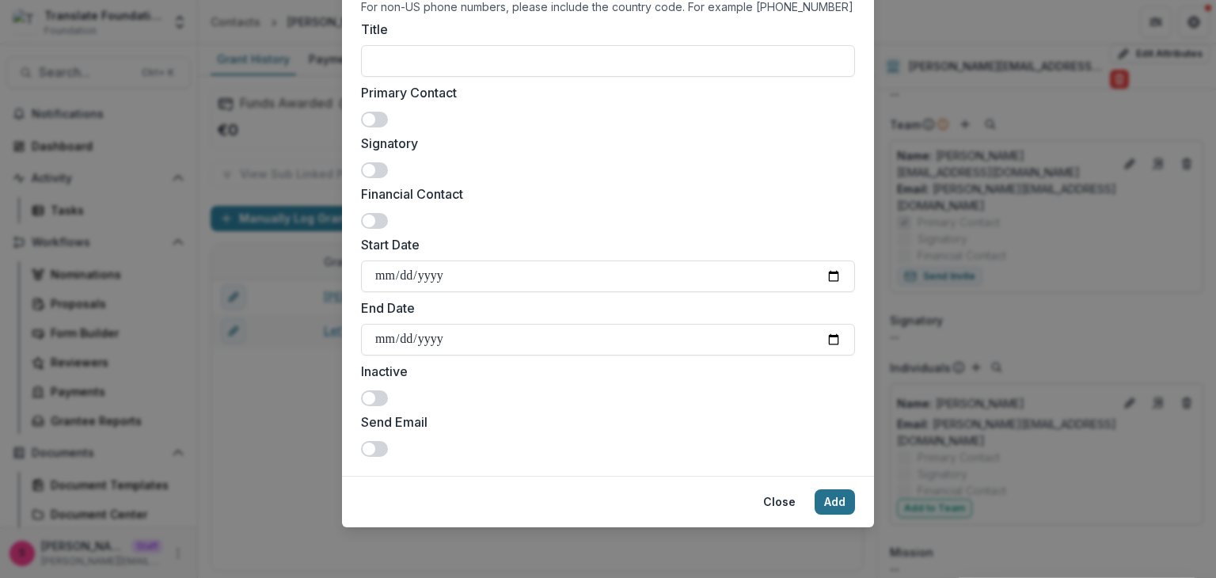
click at [830, 495] on button "Add" at bounding box center [834, 501] width 40 height 25
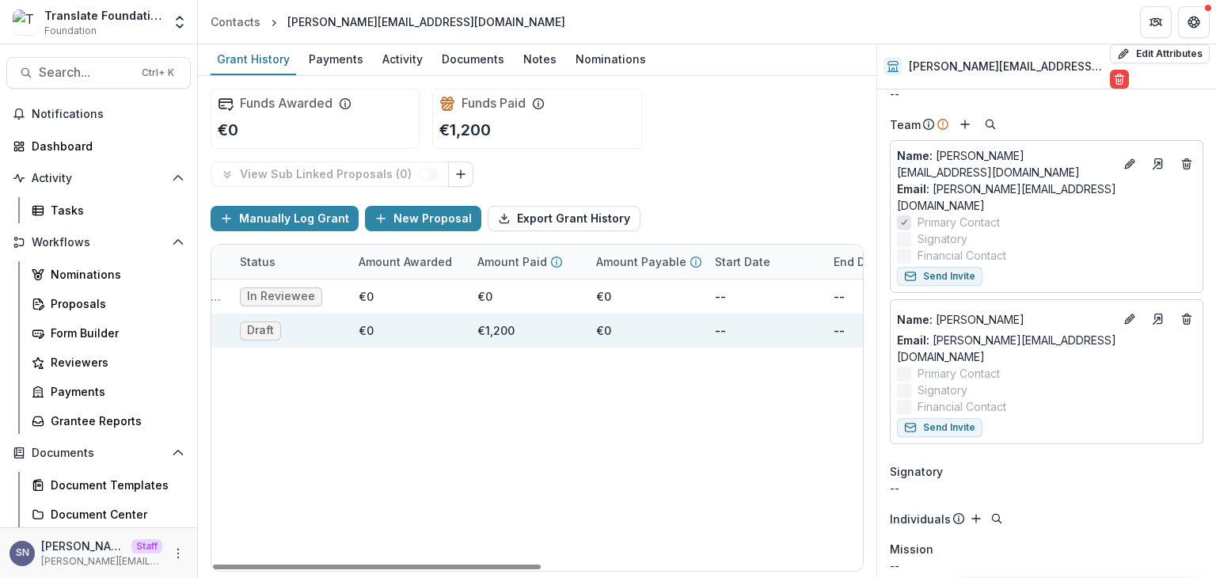
scroll to position [0, 0]
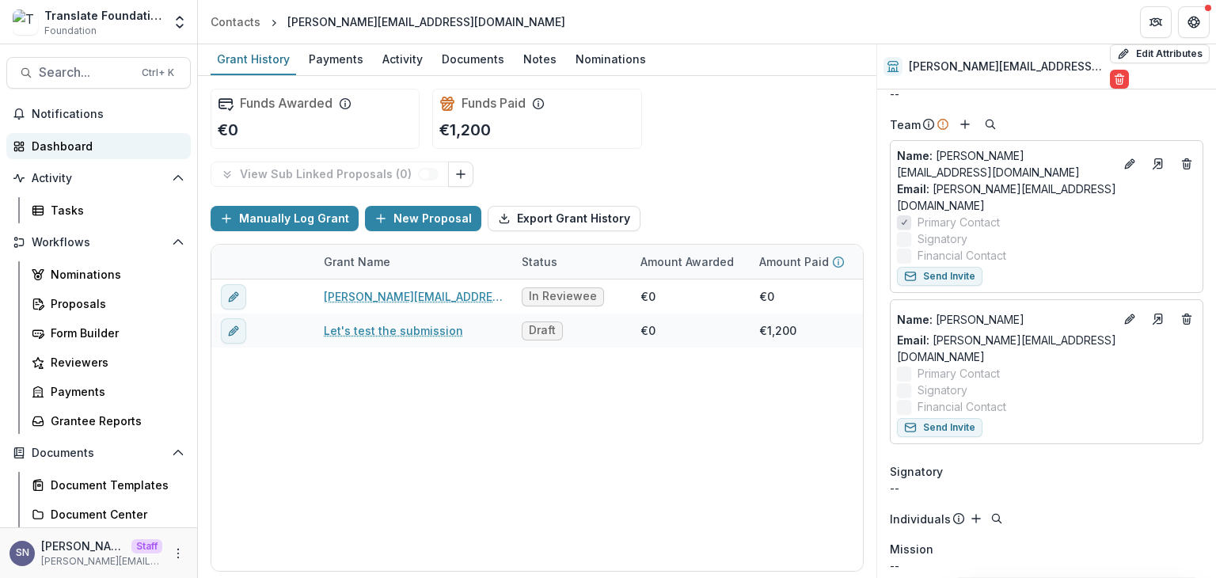
click at [77, 139] on div "Dashboard" at bounding box center [105, 146] width 146 height 17
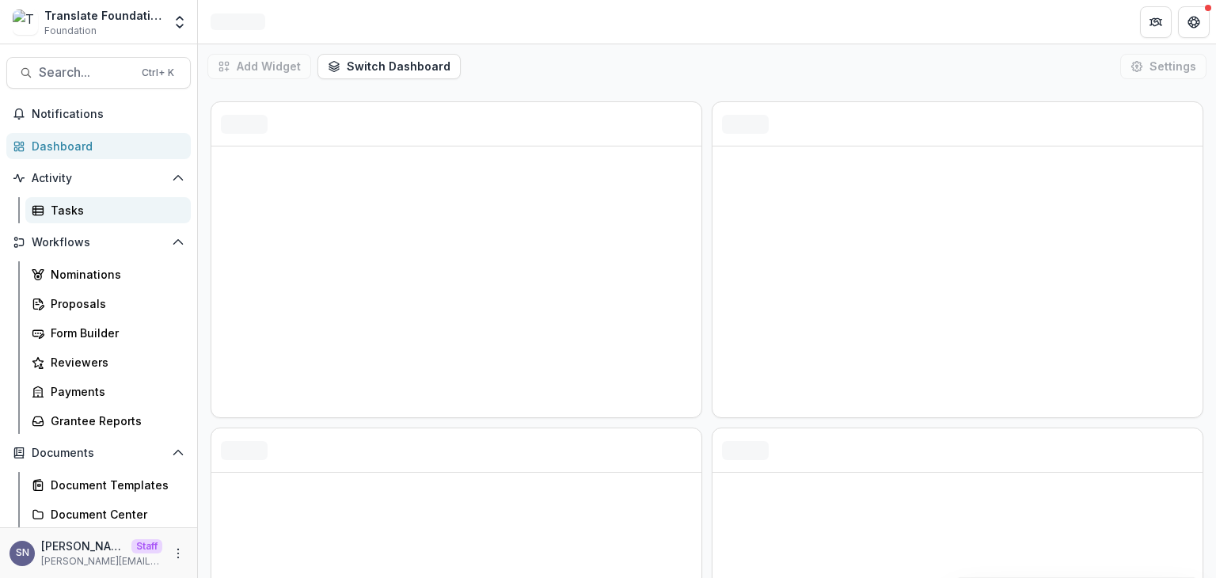
click at [75, 203] on div "Tasks" at bounding box center [114, 210] width 127 height 17
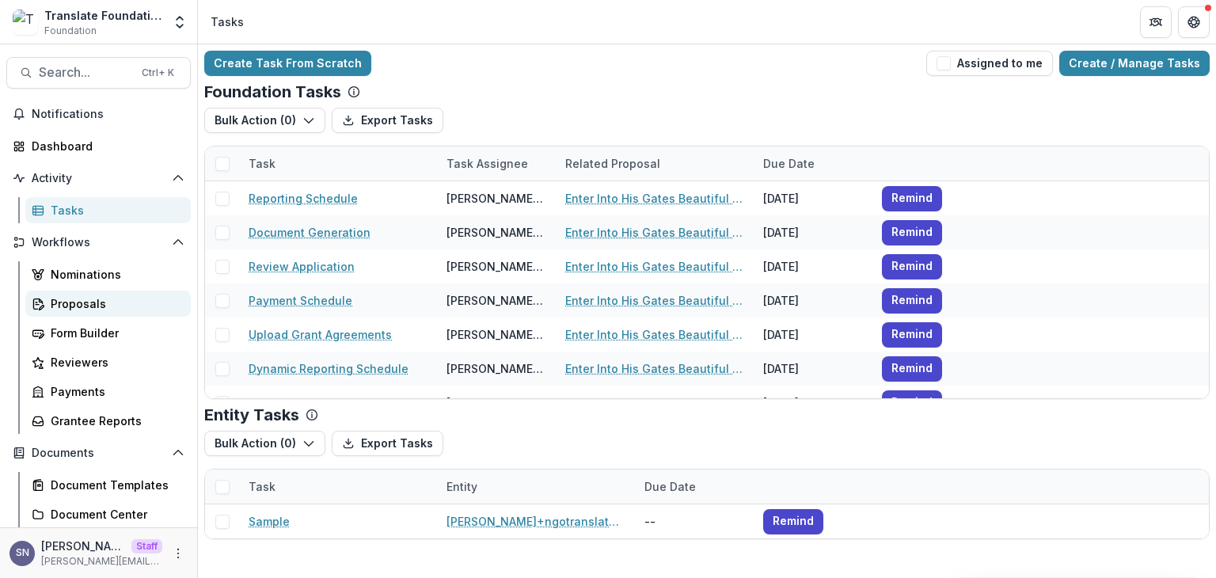
click at [78, 295] on div "Proposals" at bounding box center [114, 303] width 127 height 17
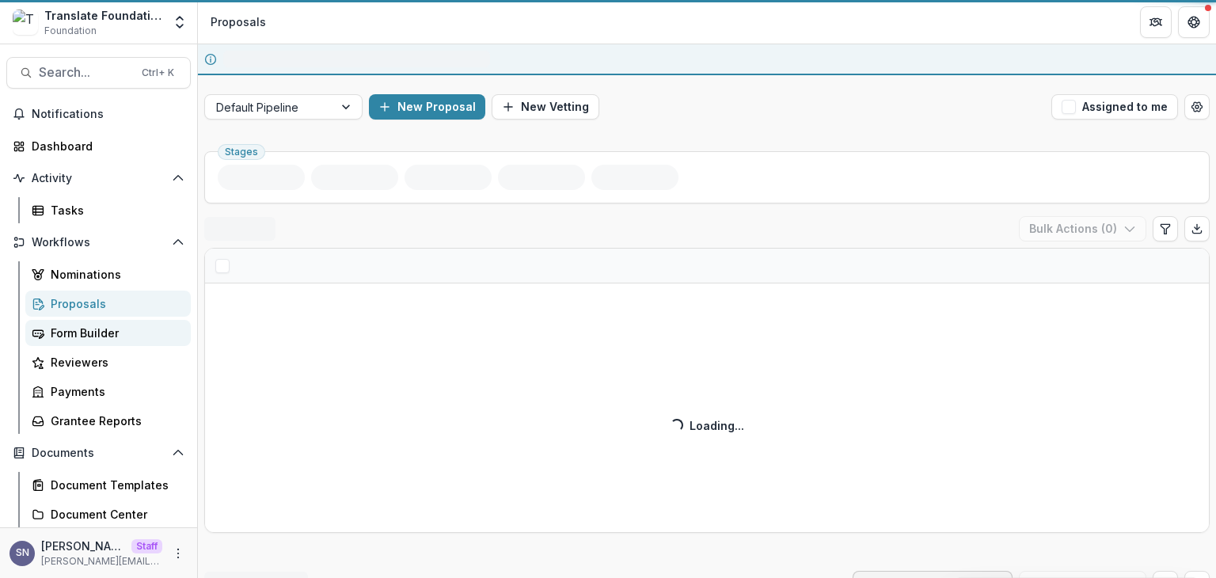
click at [78, 326] on div "Form Builder" at bounding box center [114, 332] width 127 height 17
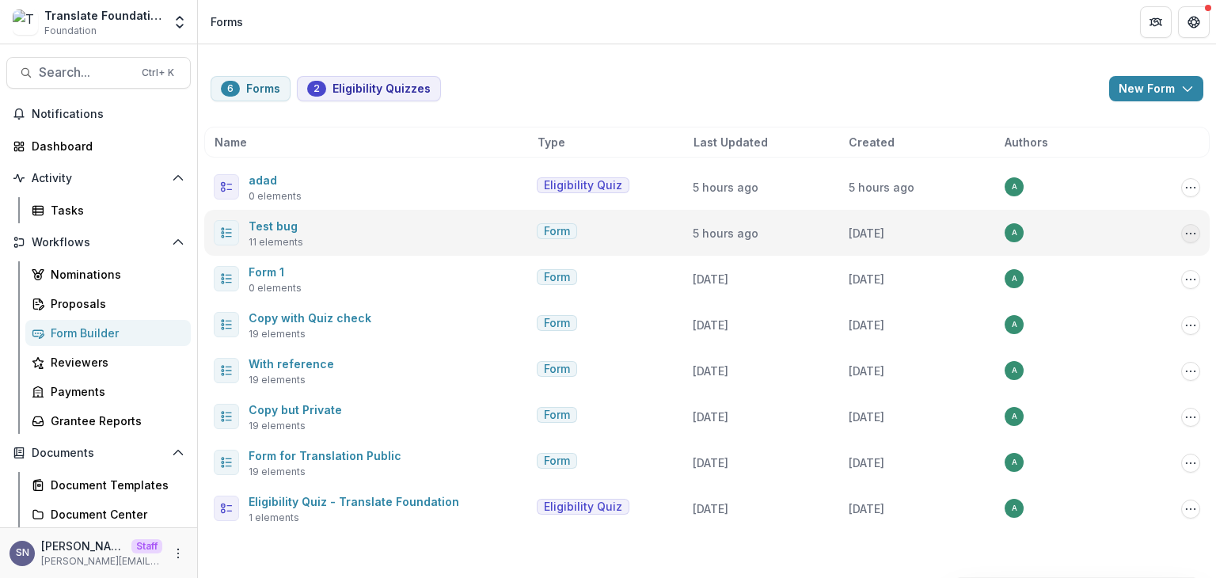
click at [1193, 230] on icon "Options" at bounding box center [1190, 233] width 13 height 13
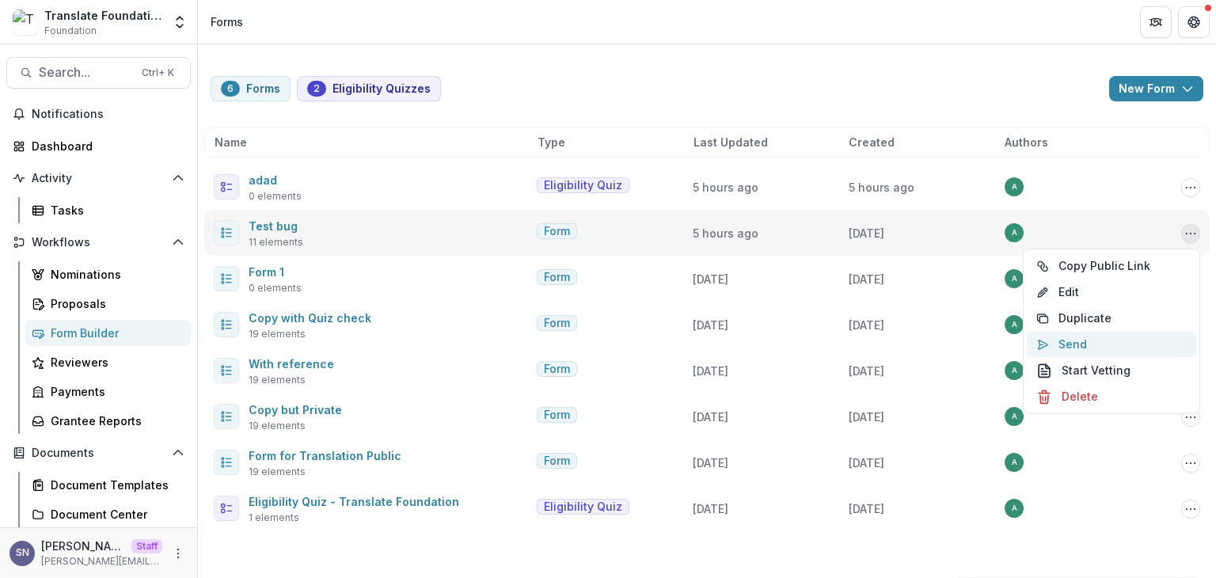
click at [1071, 336] on button "Send" at bounding box center [1110, 344] width 169 height 26
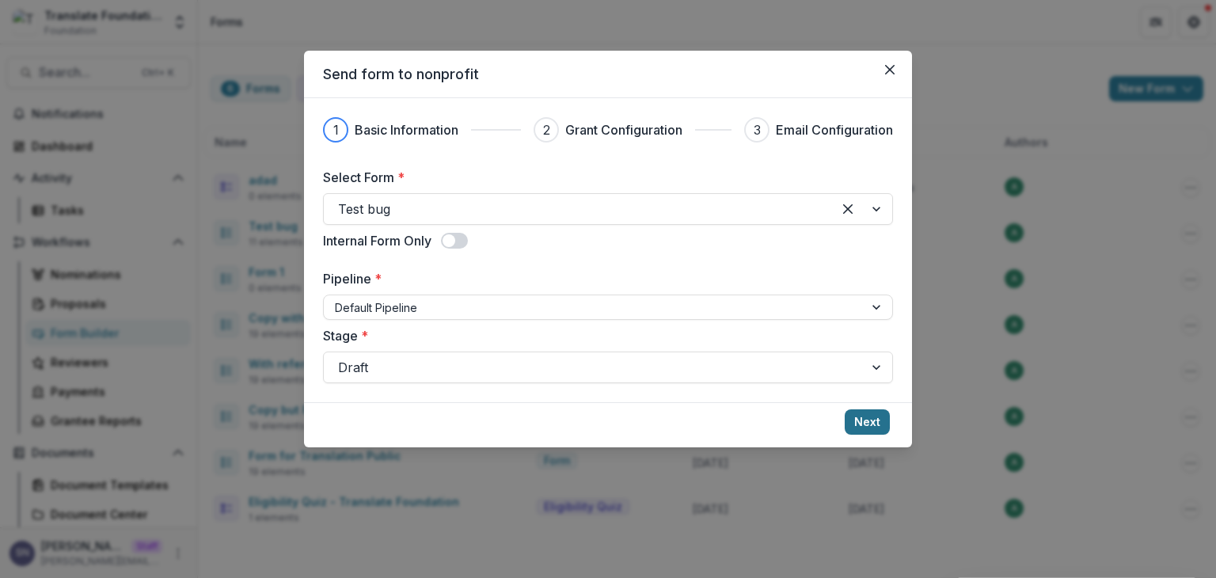
click at [850, 417] on button "Next" at bounding box center [866, 421] width 45 height 25
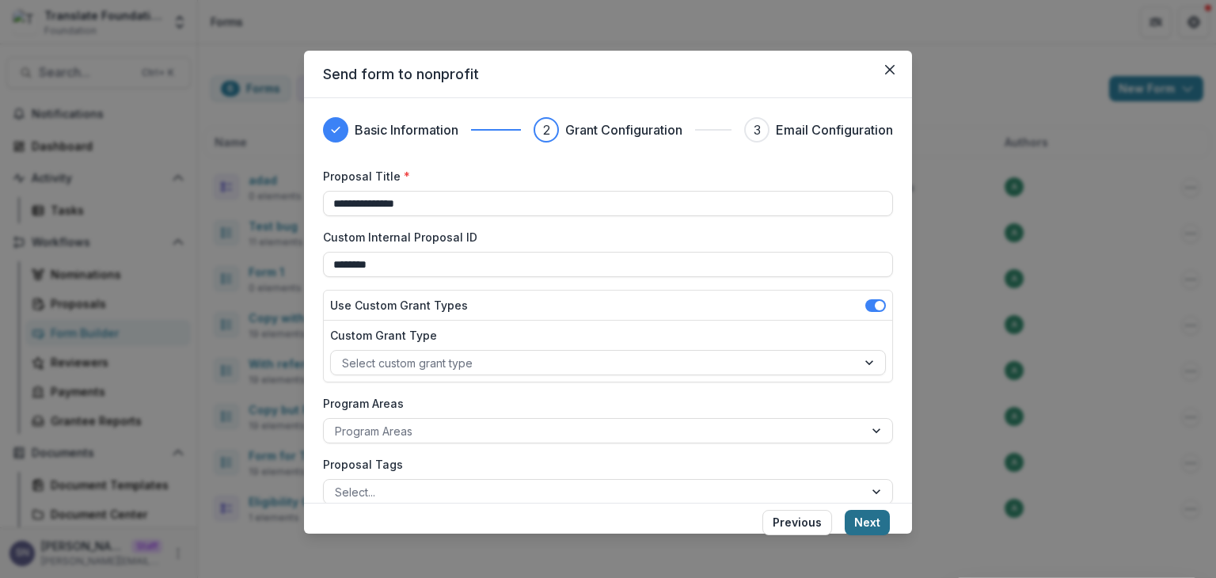
click at [864, 518] on button "Next" at bounding box center [866, 522] width 45 height 25
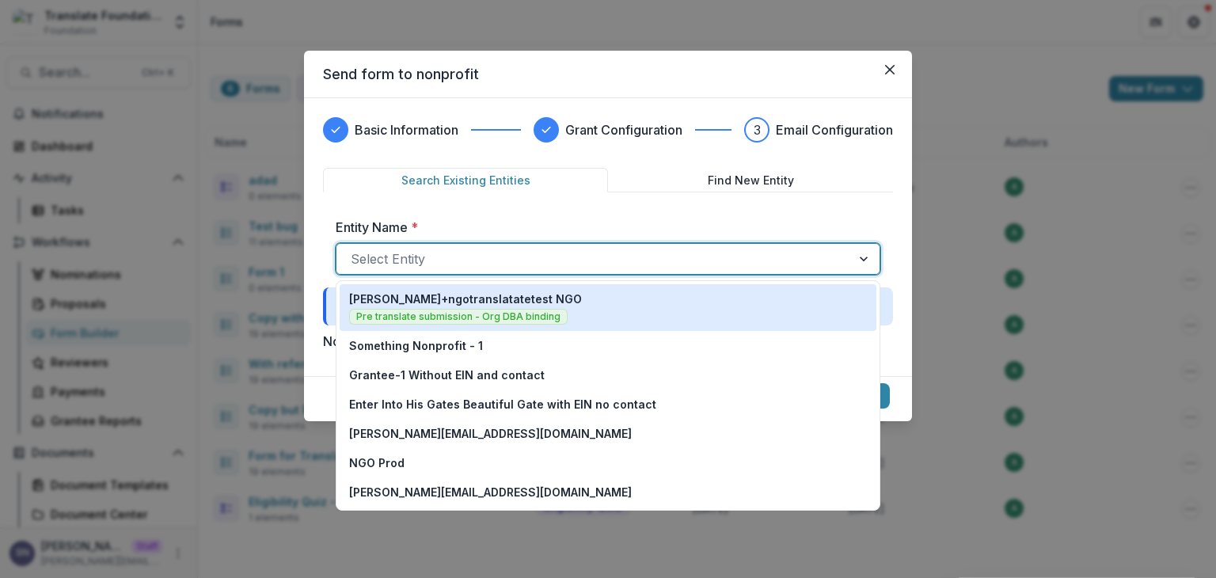
click at [457, 254] on div at bounding box center [594, 259] width 486 height 22
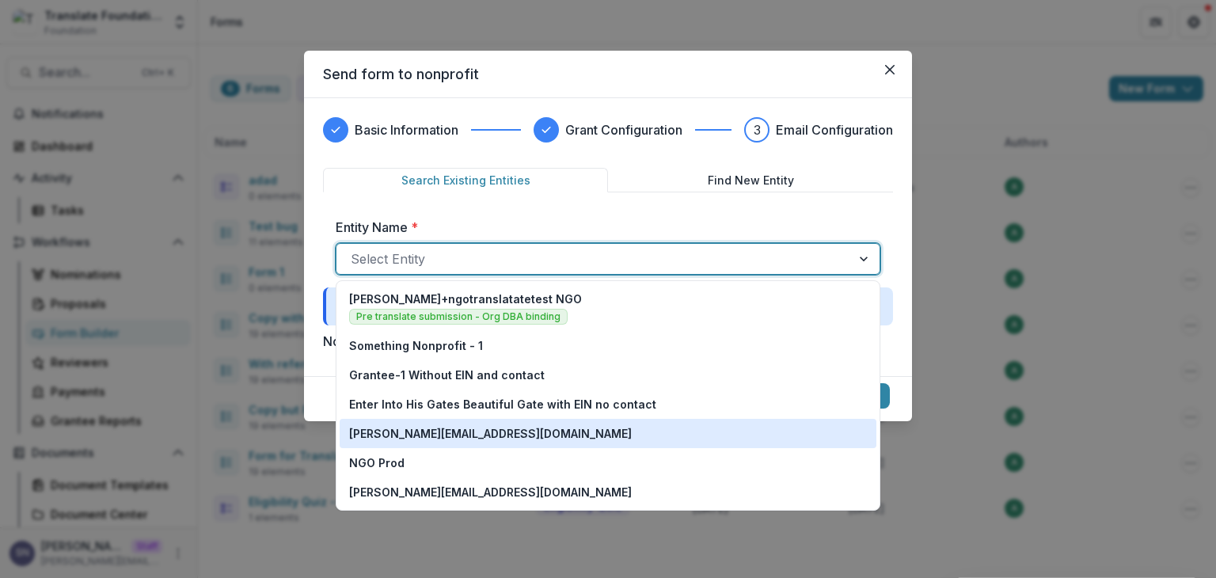
click at [477, 437] on p "[PERSON_NAME][EMAIL_ADDRESS][DOMAIN_NAME]" at bounding box center [490, 433] width 283 height 17
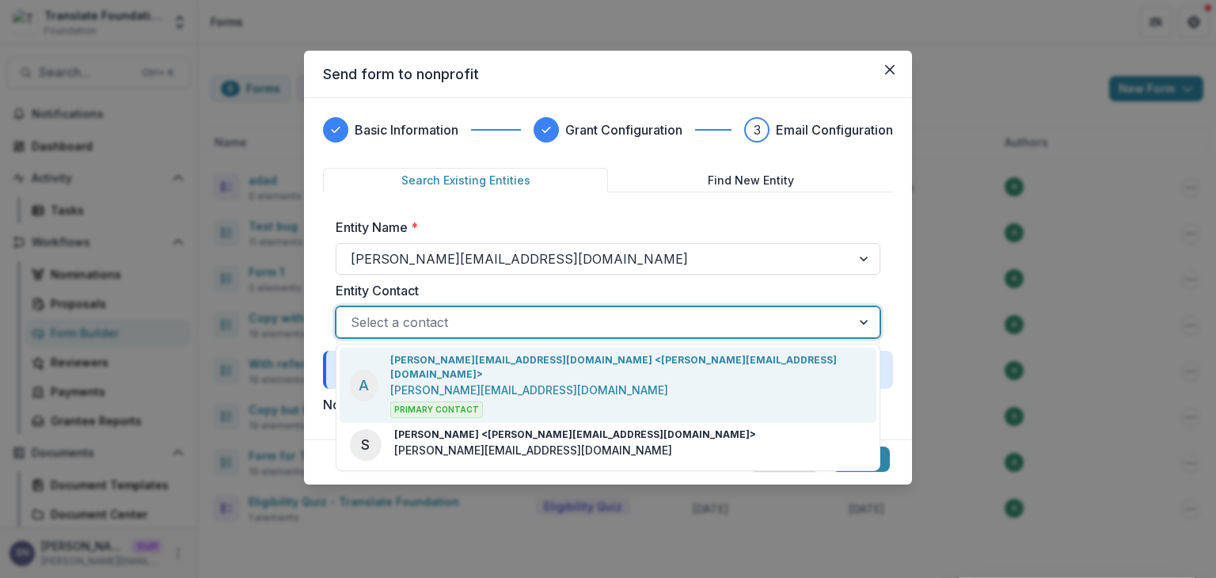
click at [400, 324] on div at bounding box center [594, 322] width 486 height 22
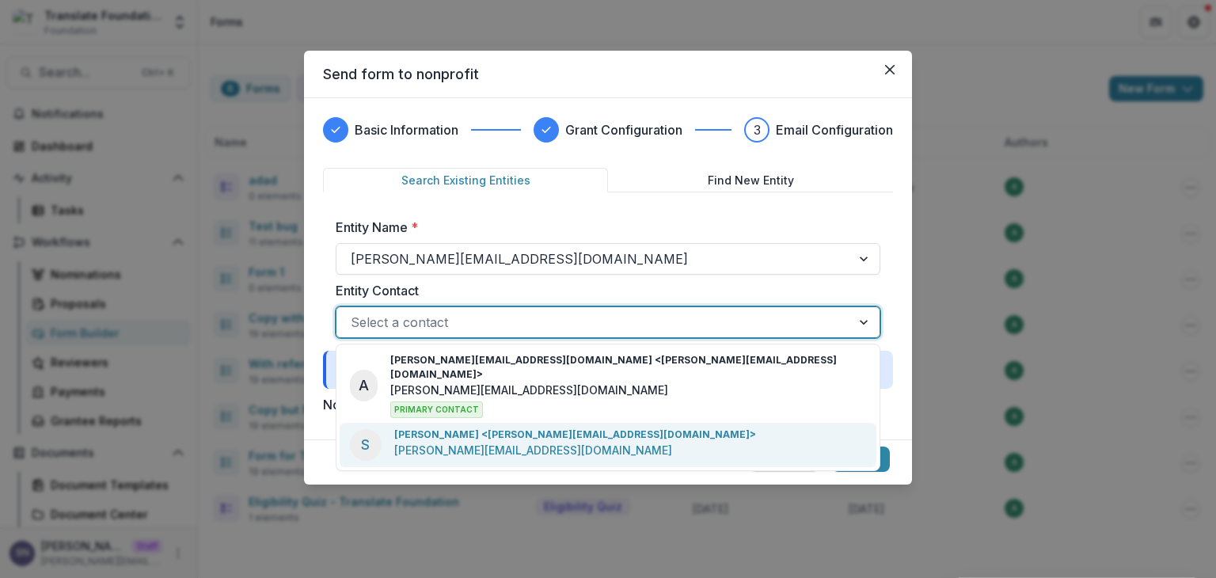
click at [449, 442] on p "[PERSON_NAME][EMAIL_ADDRESS][DOMAIN_NAME]" at bounding box center [533, 450] width 278 height 17
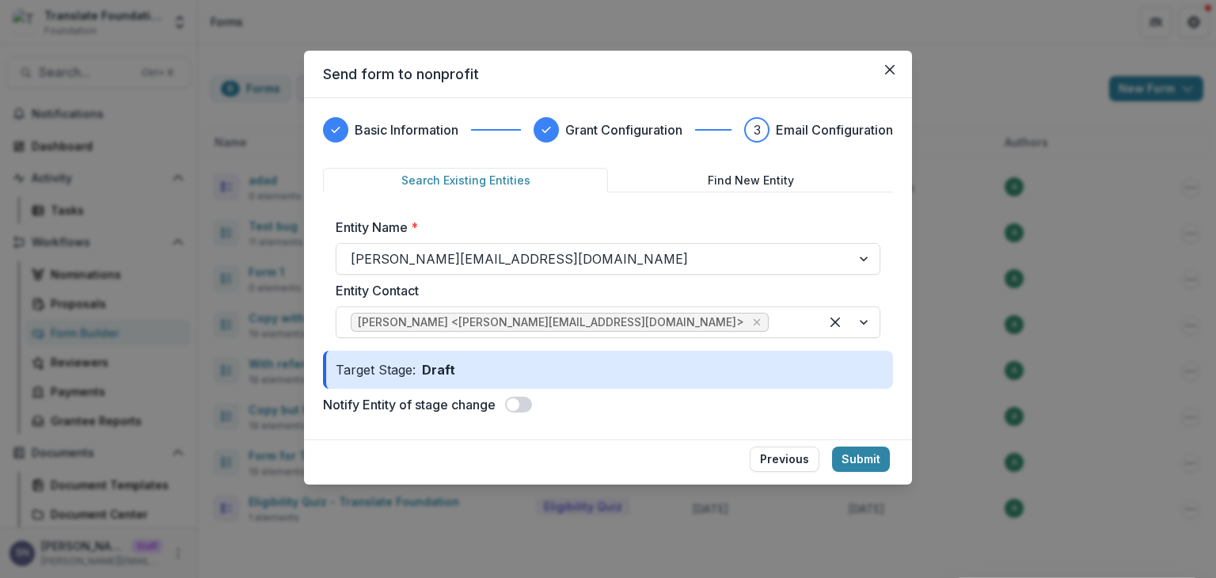
click at [510, 404] on span at bounding box center [518, 404] width 27 height 16
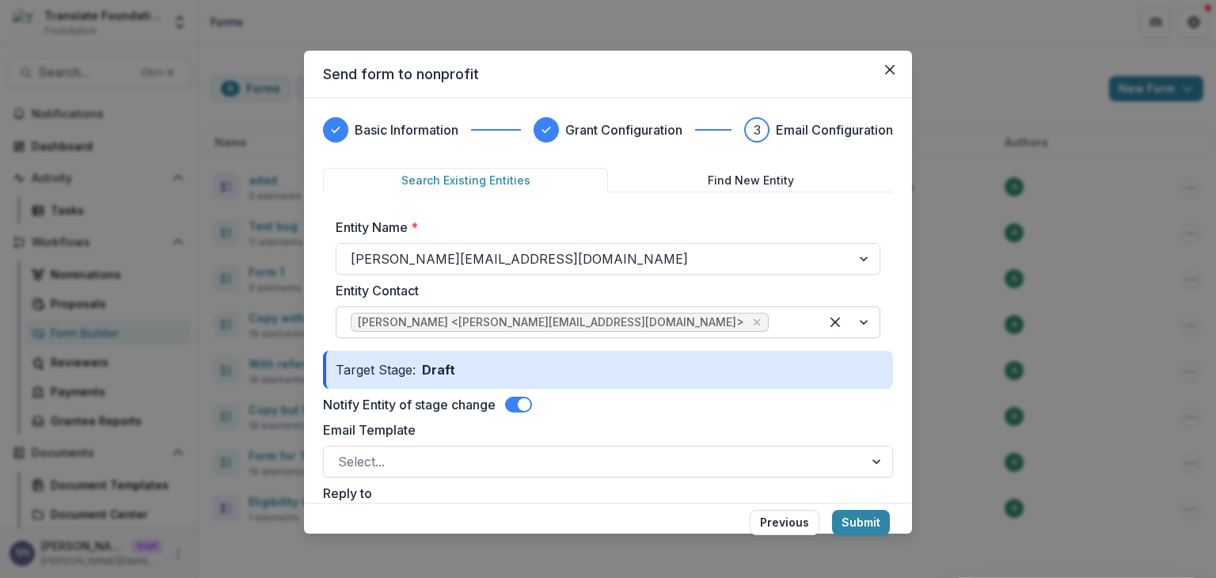
scroll to position [228, 0]
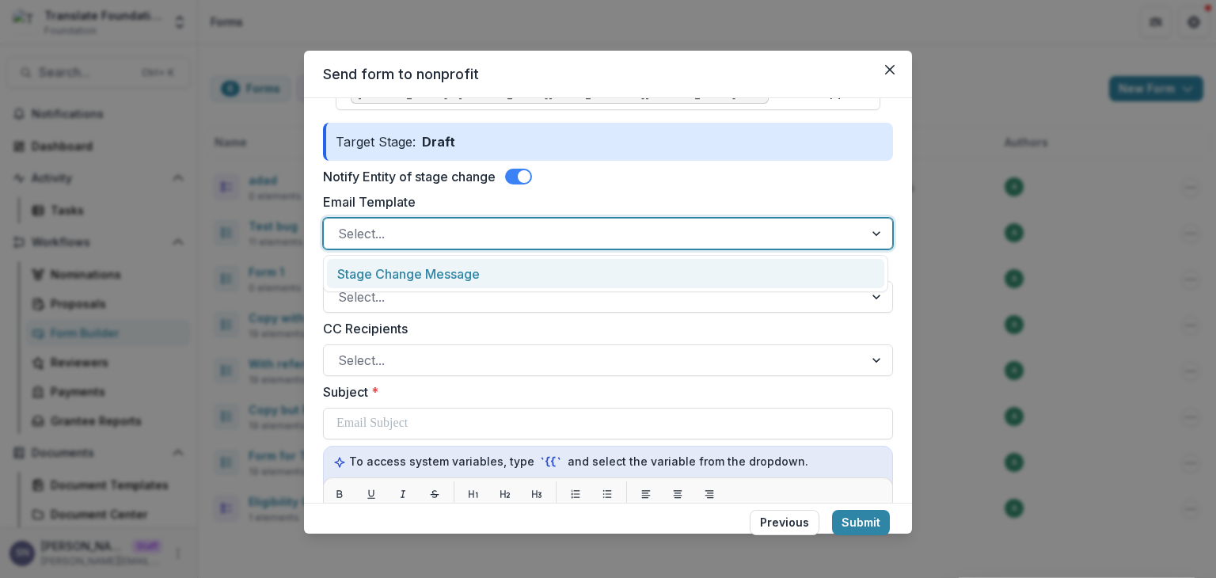
click at [385, 241] on div at bounding box center [593, 233] width 511 height 22
click at [380, 272] on div "Stage Change Message" at bounding box center [605, 273] width 557 height 29
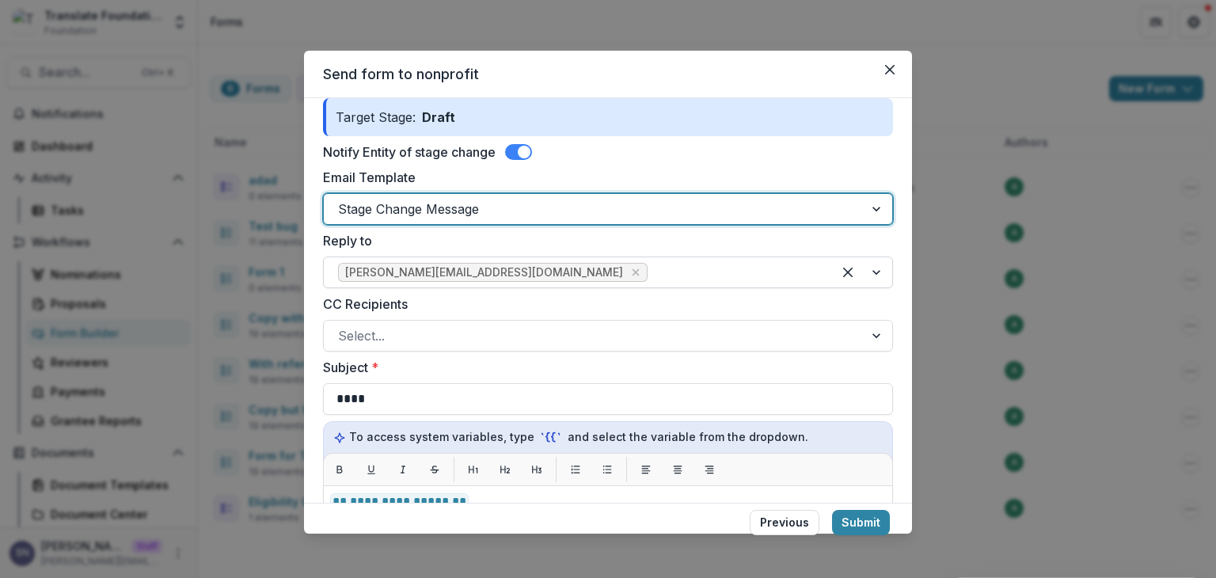
scroll to position [253, 0]
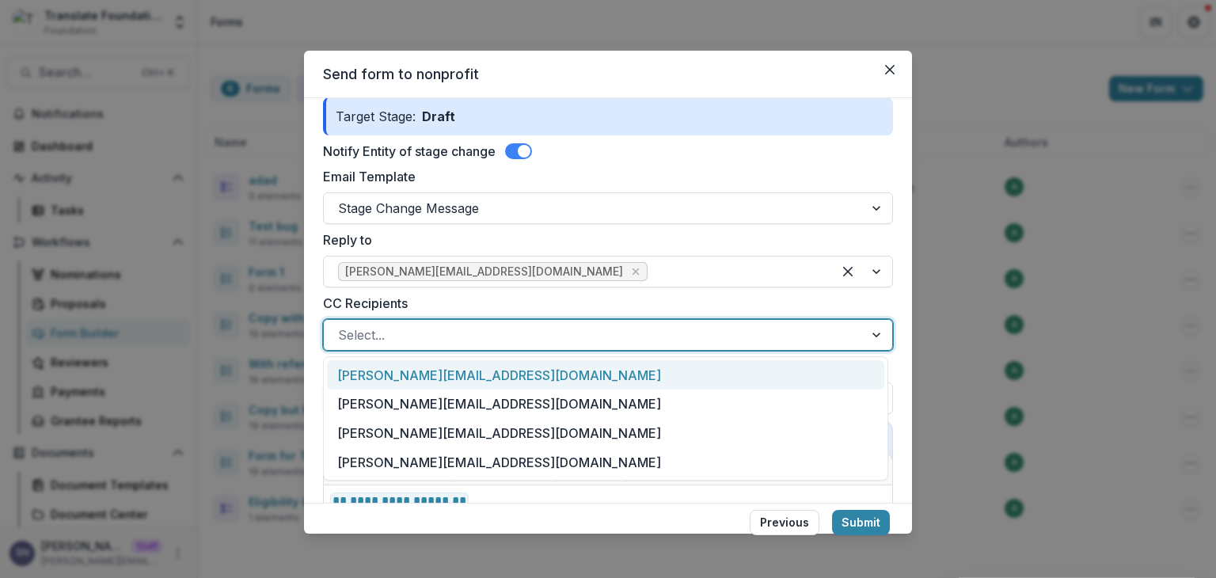
click at [382, 341] on div at bounding box center [593, 335] width 511 height 22
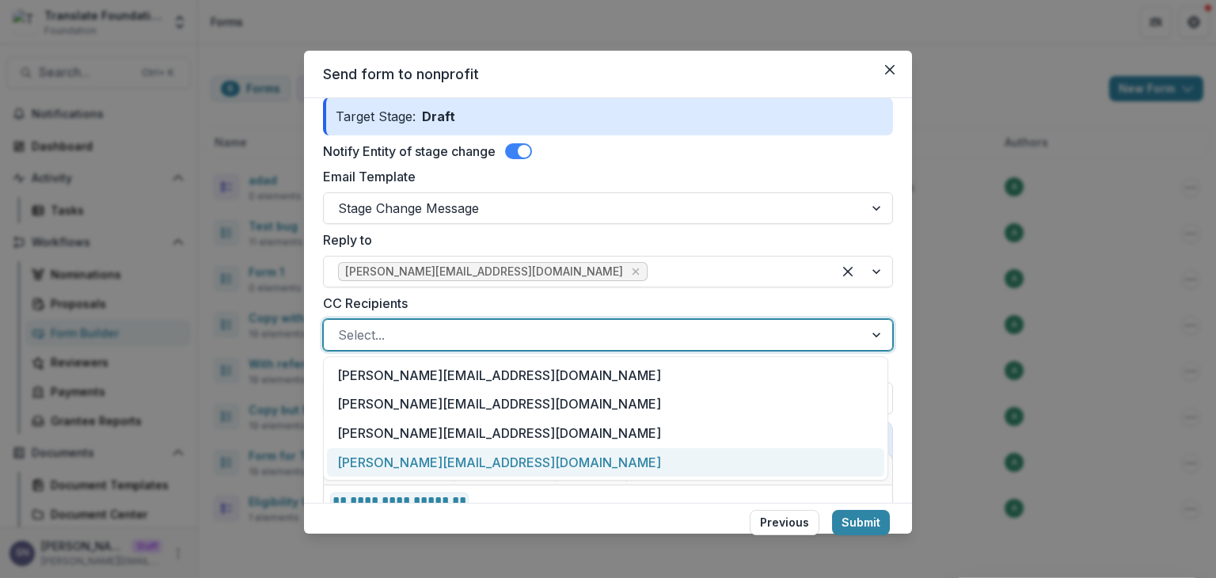
click at [385, 464] on div "[PERSON_NAME][EMAIL_ADDRESS][DOMAIN_NAME]" at bounding box center [605, 462] width 557 height 29
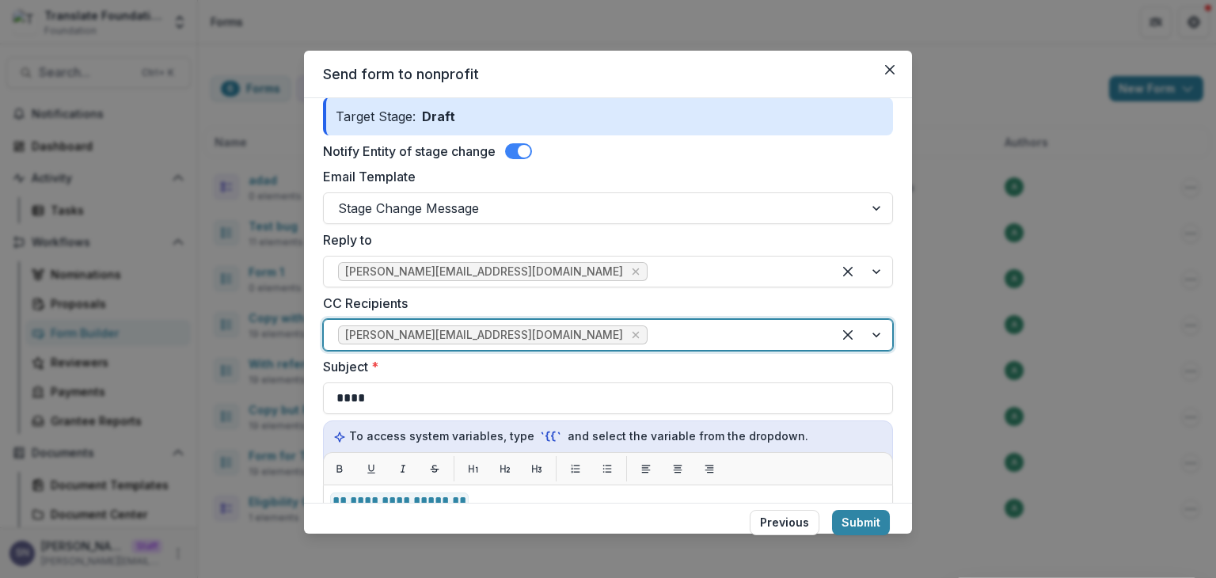
scroll to position [378, 0]
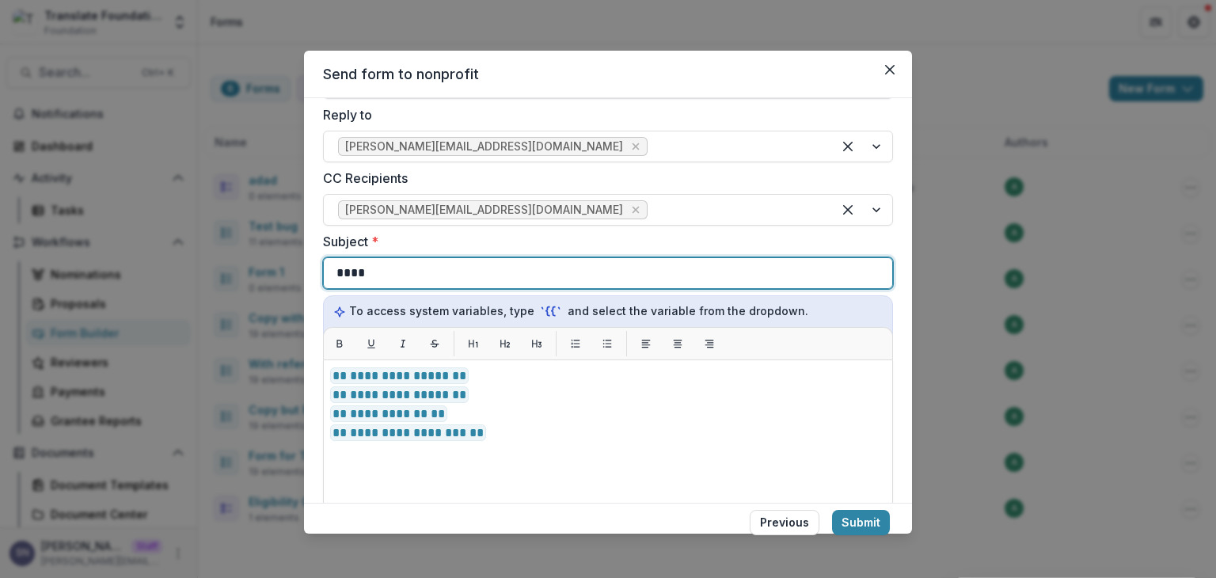
click at [372, 273] on div "****" at bounding box center [607, 273] width 543 height 30
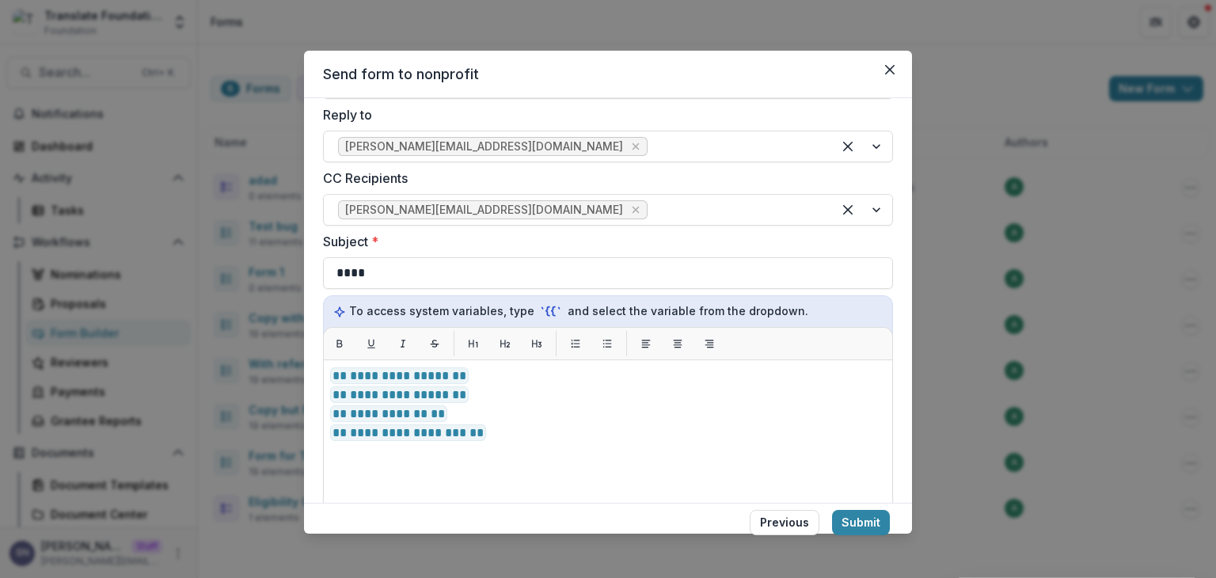
click at [481, 233] on label "Subject *" at bounding box center [603, 241] width 560 height 19
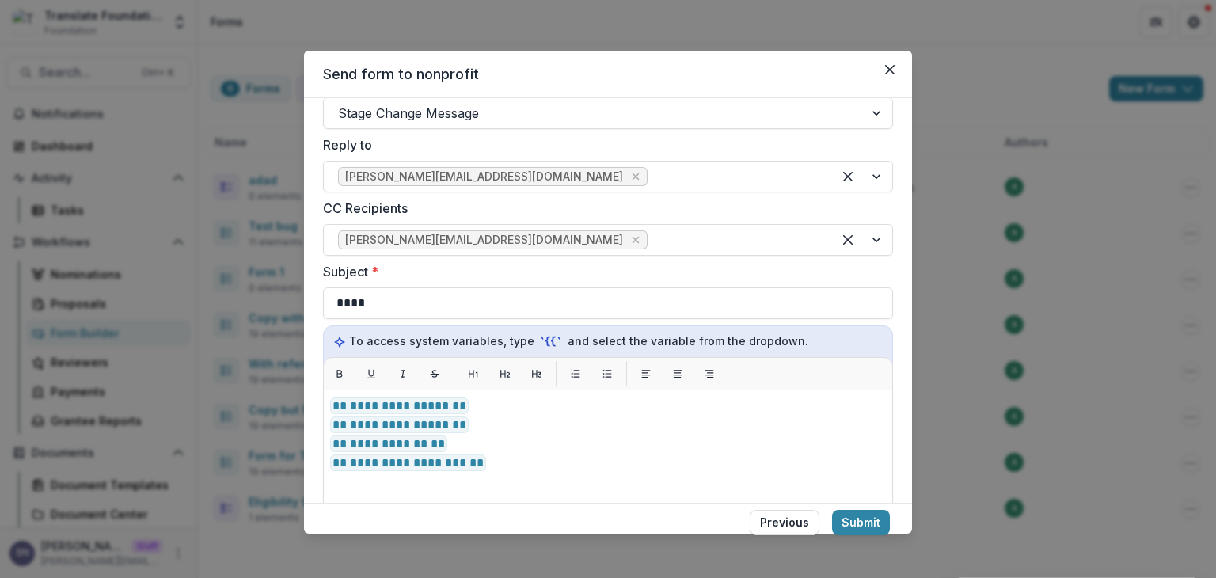
scroll to position [348, 0]
click at [855, 518] on button "Submit" at bounding box center [861, 522] width 58 height 25
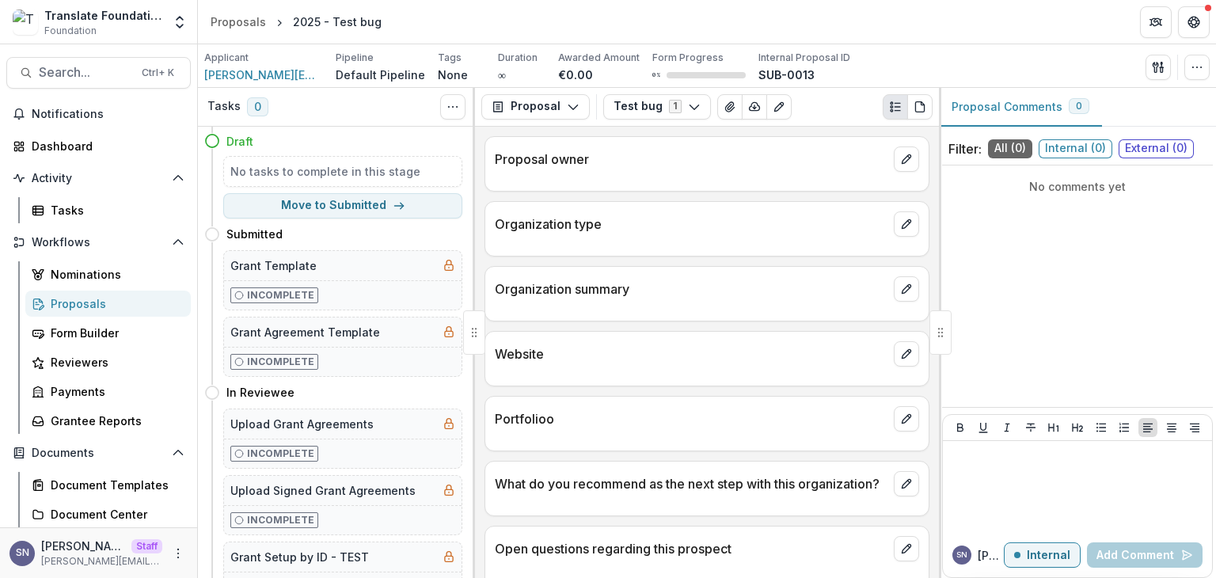
scroll to position [304, 0]
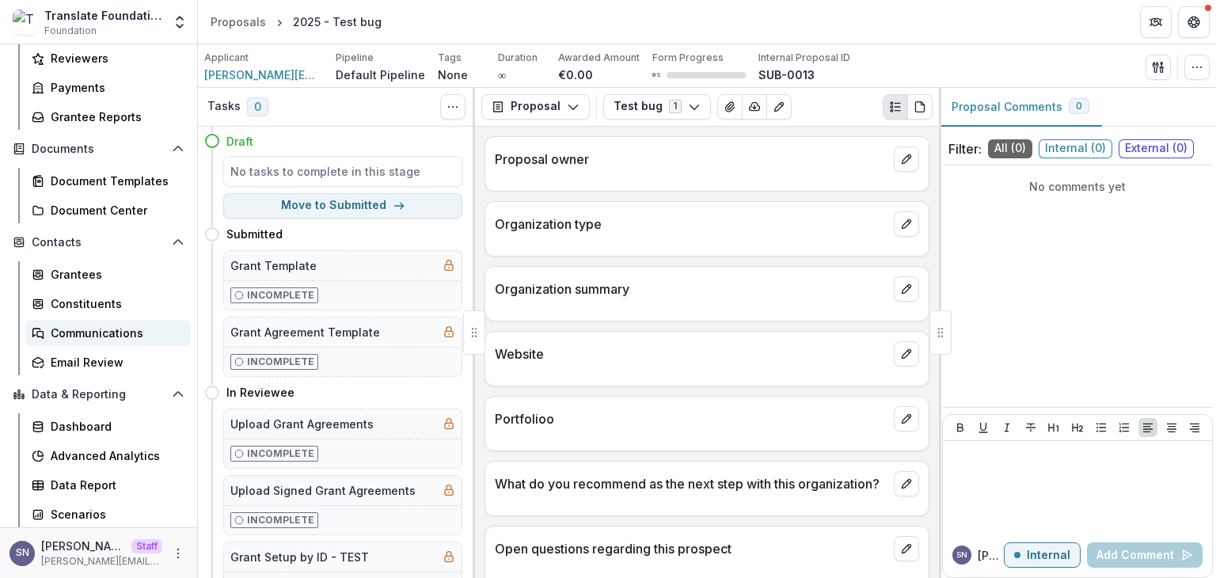
click at [89, 333] on div "Communications" at bounding box center [114, 332] width 127 height 17
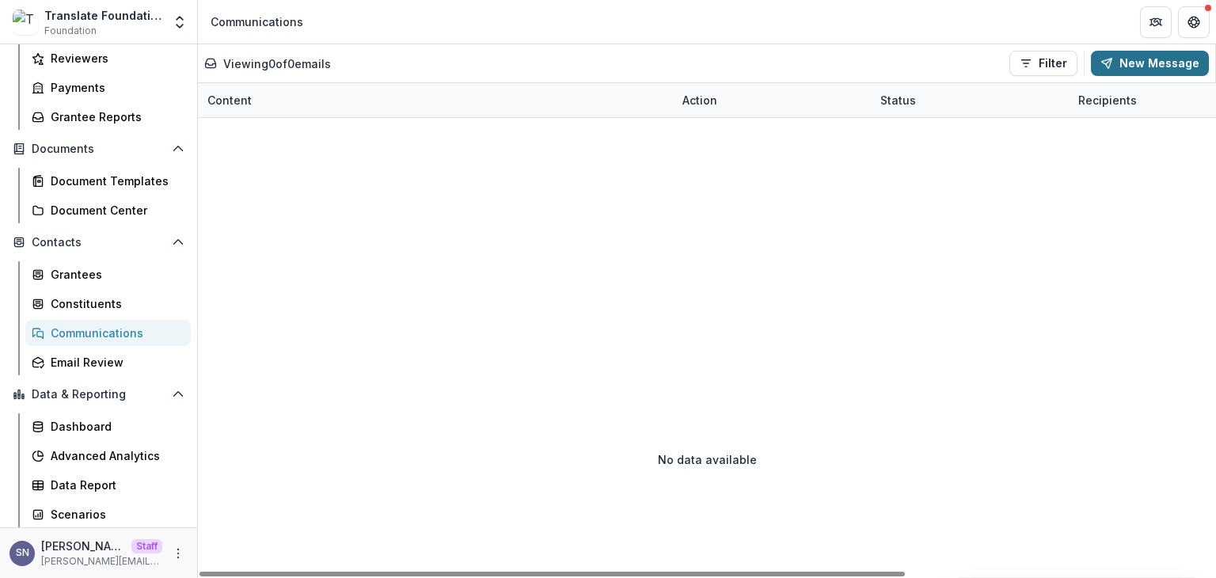
click at [1121, 56] on button "New Message" at bounding box center [1150, 63] width 118 height 25
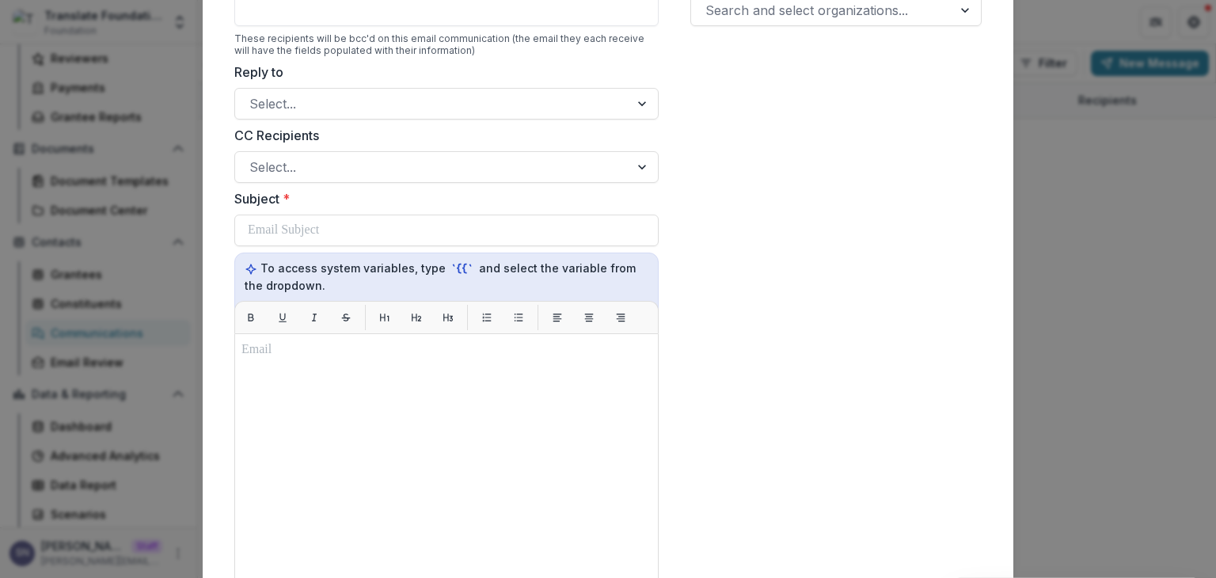
scroll to position [161, 0]
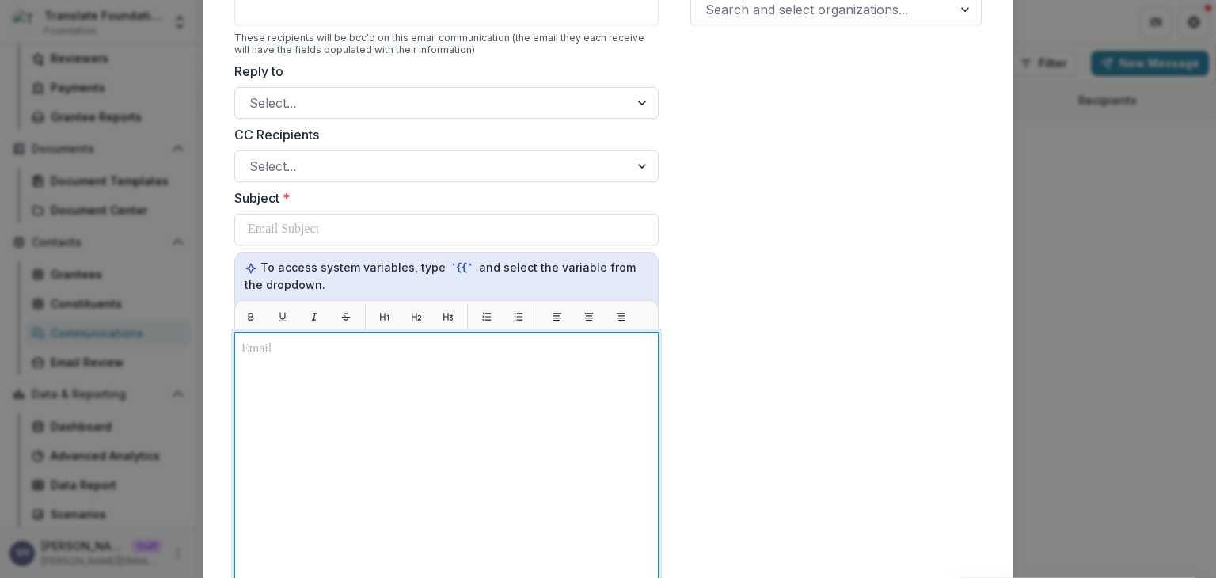
click at [302, 422] on div at bounding box center [446, 530] width 410 height 381
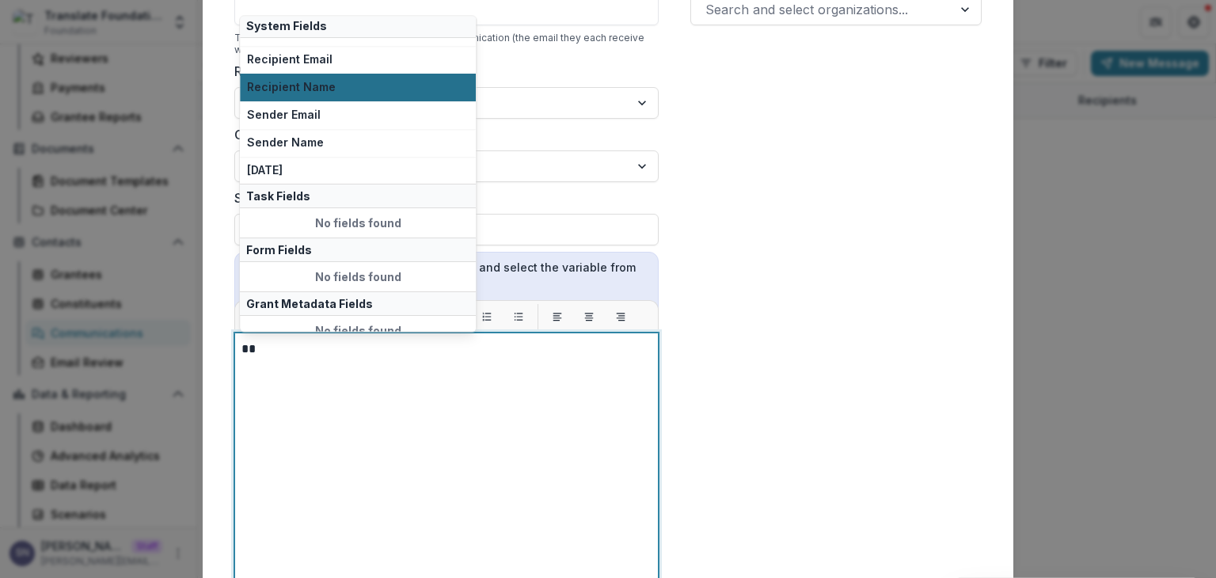
scroll to position [106, 0]
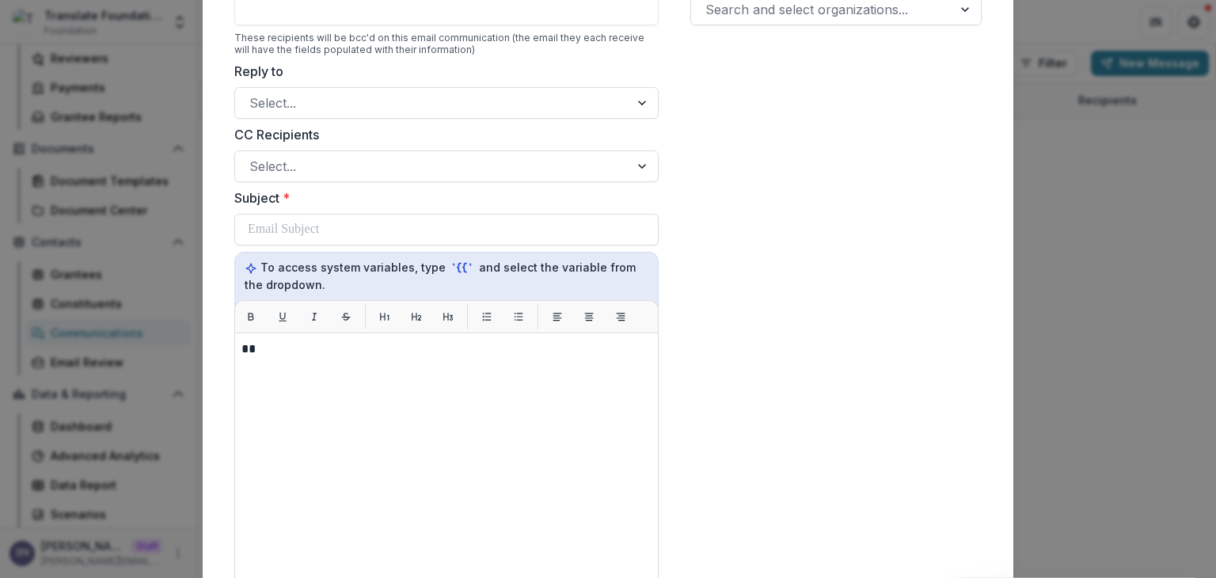
click at [946, 233] on div "Recipients Search and select organizations..." at bounding box center [835, 389] width 317 height 867
click at [1117, 302] on div "Compose Email To These recipients will be bcc'd on this email communication (th…" at bounding box center [608, 289] width 1216 height 578
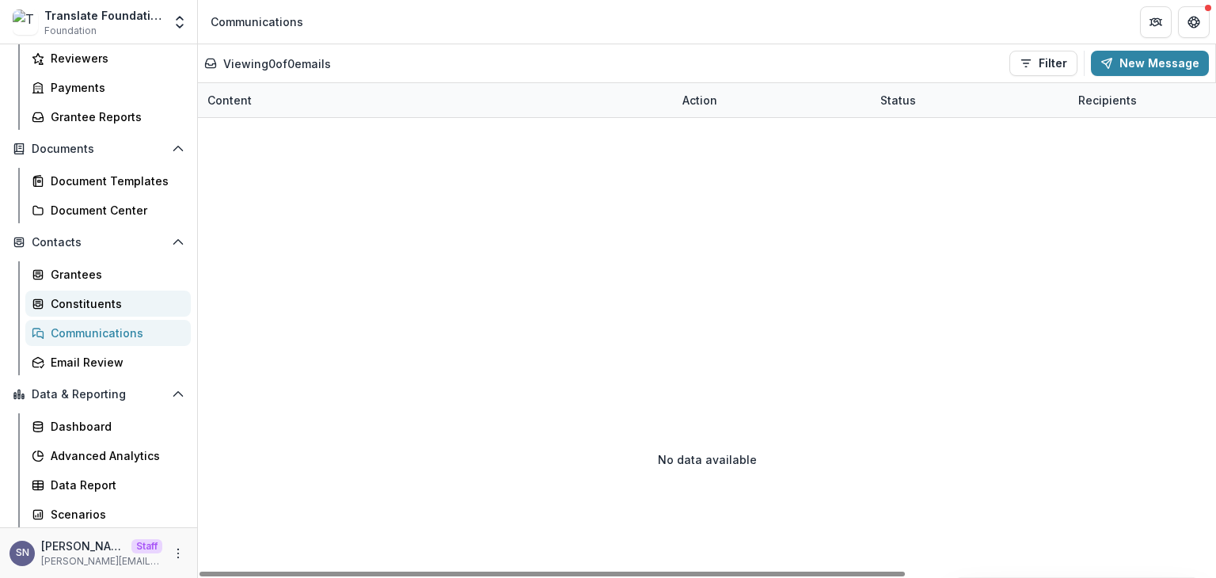
click at [82, 299] on div "Constituents" at bounding box center [114, 303] width 127 height 17
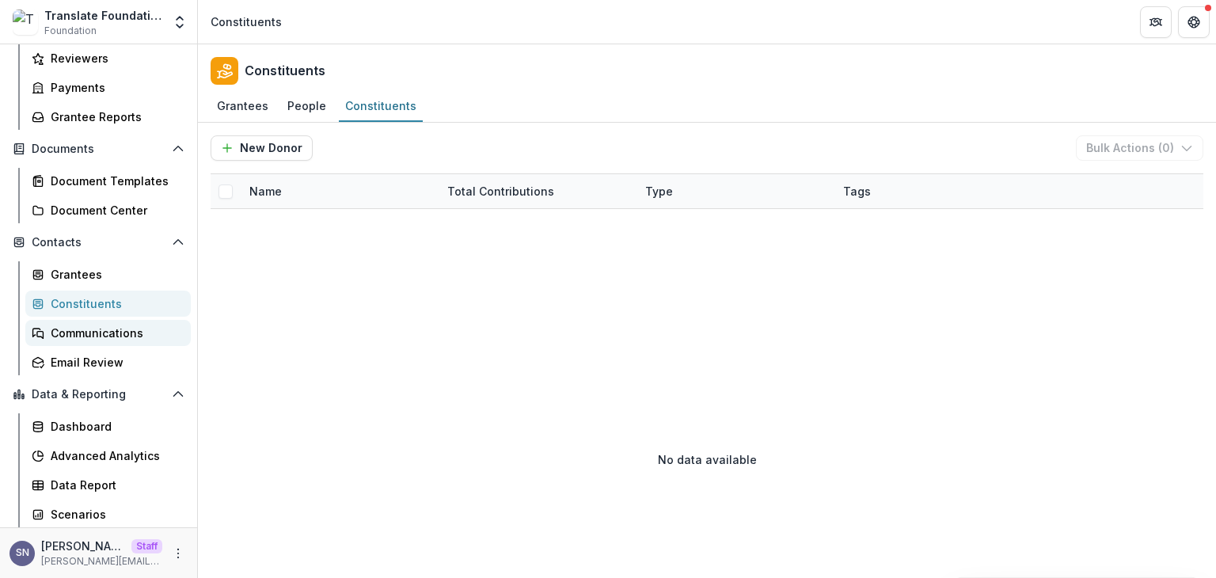
click at [83, 326] on div "Communications" at bounding box center [114, 332] width 127 height 17
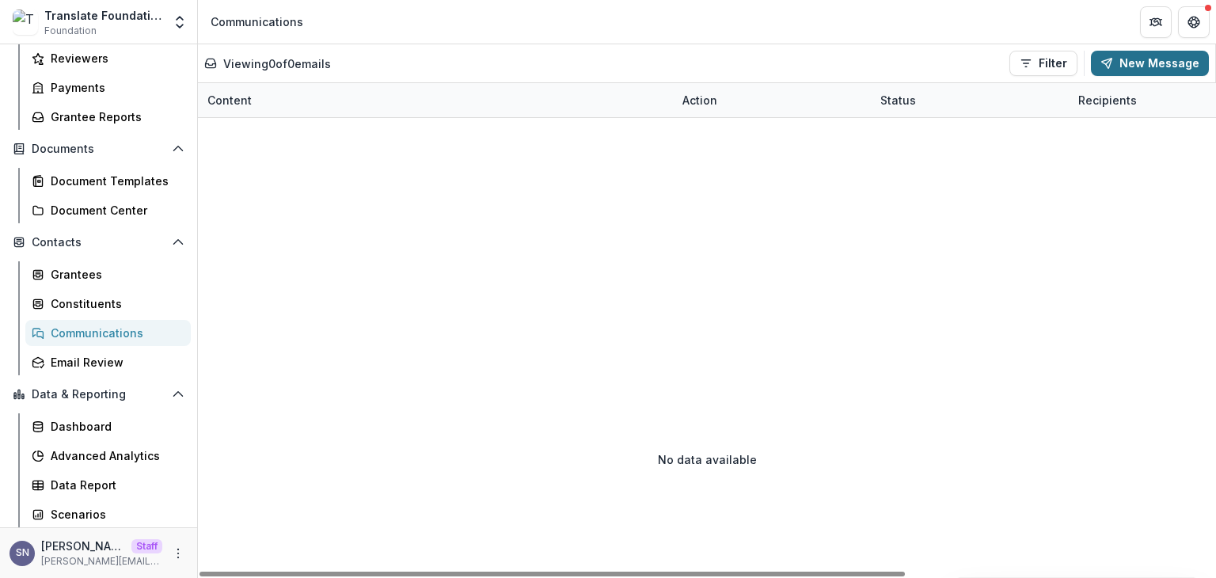
click at [1123, 63] on button "New Message" at bounding box center [1150, 63] width 118 height 25
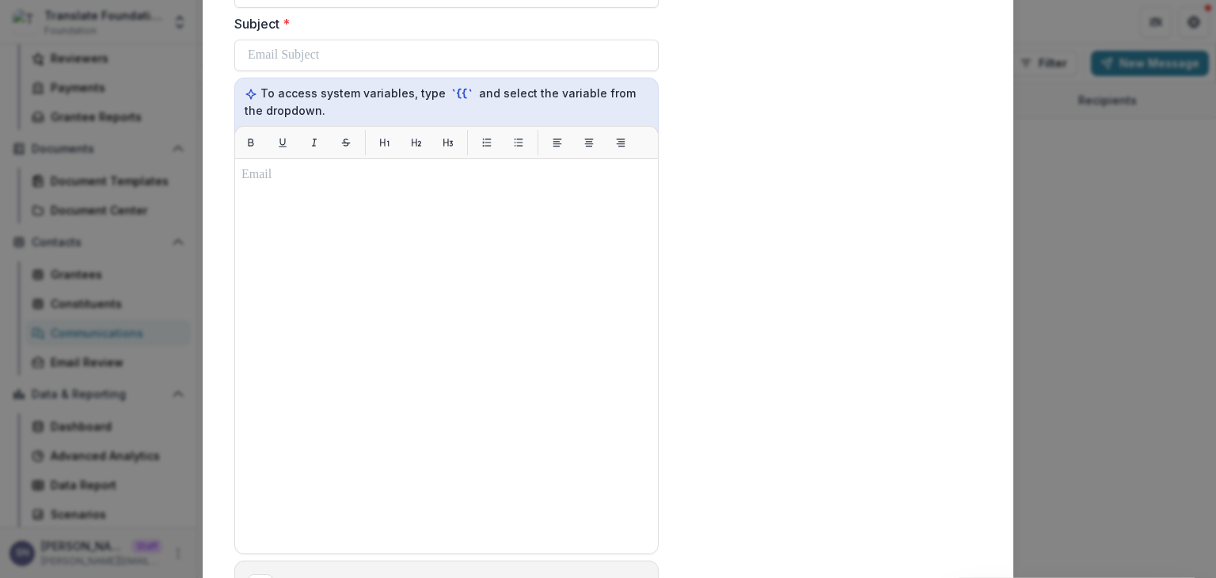
scroll to position [336, 0]
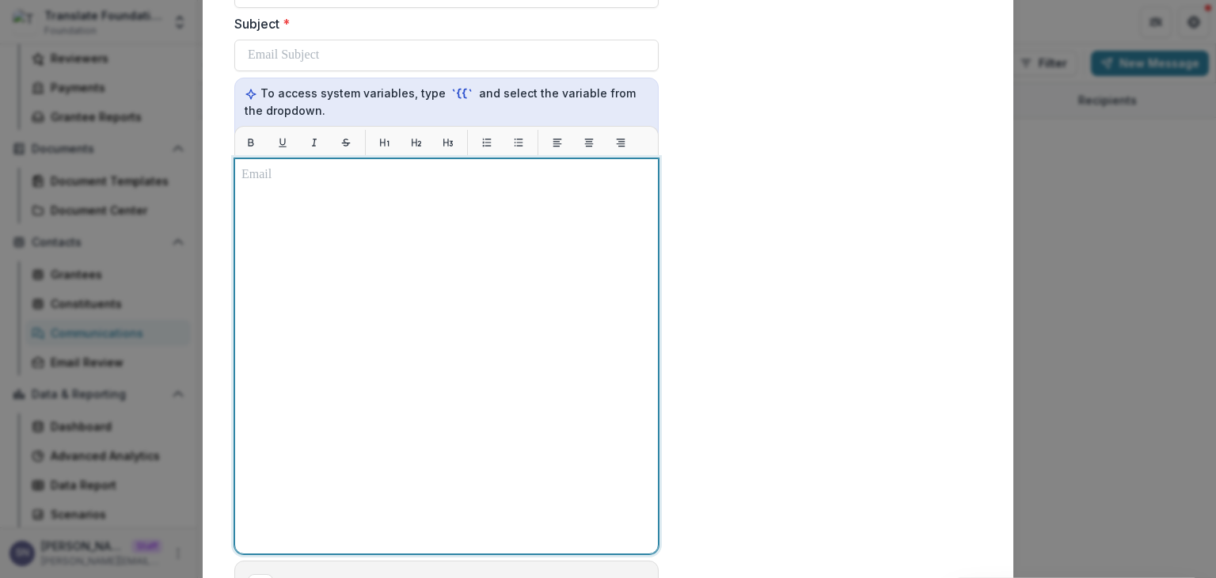
click at [385, 259] on div at bounding box center [446, 355] width 410 height 381
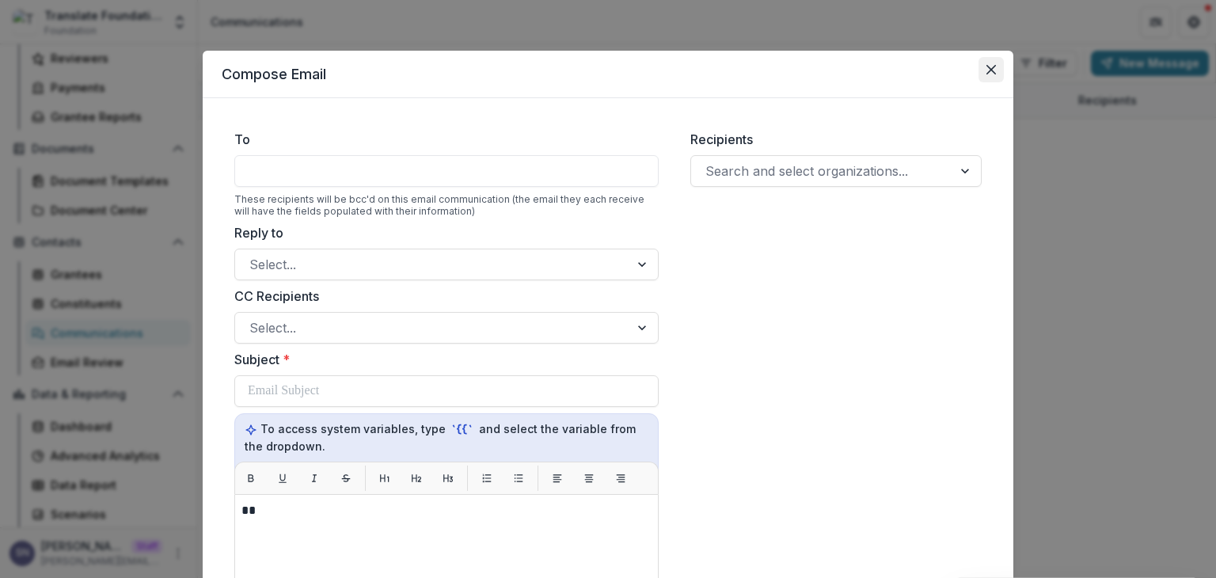
click at [983, 65] on button "Close" at bounding box center [990, 69] width 25 height 25
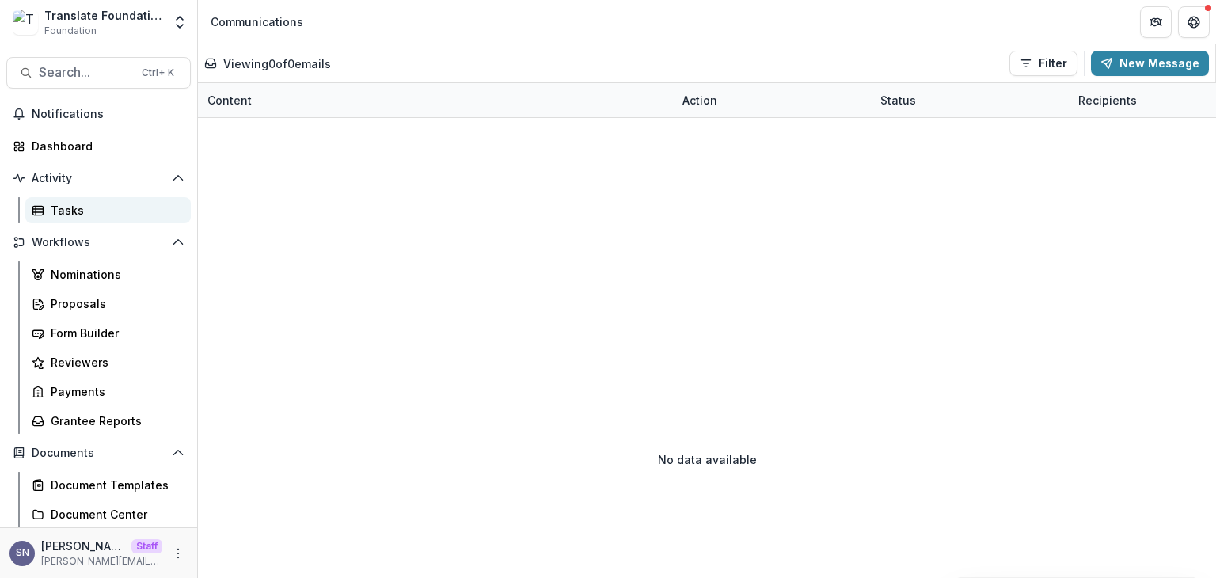
click at [61, 210] on div "Tasks" at bounding box center [114, 210] width 127 height 17
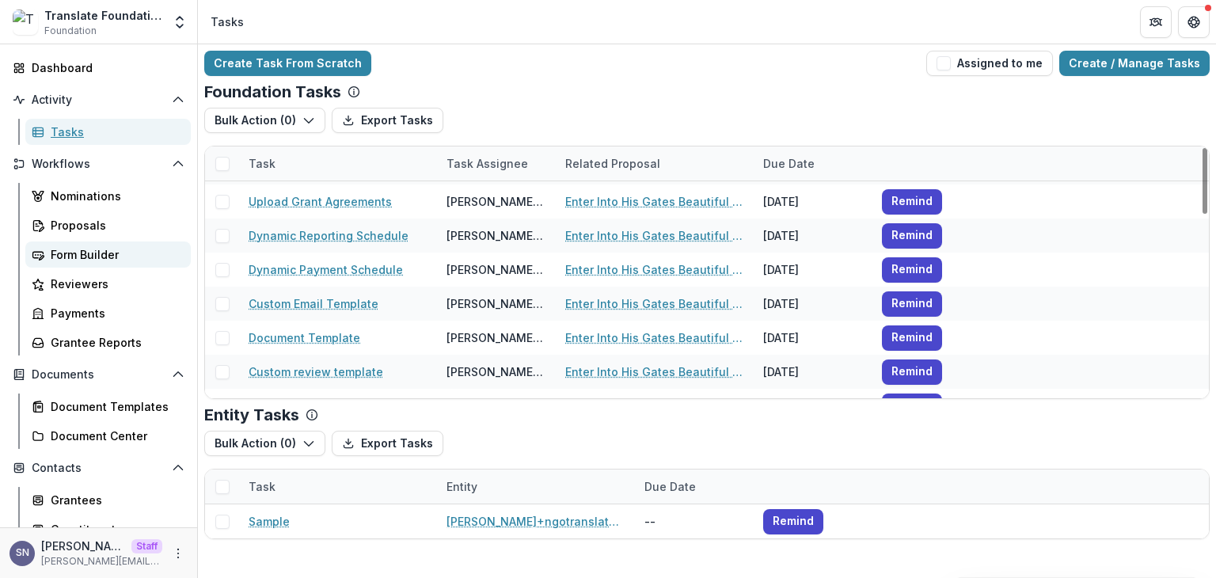
scroll to position [79, 0]
click at [71, 304] on div "Payments" at bounding box center [114, 312] width 127 height 17
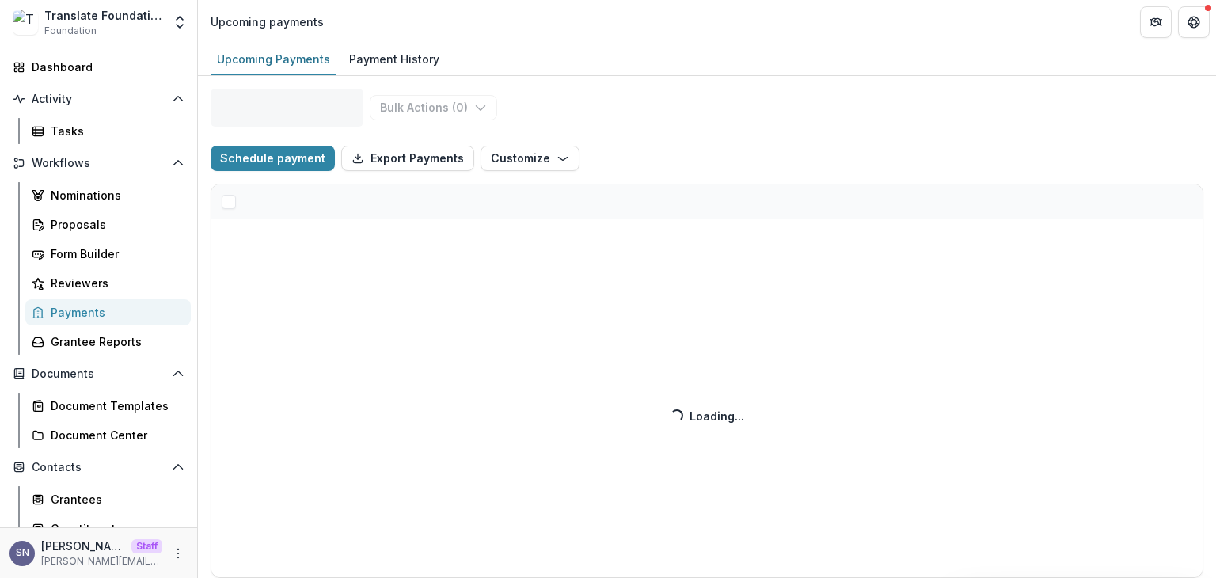
select select "******"
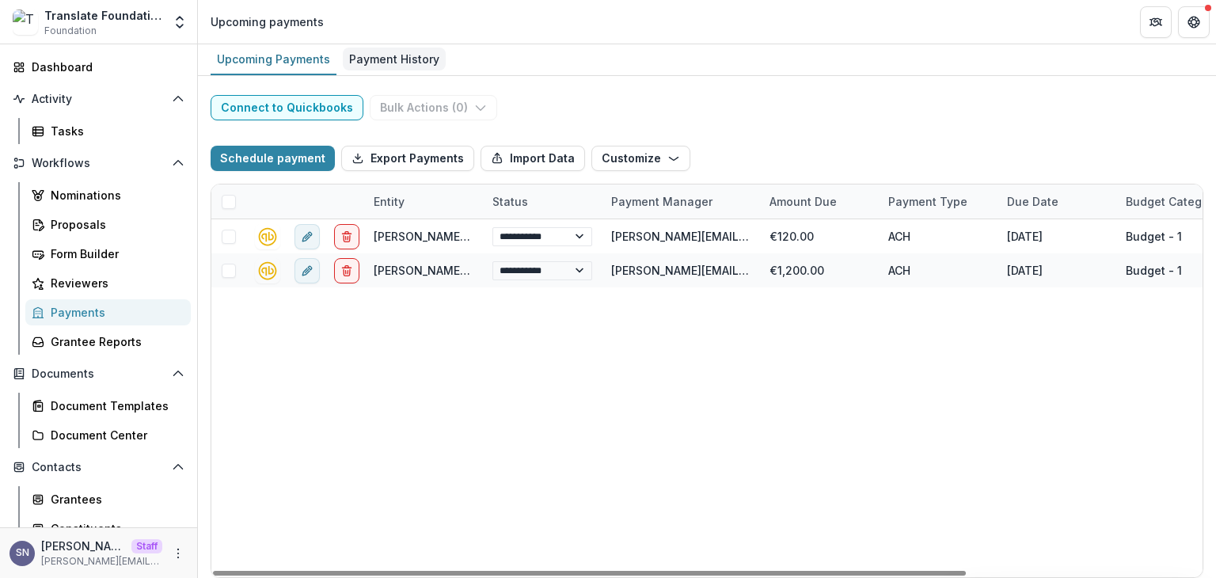
click at [389, 44] on link "Payment History" at bounding box center [394, 59] width 103 height 31
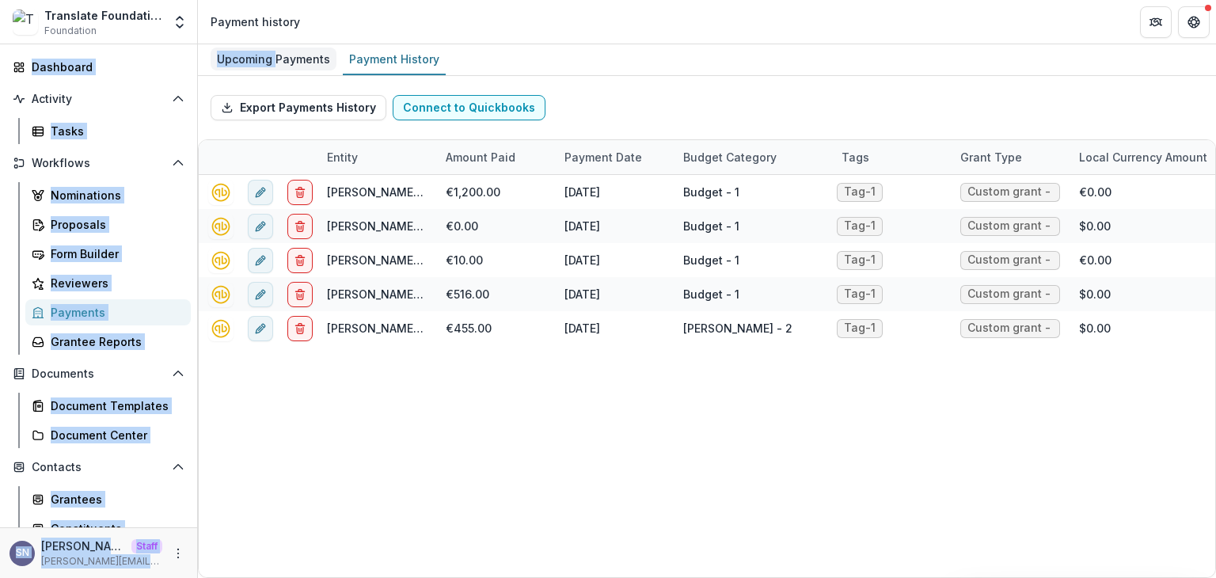
drag, startPoint x: 296, startPoint y: 42, endPoint x: 271, endPoint y: 56, distance: 28.4
click at [271, 56] on div "Translate Foundation Checks Foundation Foundations Translate Foundation Checks …" at bounding box center [608, 289] width 1216 height 578
click at [271, 56] on div "Upcoming Payments" at bounding box center [274, 58] width 126 height 23
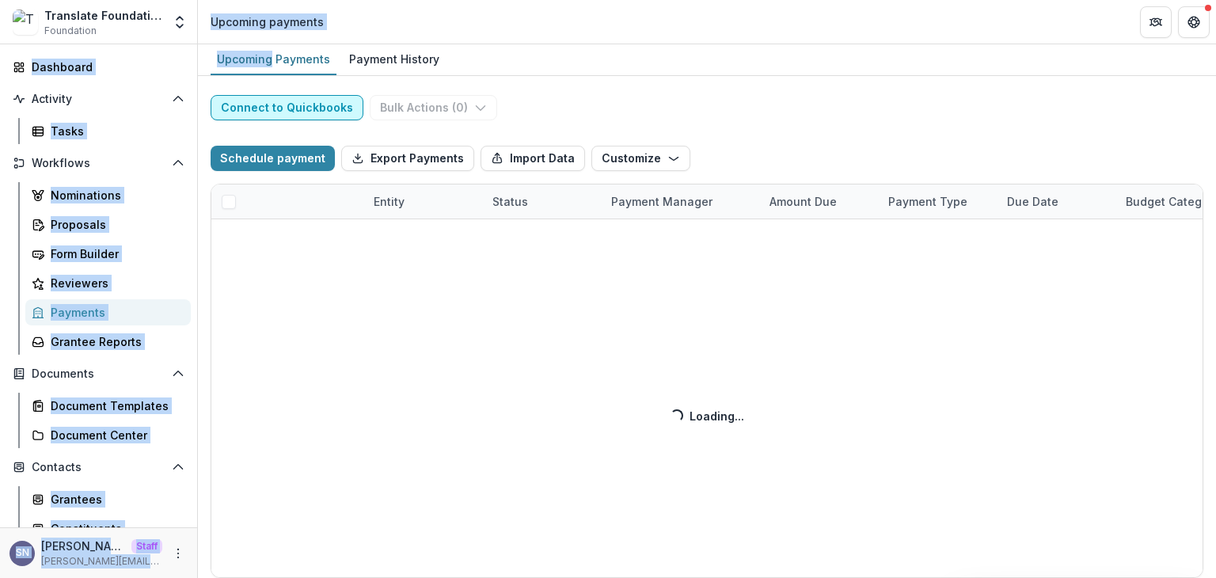
select select "******"
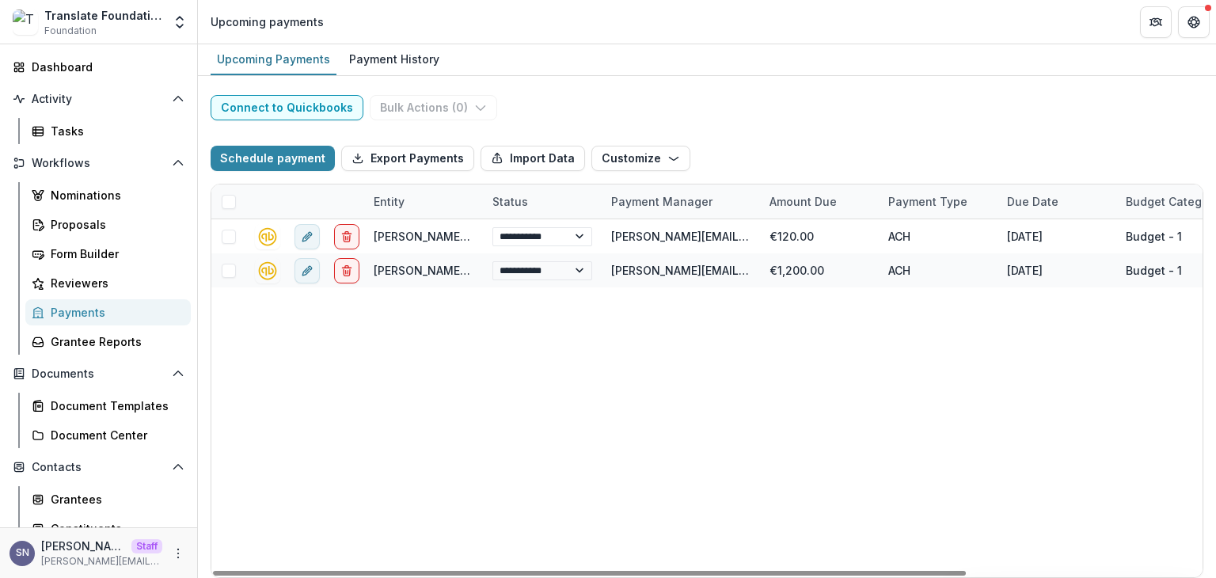
click at [626, 51] on div "Upcoming Payments Payment History" at bounding box center [707, 60] width 1018 height 32
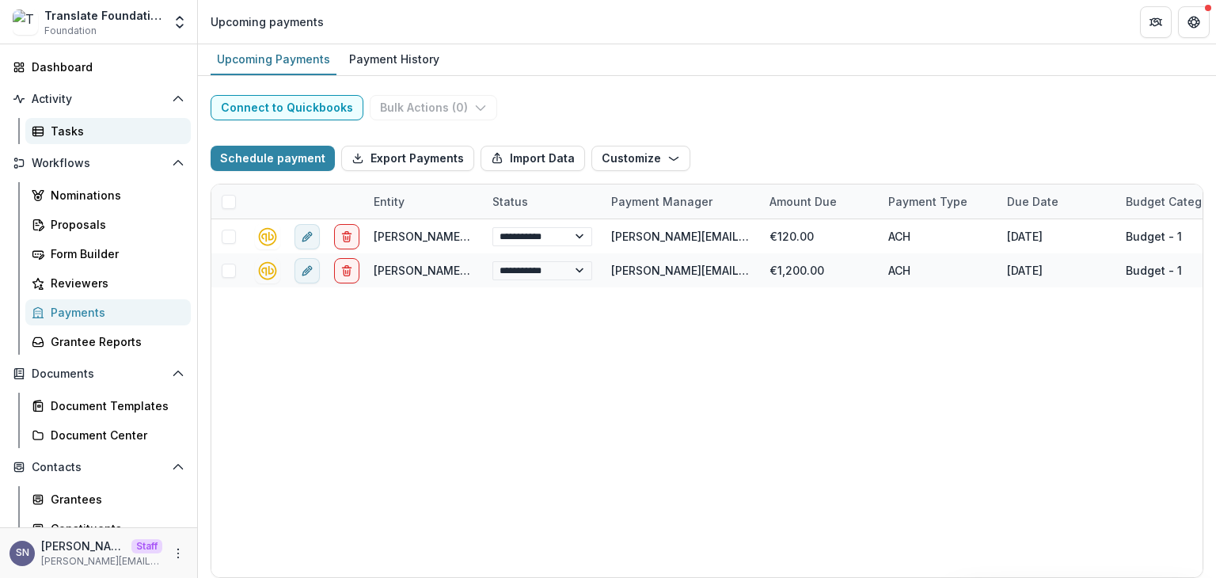
click at [80, 121] on link "Tasks" at bounding box center [107, 131] width 165 height 26
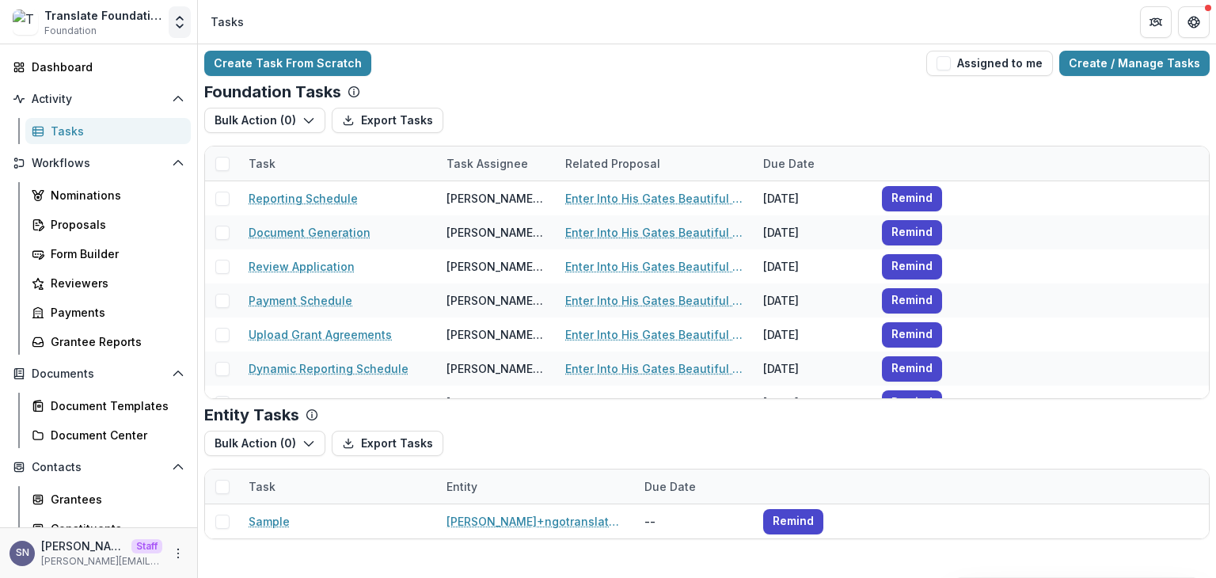
click at [177, 26] on icon "Open entity switcher" at bounding box center [180, 22] width 16 height 16
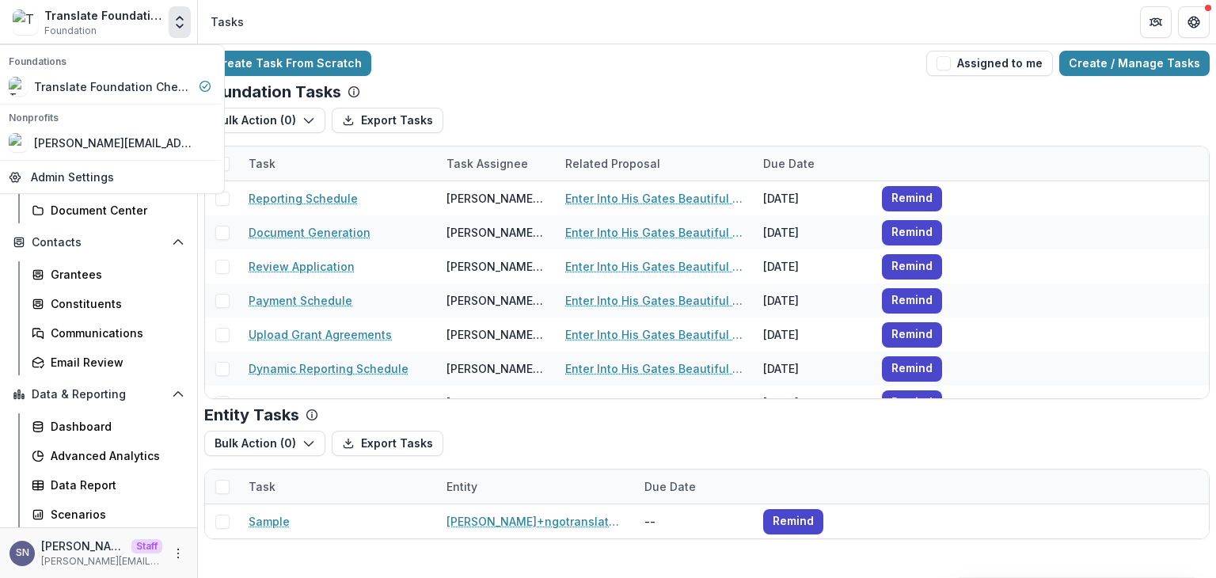
scroll to position [225, 0]
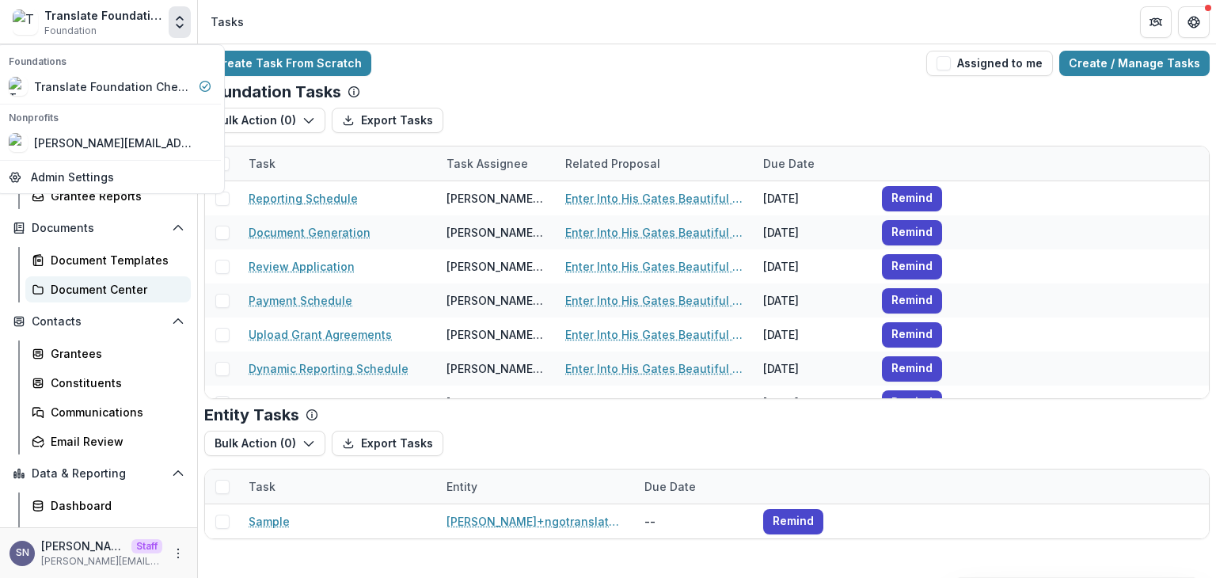
click at [90, 288] on div "Document Center" at bounding box center [114, 289] width 127 height 17
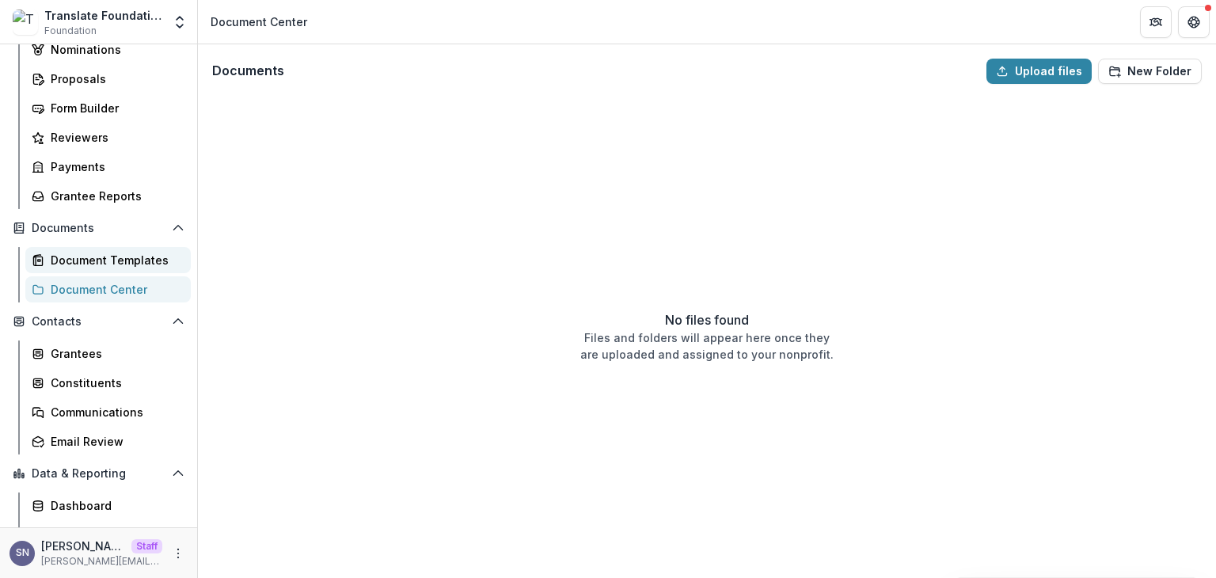
click at [88, 255] on div "Document Templates" at bounding box center [114, 260] width 127 height 17
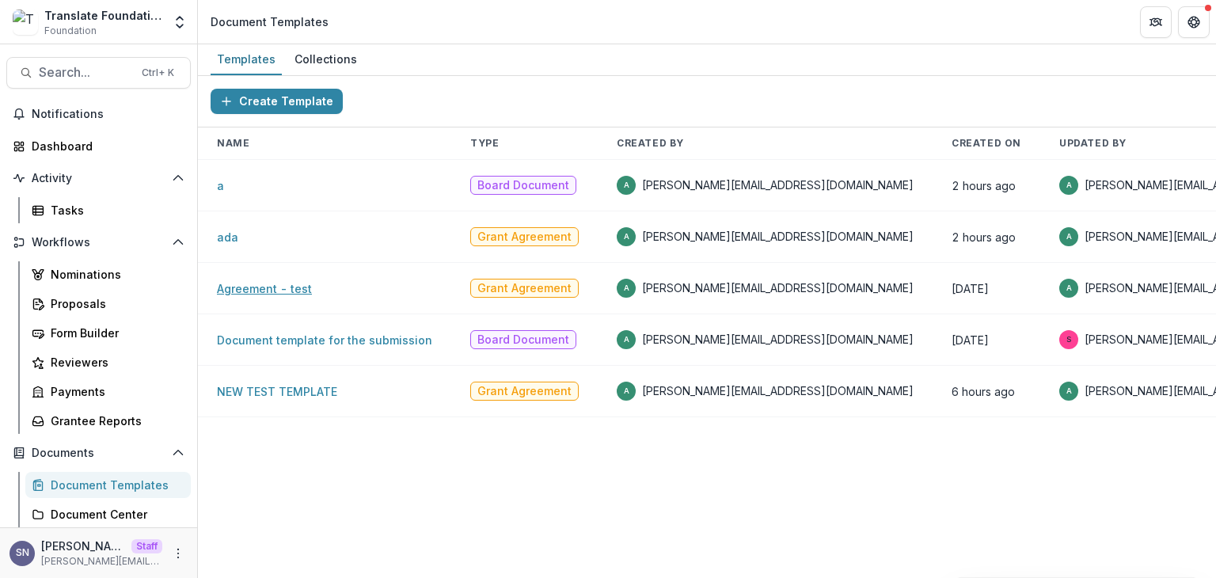
click at [253, 288] on link "Agreement - test" at bounding box center [264, 288] width 95 height 13
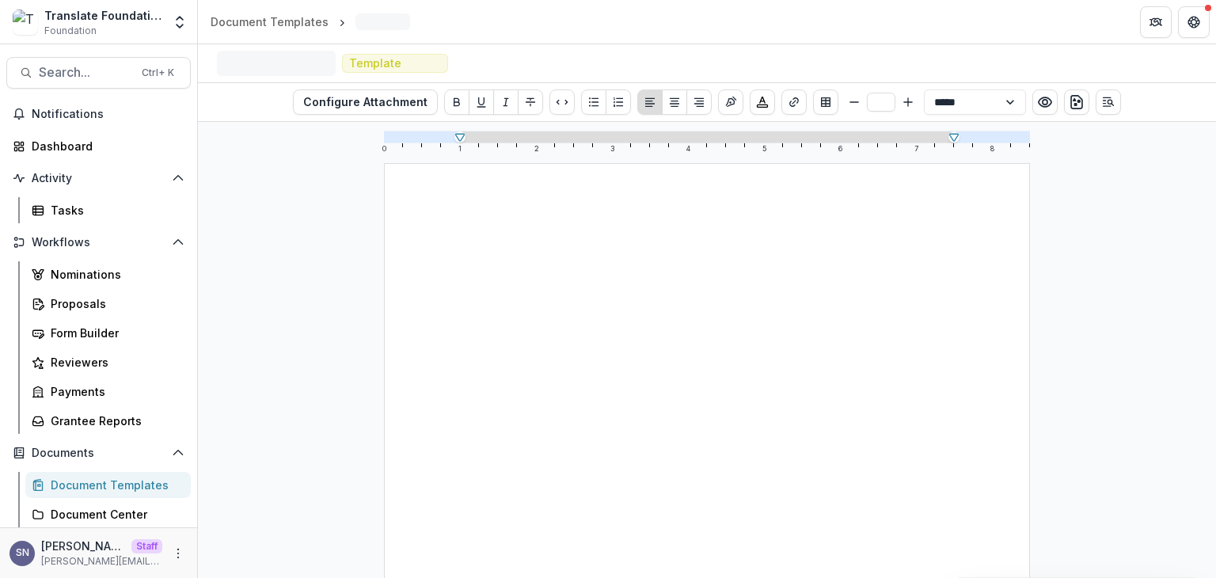
select select "**********"
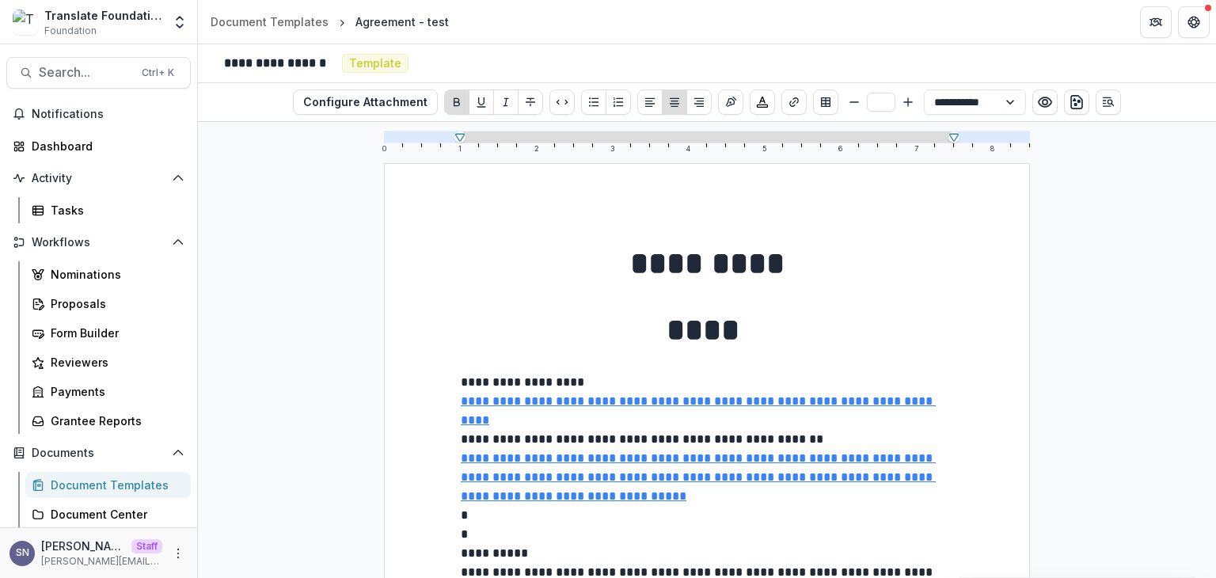
click at [100, 476] on div "Document Templates" at bounding box center [114, 484] width 127 height 17
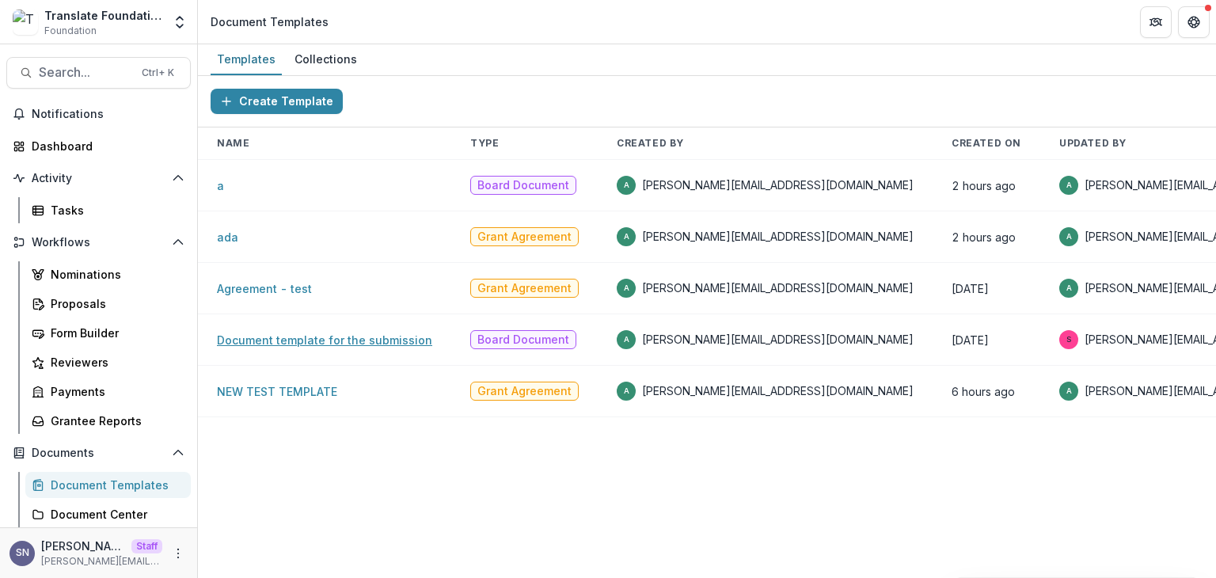
click at [260, 343] on link "Document template for the submission" at bounding box center [324, 339] width 215 height 13
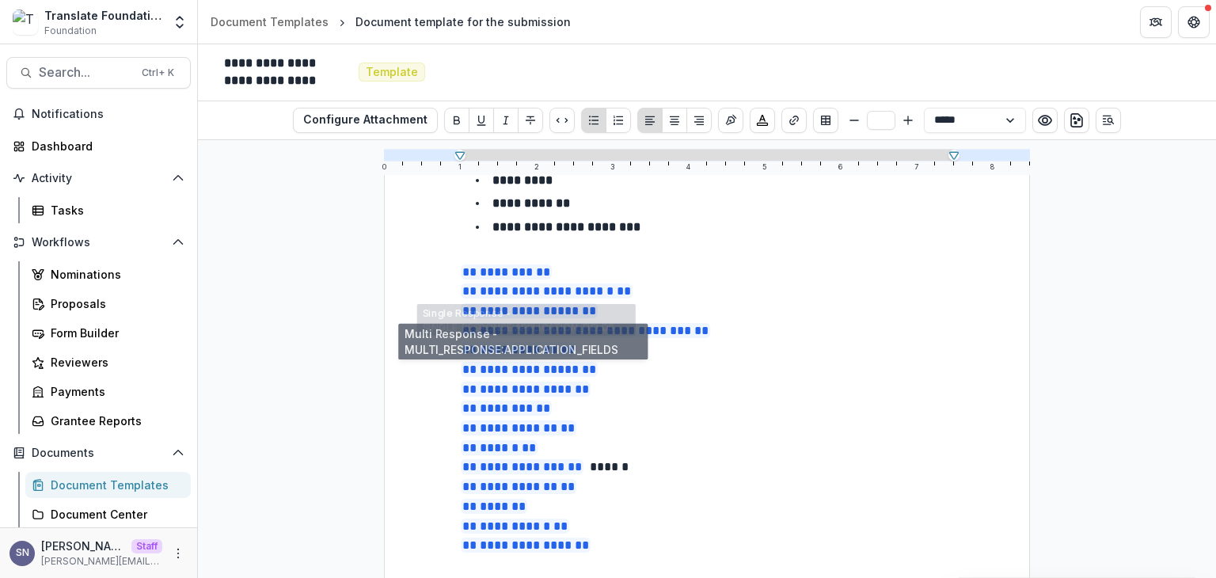
scroll to position [1114, 0]
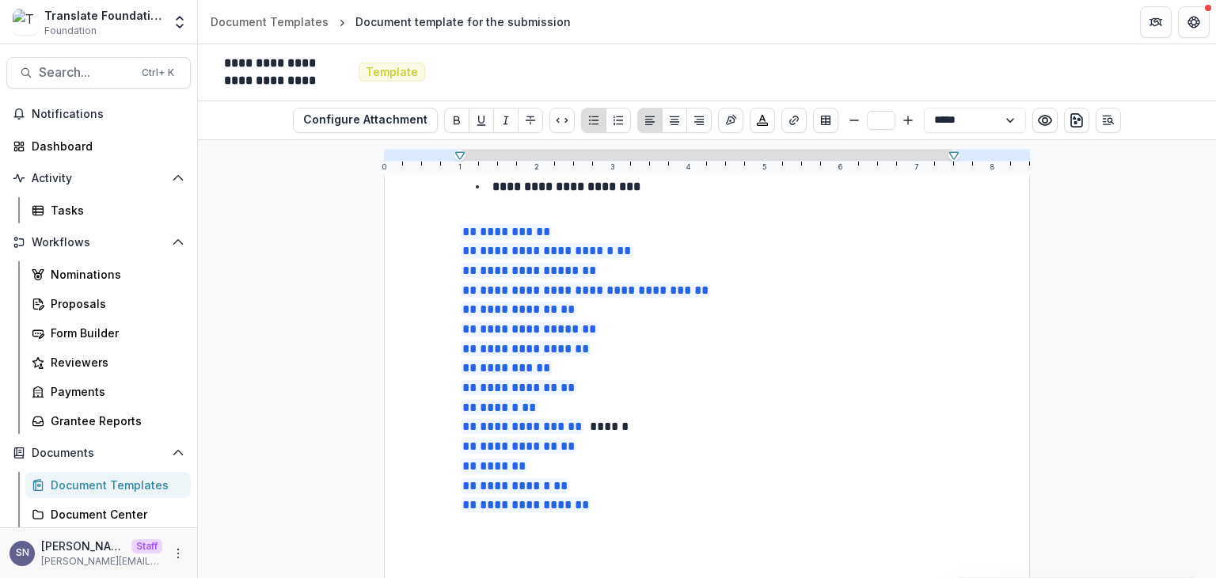
click at [614, 495] on p "**********" at bounding box center [707, 514] width 492 height 39
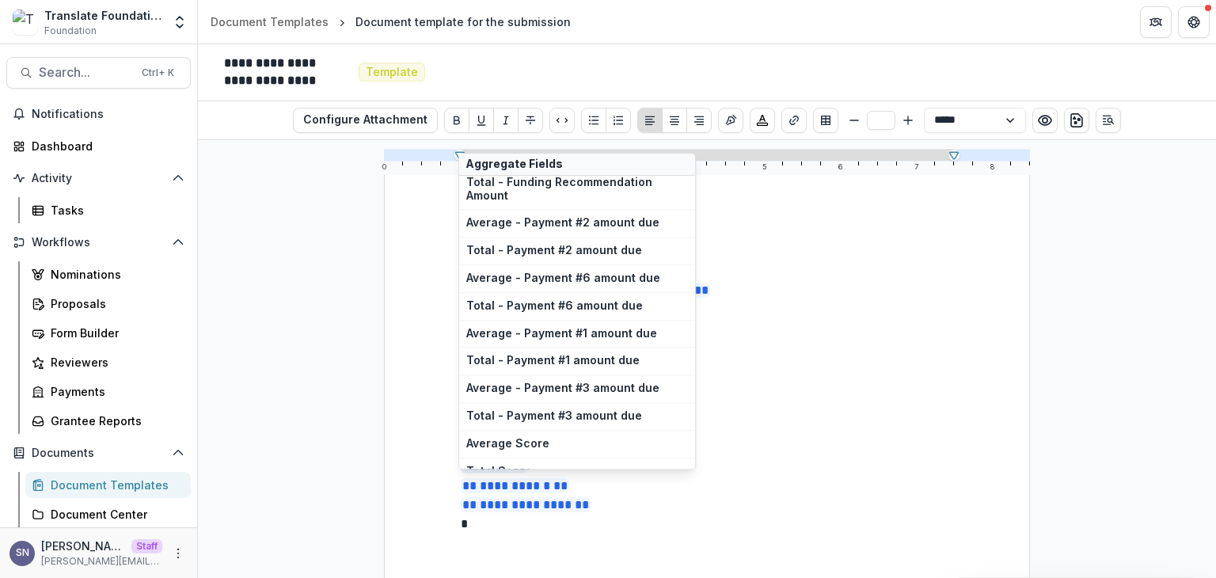
scroll to position [5925, 0]
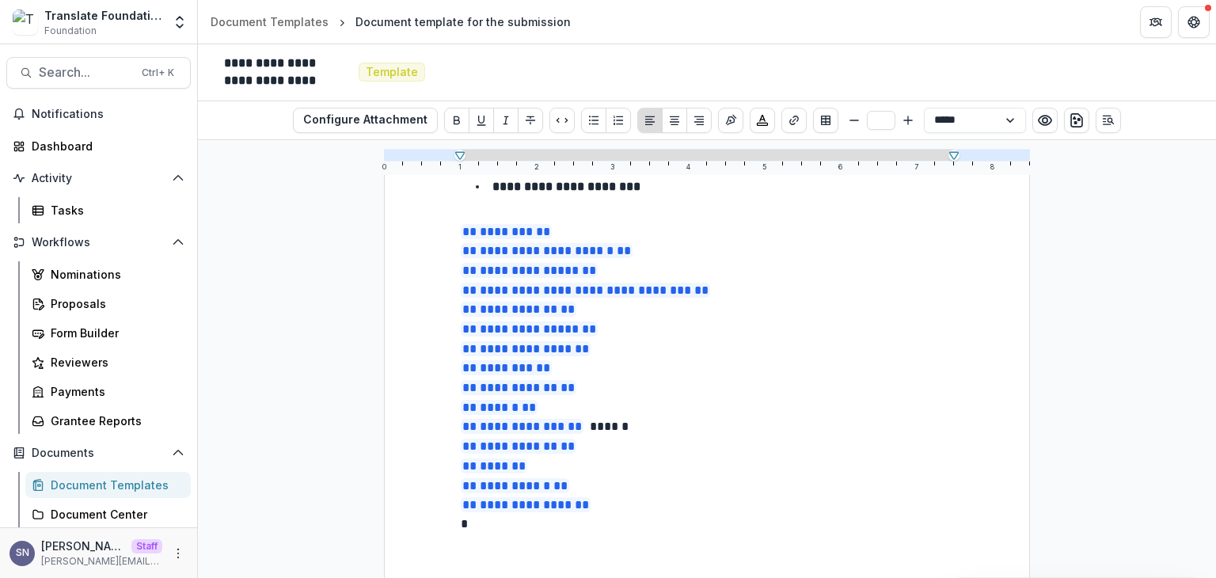
click at [509, 502] on p "**********" at bounding box center [707, 524] width 492 height 58
drag, startPoint x: 488, startPoint y: 493, endPoint x: 453, endPoint y: 493, distance: 35.6
